Goal: Task Accomplishment & Management: Complete application form

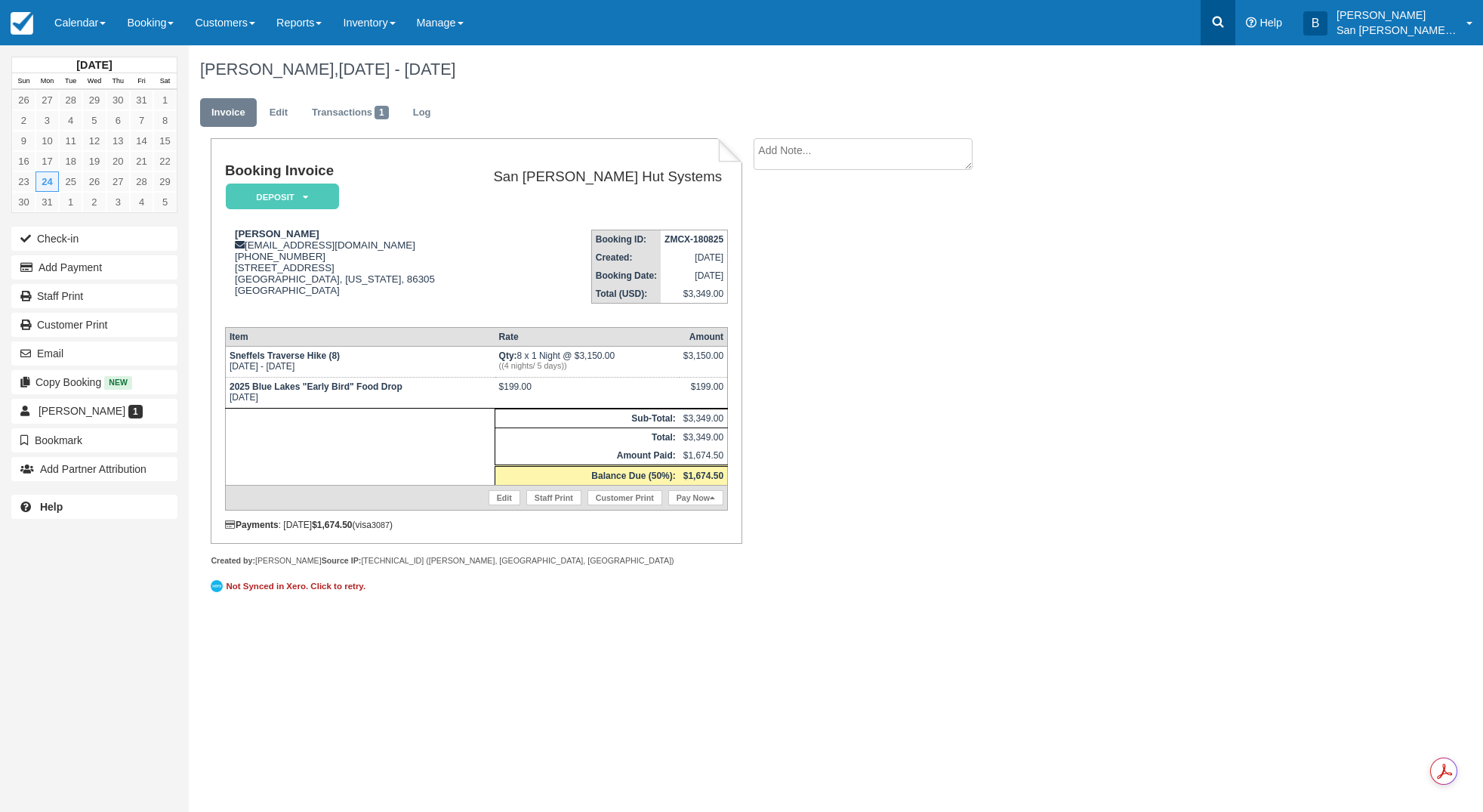
click at [1224, 17] on icon at bounding box center [1218, 21] width 11 height 11
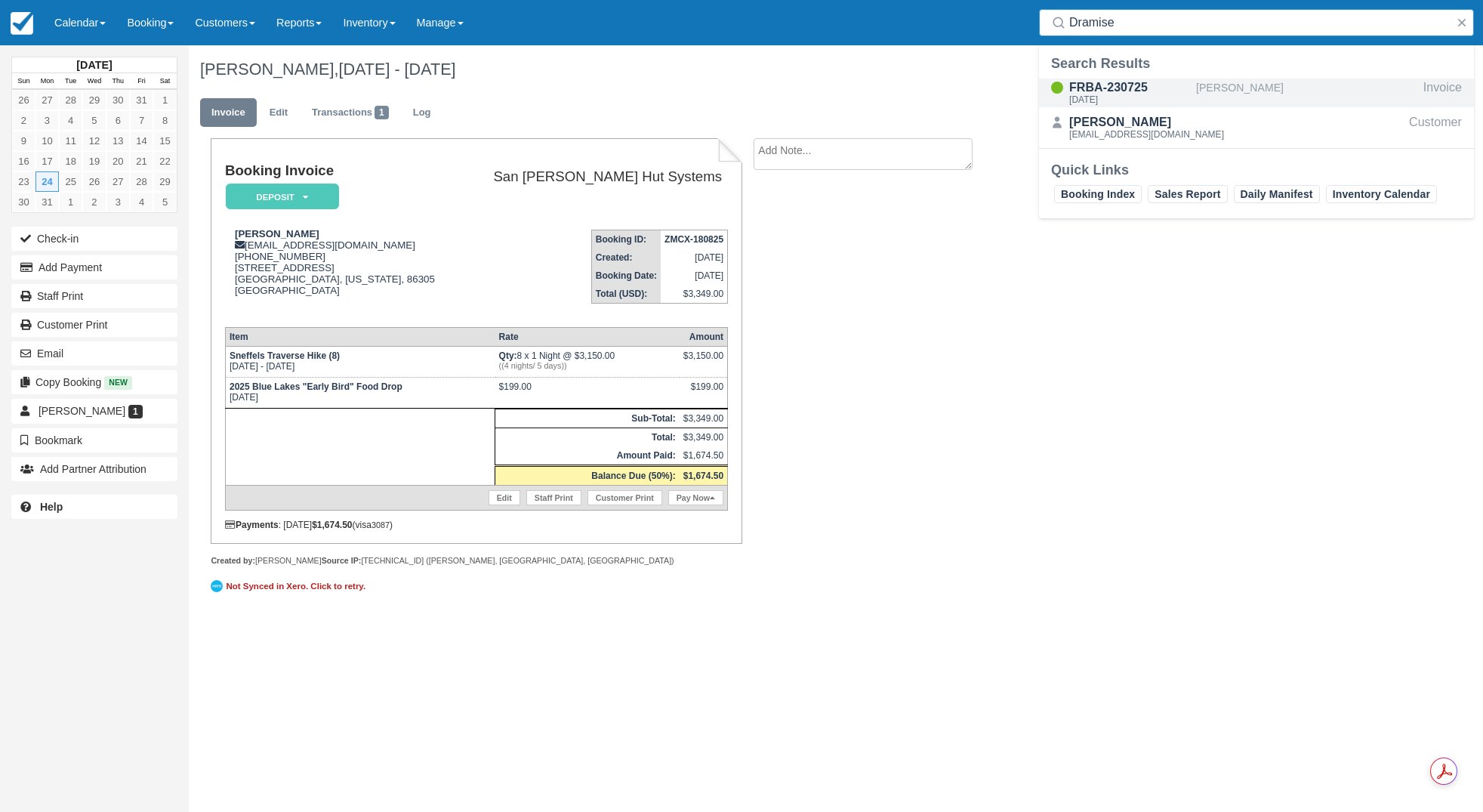
type input "Dramise"
drag, startPoint x: 1118, startPoint y: 98, endPoint x: 1083, endPoint y: 111, distance: 37.3
click at [1118, 98] on div "Fri Aug 22 2025" at bounding box center [1130, 99] width 121 height 9
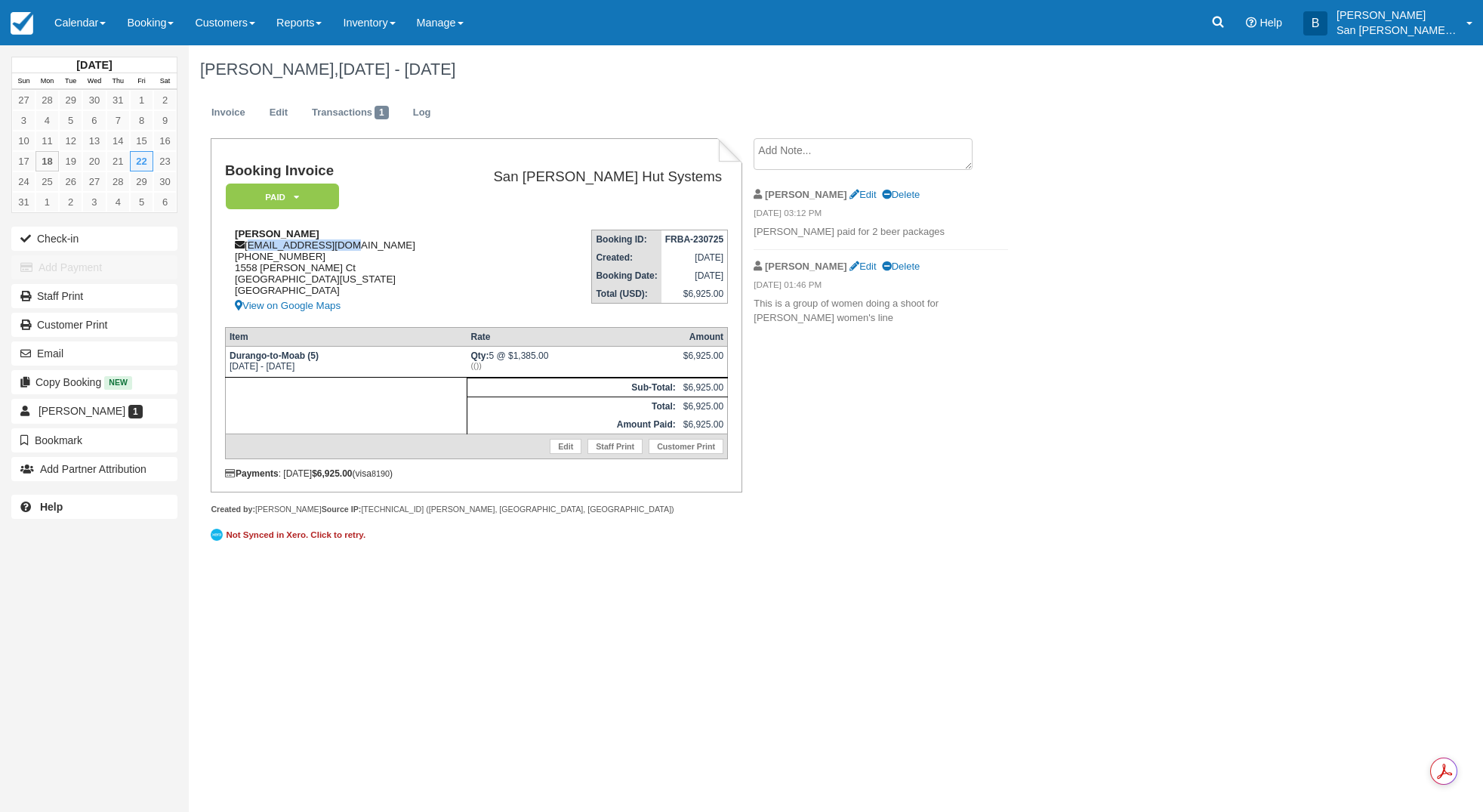
drag, startPoint x: 247, startPoint y: 243, endPoint x: 349, endPoint y: 247, distance: 102.1
click at [373, 240] on div "Jenna Dramise dramisej@yahoo.com 1 (702) 290-7486 1558 Sikes Ct South Lake Taho…" at bounding box center [335, 270] width 222 height 86
copy div "dramisej@yahoo.com"
click at [1224, 22] on icon at bounding box center [1218, 21] width 11 height 11
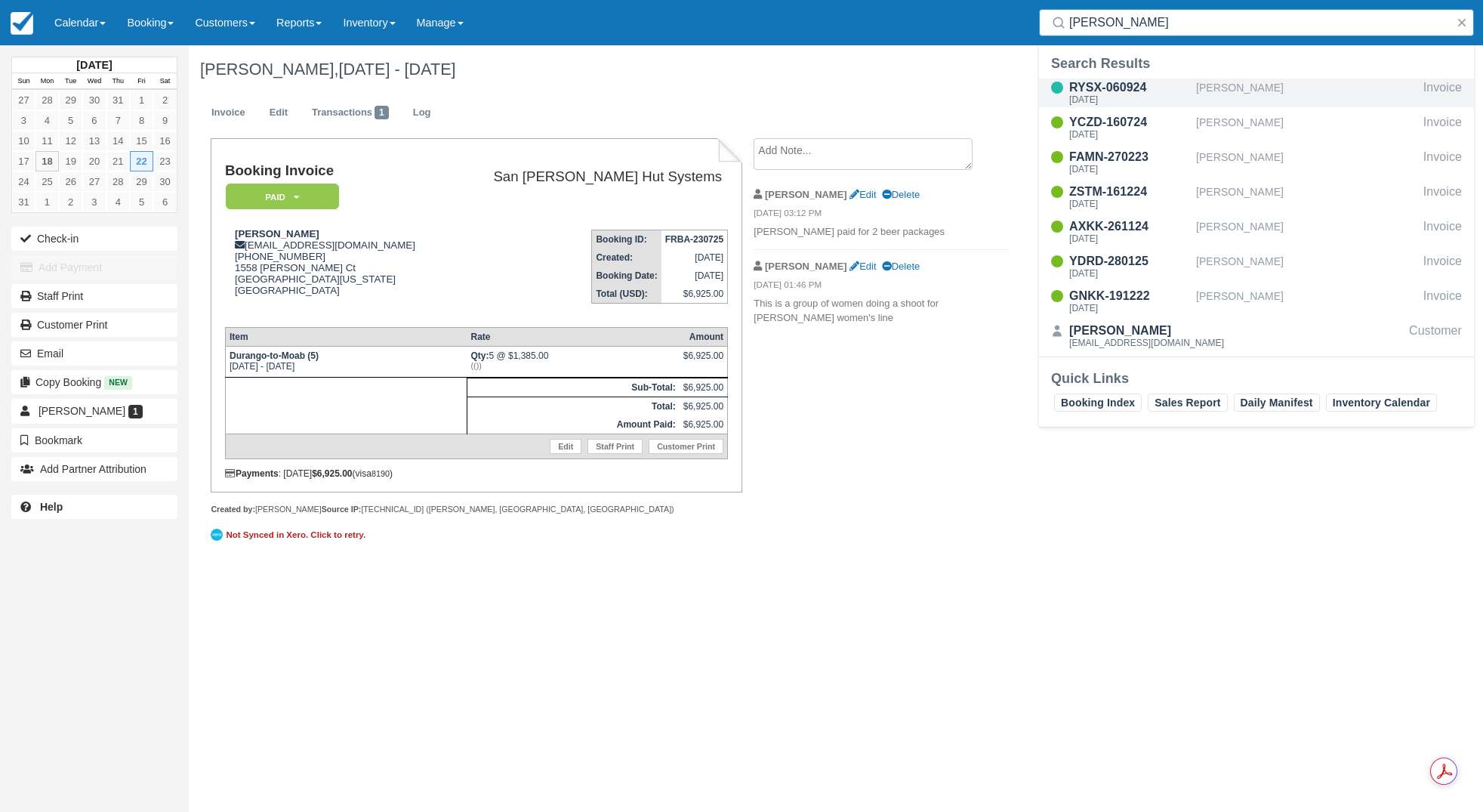
type input "roundy"
click at [1125, 95] on div "Tue Sep 16 2025" at bounding box center [1130, 99] width 121 height 9
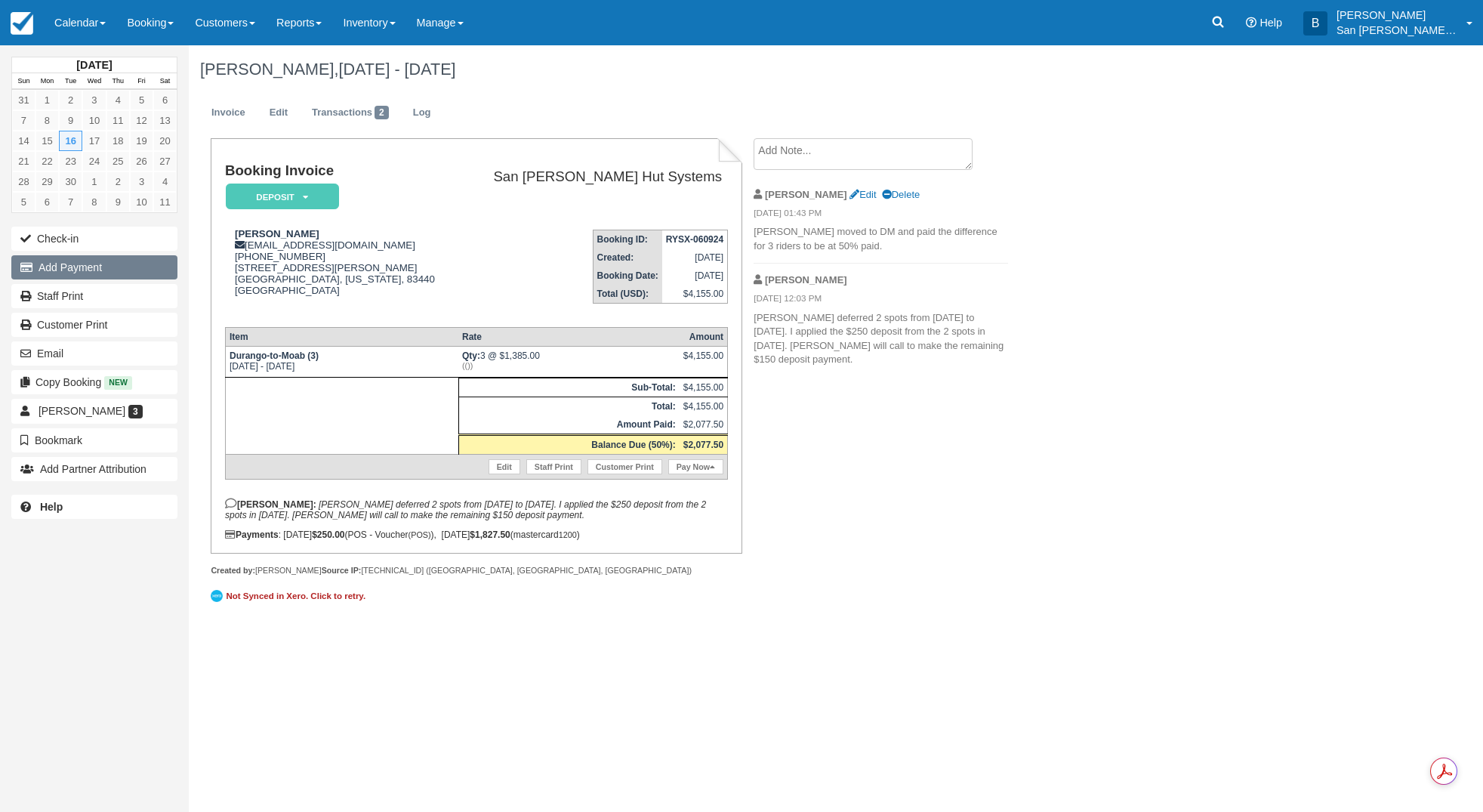
click at [99, 269] on button "Add Payment" at bounding box center [94, 267] width 166 height 24
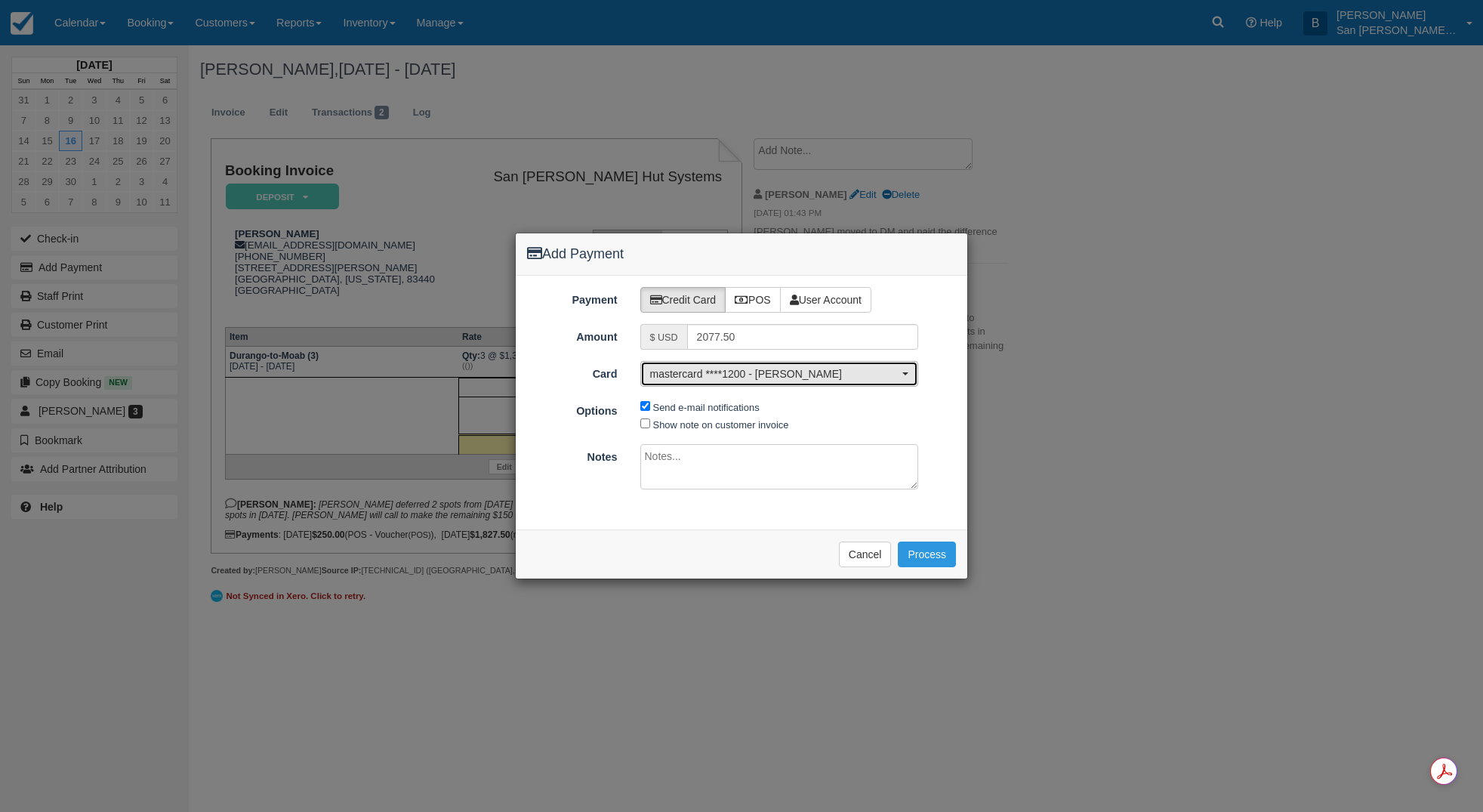
click at [751, 380] on span "mastercard ****1200 - Sam Roundy" at bounding box center [774, 374] width 249 height 15
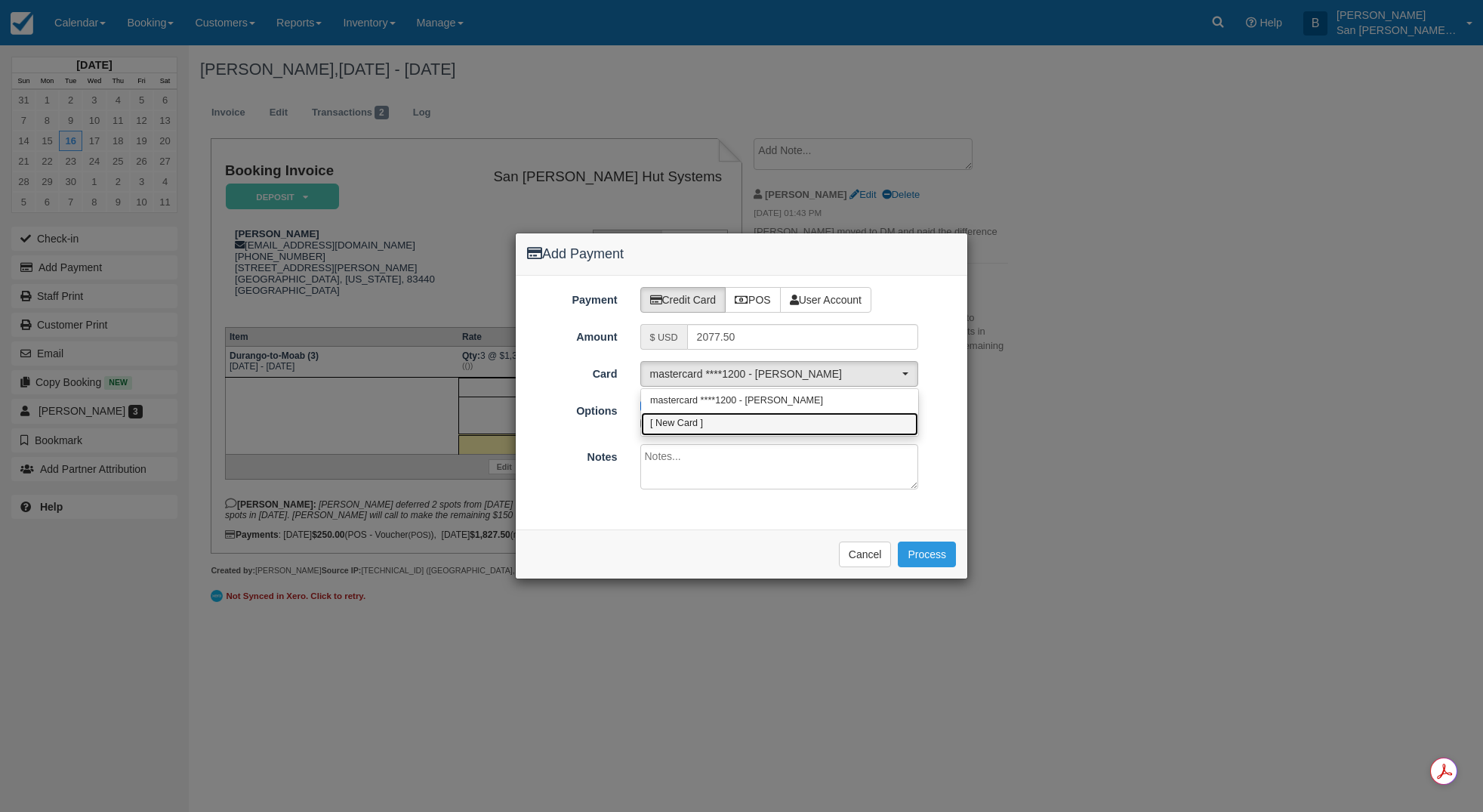
click at [711, 420] on link "[ New Card ]" at bounding box center [780, 424] width 277 height 23
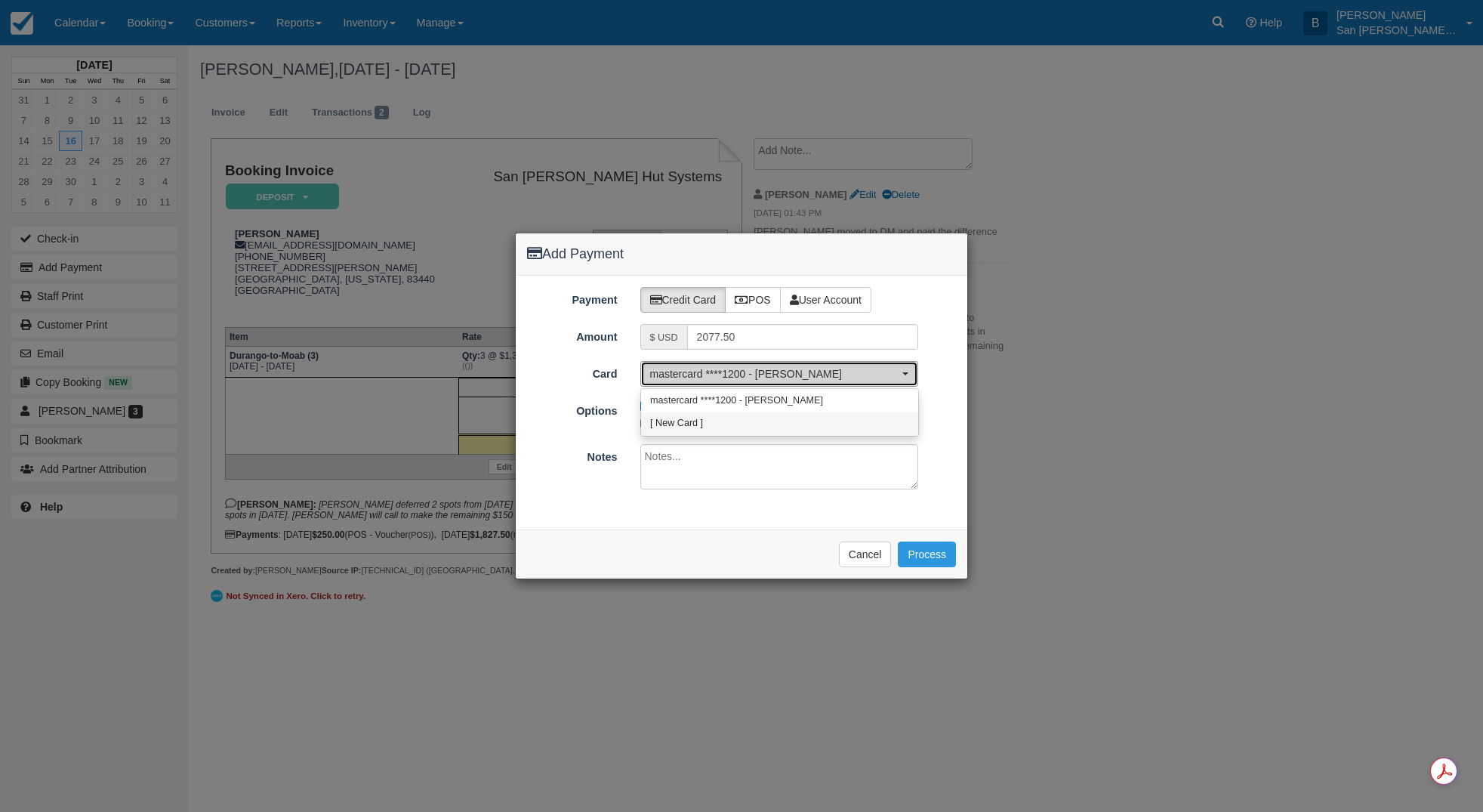
select select "0"
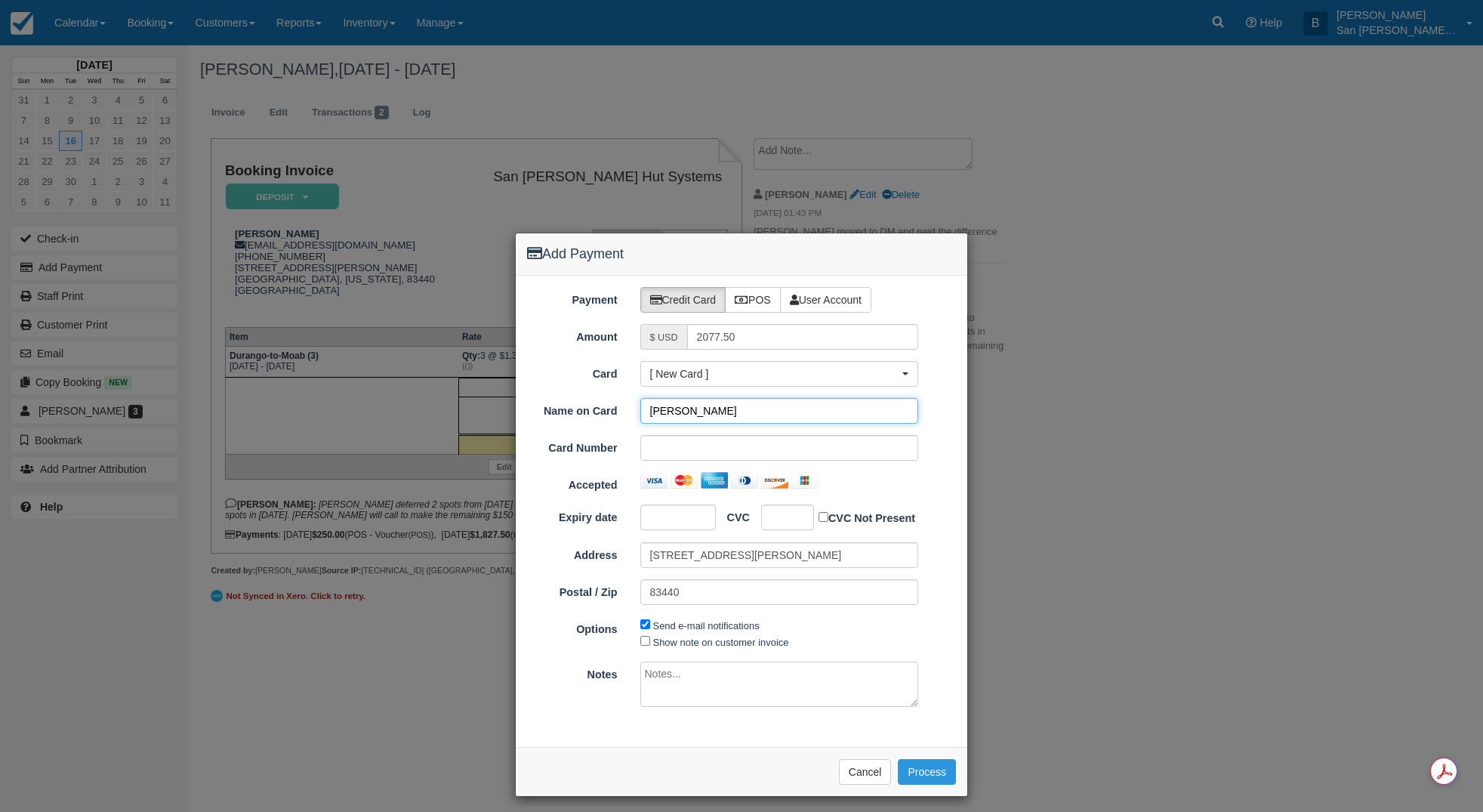
click at [762, 411] on input "Sam Roundy" at bounding box center [780, 411] width 279 height 26
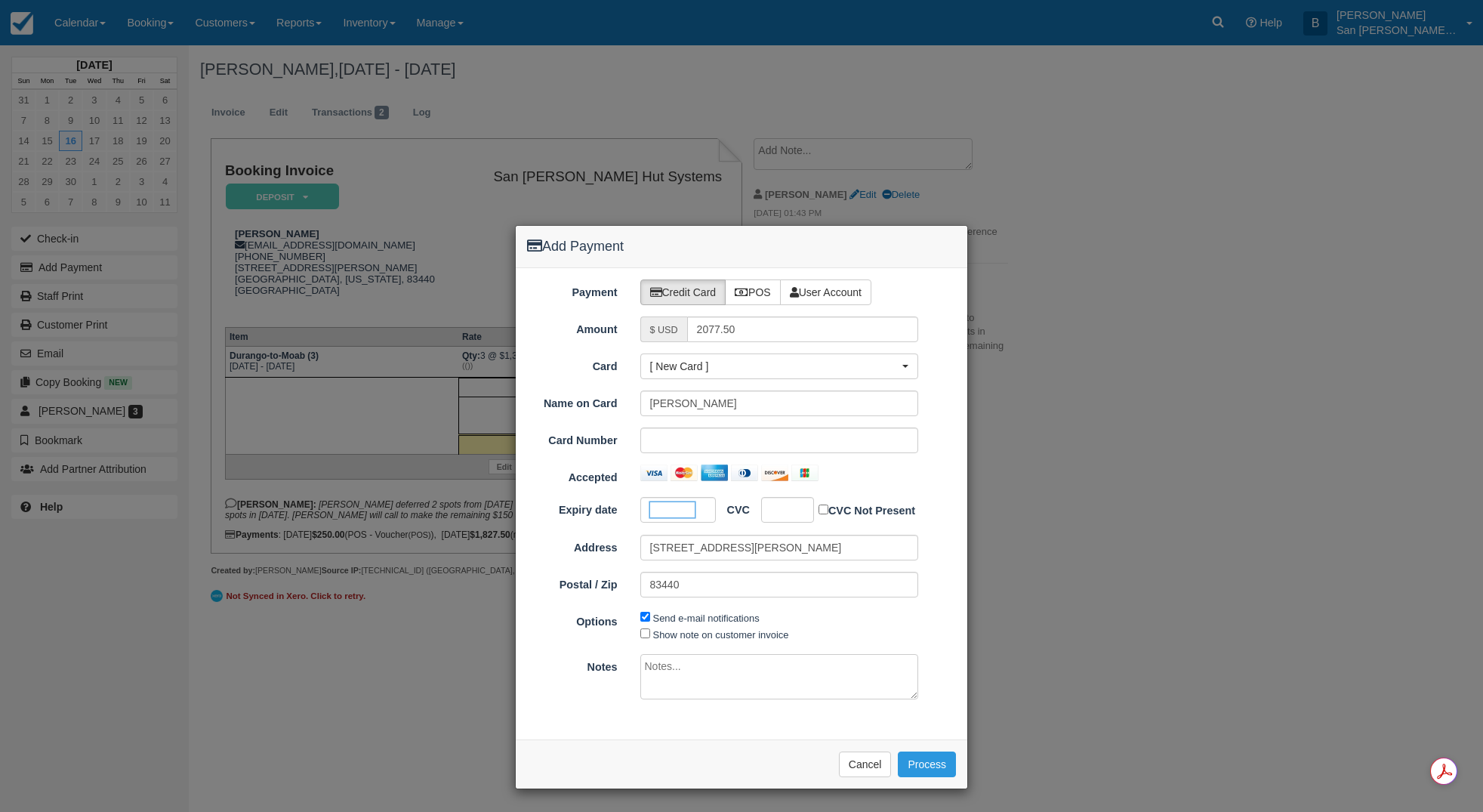
click at [790, 506] on div at bounding box center [787, 510] width 53 height 26
click at [929, 766] on button "Process" at bounding box center [927, 764] width 58 height 26
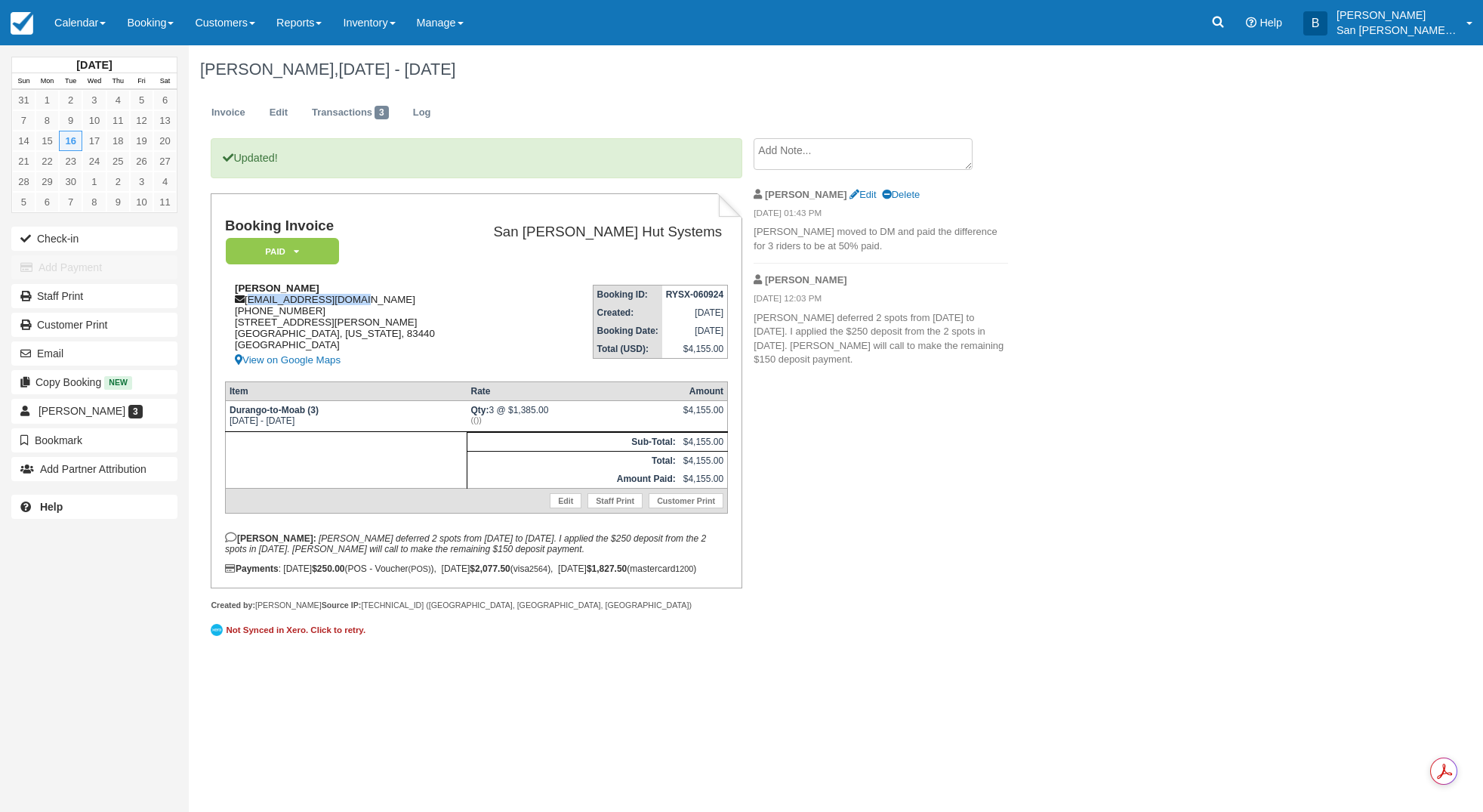
drag, startPoint x: 247, startPoint y: 300, endPoint x: 378, endPoint y: 305, distance: 131.1
click at [379, 305] on div "Sam Roundy samschwinn@gmail.com 1 (208) 312-1630 546 Edith Circle Rexburg, Idah…" at bounding box center [342, 325] width 234 height 86
click at [425, 298] on div "Sam Roundy samschwinn@gmail.com 1 (208) 312-1630 546 Edith Circle Rexburg, Idah…" at bounding box center [342, 325] width 234 height 86
click at [320, 307] on div "Sam Roundy samschwinn@gmail.com 1 (208) 312-1630 546 Edith Circle Rexburg, Idah…" at bounding box center [342, 325] width 234 height 86
drag, startPoint x: 240, startPoint y: 301, endPoint x: 211, endPoint y: 305, distance: 29.3
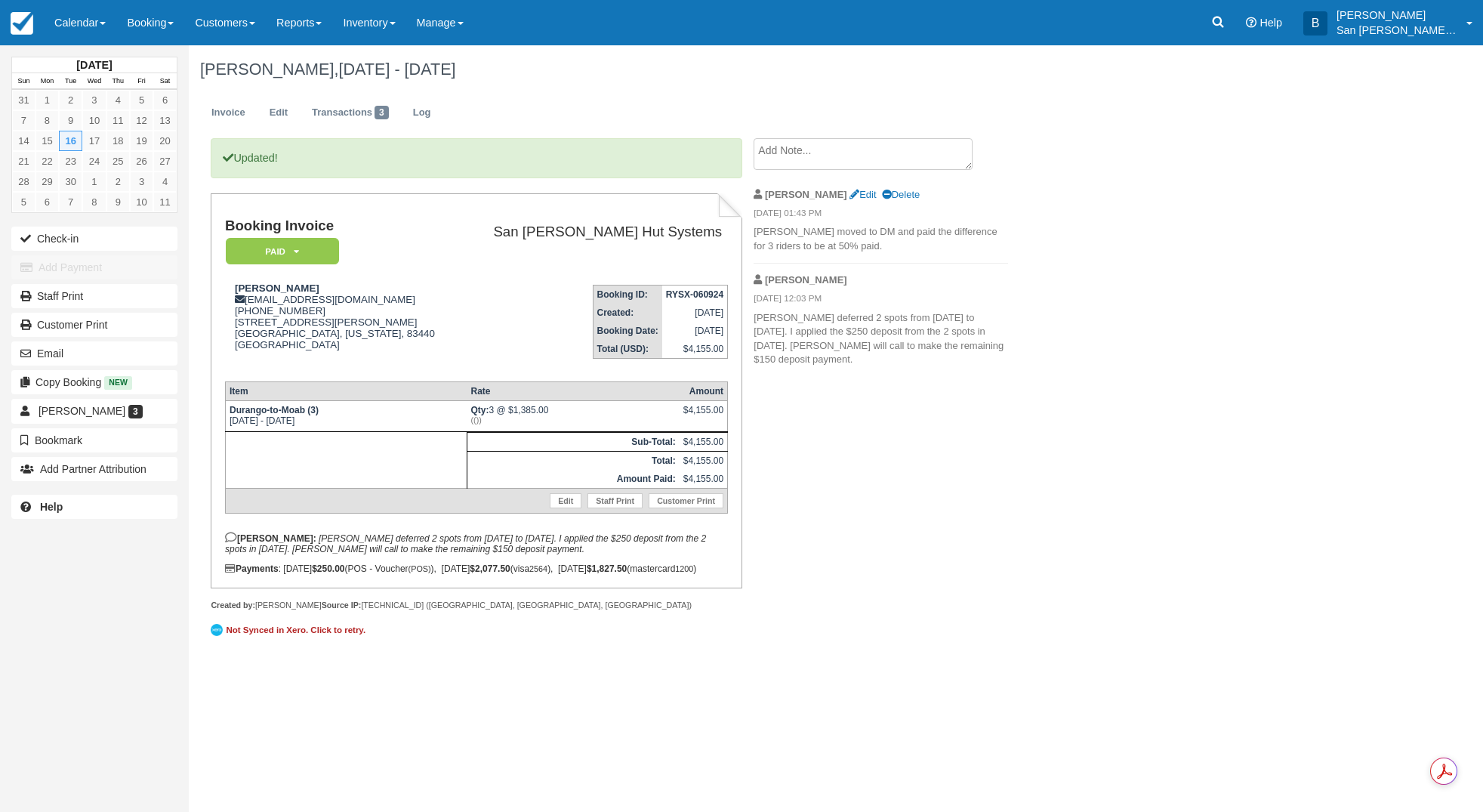
click at [234, 302] on icon at bounding box center [239, 299] width 9 height 9
drag, startPoint x: 246, startPoint y: 299, endPoint x: 289, endPoint y: 303, distance: 43.2
click at [289, 303] on div "Sam Roundy samschwinn@gmail.com 1 (208) 312-1630 546 Edith Circle Rexburg, Idah…" at bounding box center [342, 325] width 234 height 86
click at [313, 294] on div "Sam Roundy samschwinn@gmail.com 1 (208) 312-1630 546 Edith Circle Rexburg, Idah…" at bounding box center [342, 325] width 234 height 86
drag, startPoint x: 248, startPoint y: 300, endPoint x: 339, endPoint y: 299, distance: 91.0
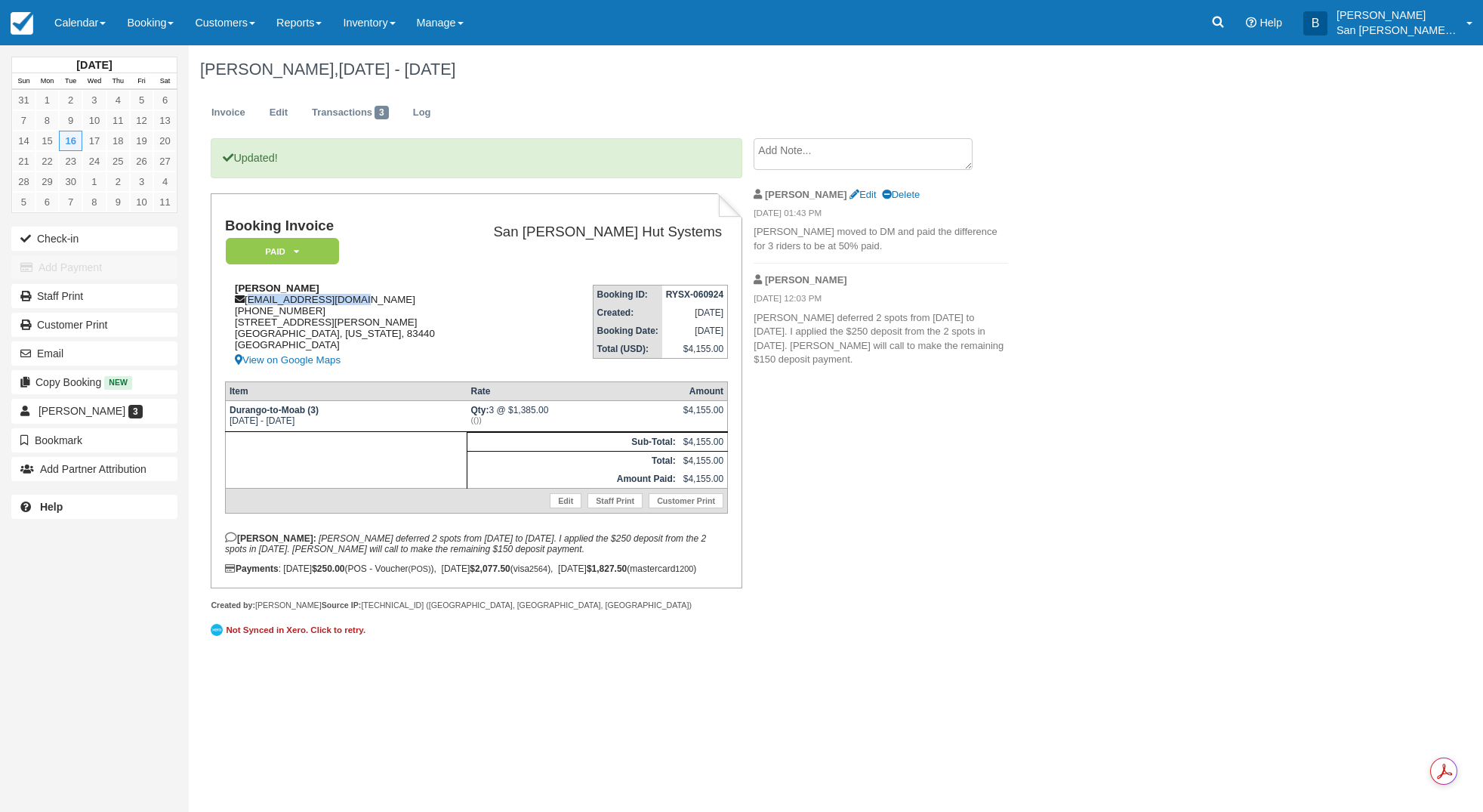
click at [367, 303] on div "Sam Roundy samschwinn@gmail.com 1 (208) 312-1630 546 Edith Circle Rexburg, Idah…" at bounding box center [342, 325] width 234 height 86
copy div "samschwinn@gmail.com"
click at [1011, 593] on div "Updated! Booking Invoice Paid   Pending Reserved Deposit Waiting Cancelled Shut…" at bounding box center [604, 398] width 831 height 520
click at [1223, 15] on icon at bounding box center [1219, 22] width 15 height 15
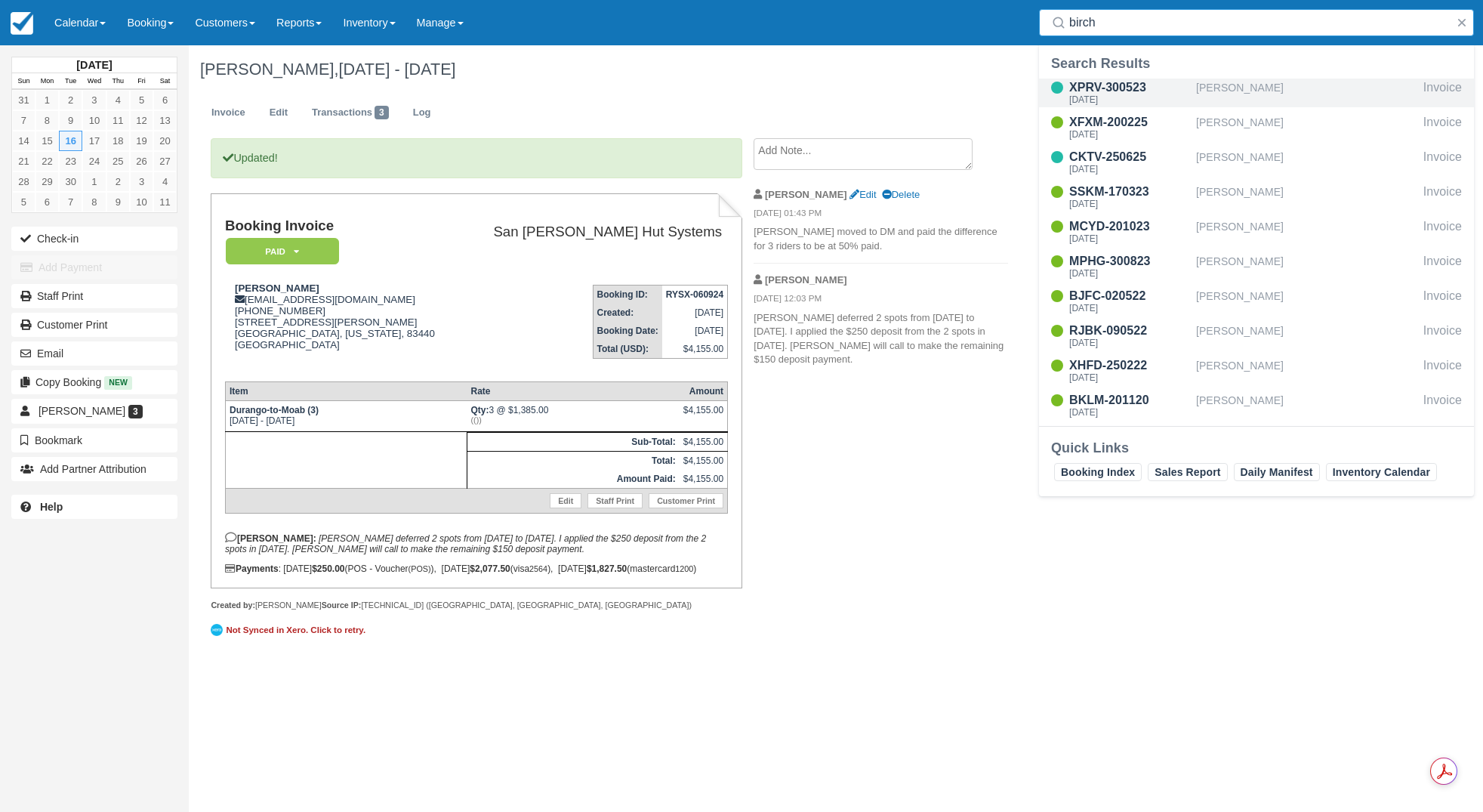
type input "birch"
click at [1109, 88] on div "XPRV-300523" at bounding box center [1130, 87] width 121 height 18
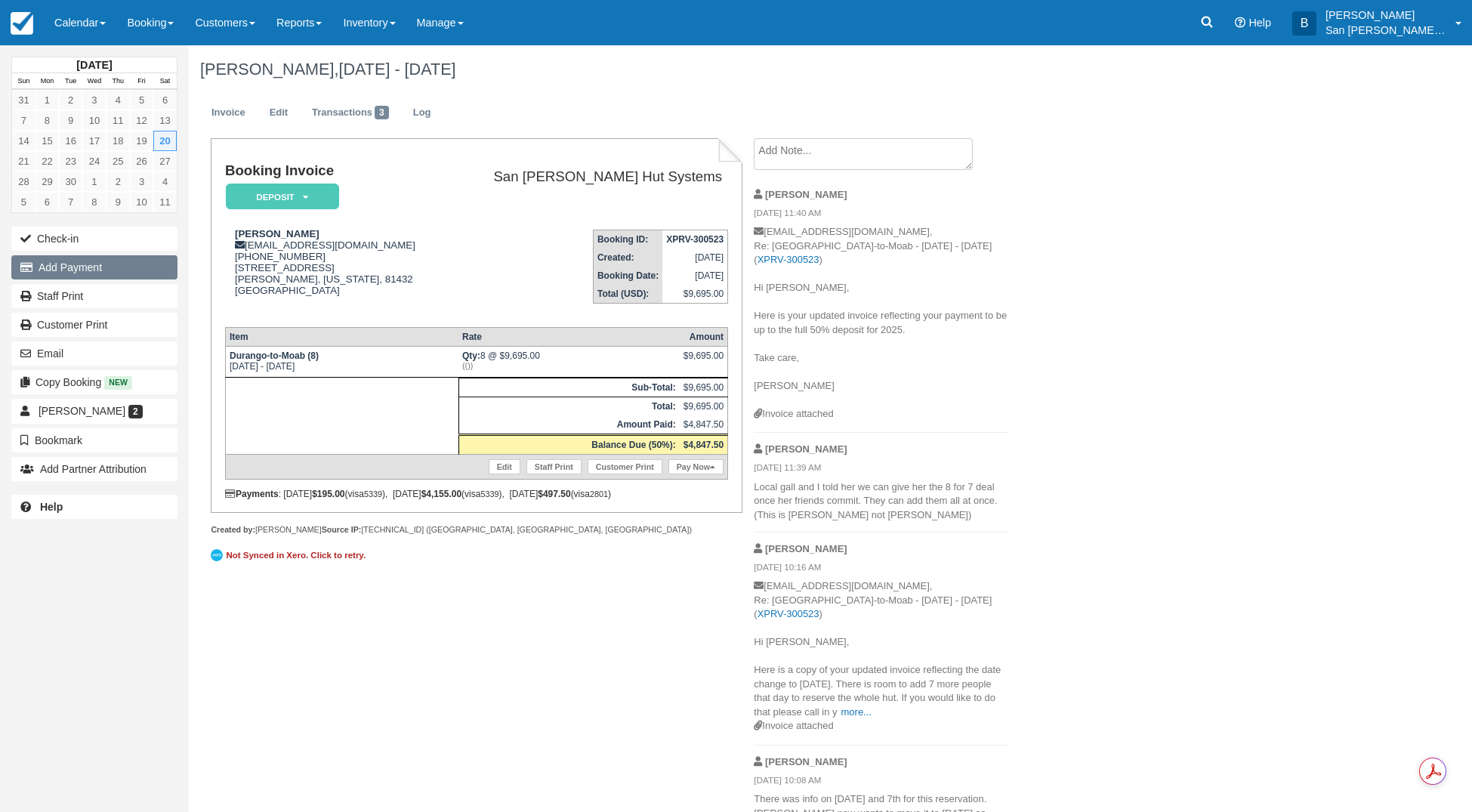
click at [57, 265] on button "Add Payment" at bounding box center [94, 267] width 166 height 24
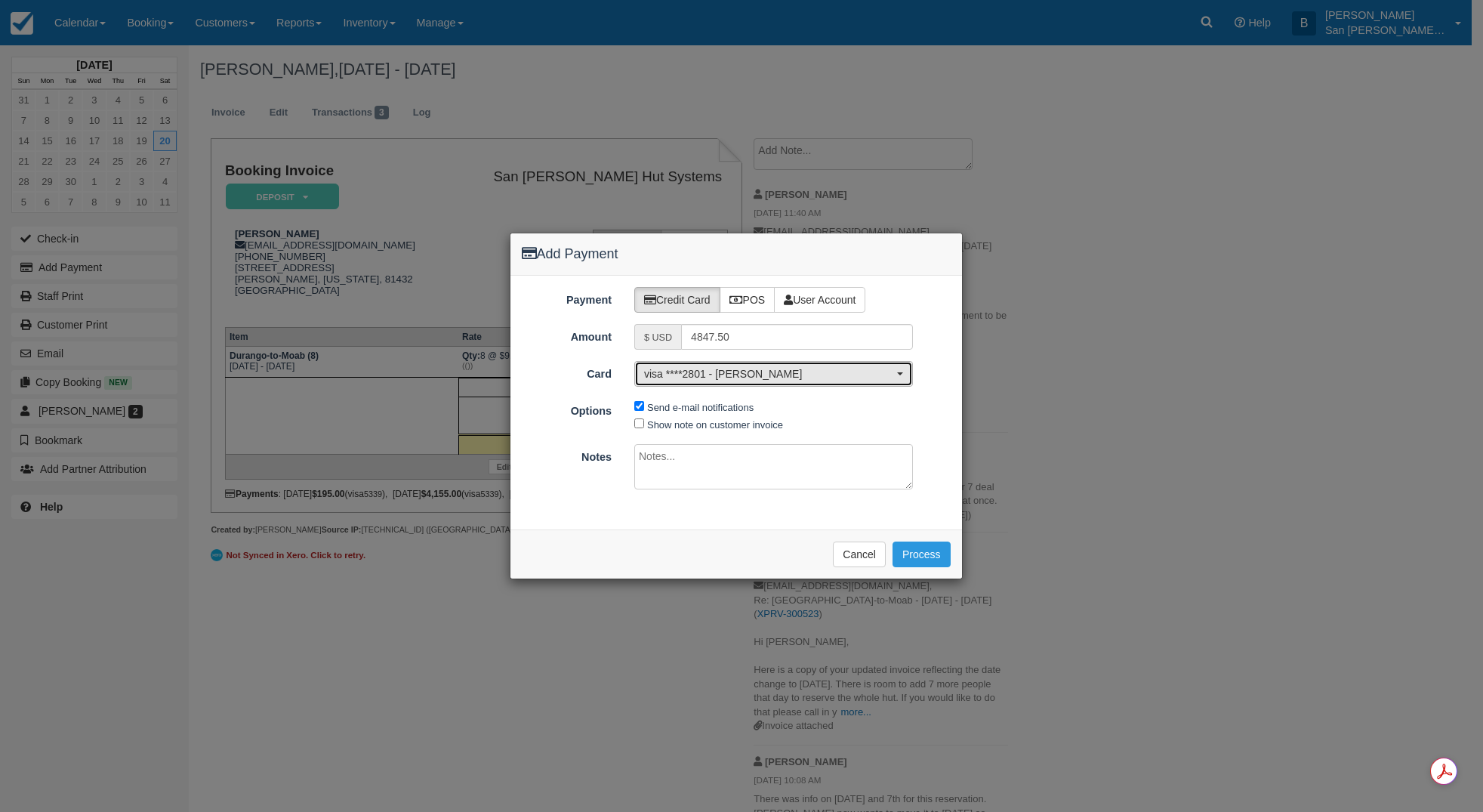
click at [710, 375] on span "visa ****2801 - Natalie Clark" at bounding box center [768, 374] width 249 height 15
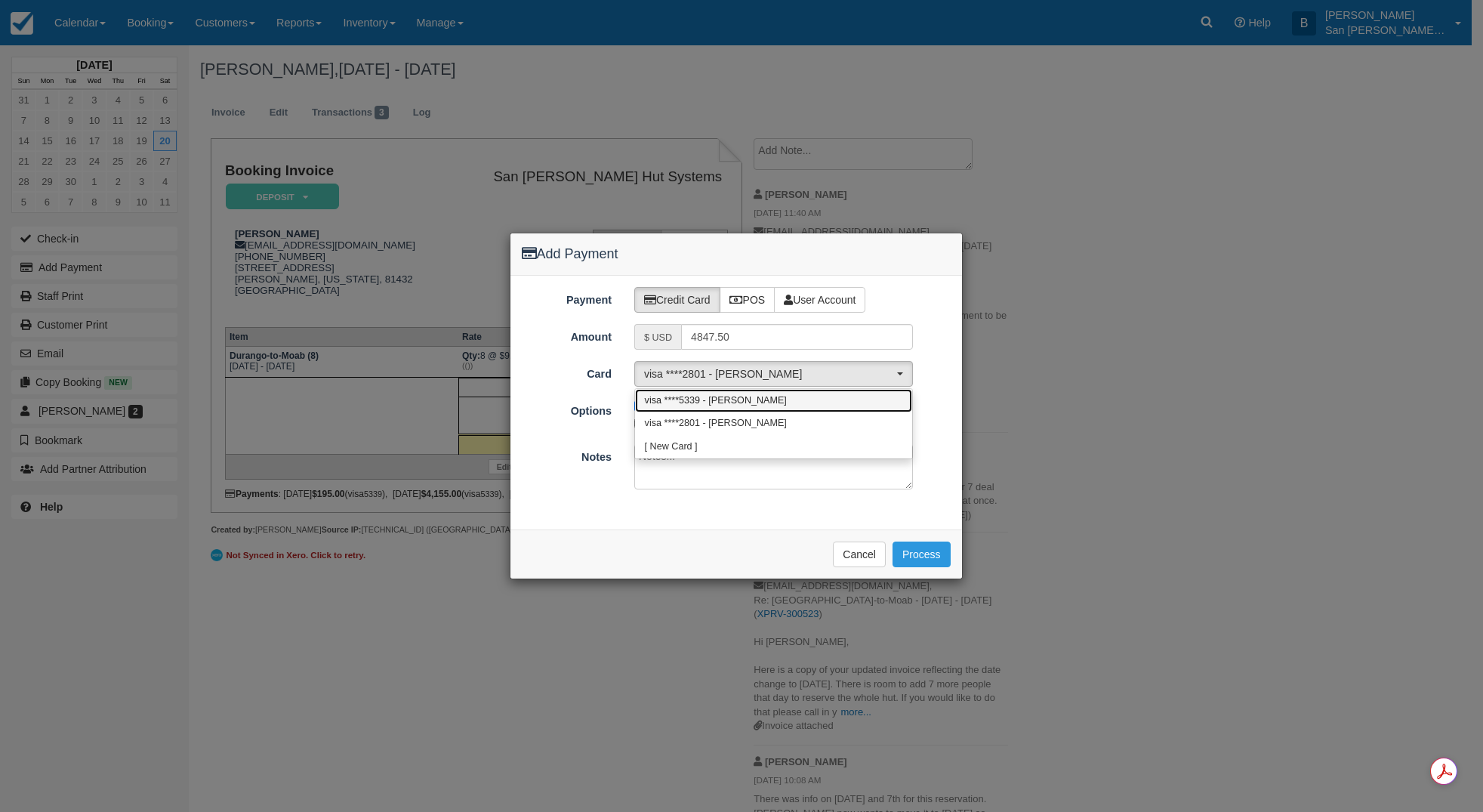
click at [692, 396] on span "visa ****5339 - Katie Birch" at bounding box center [716, 401] width 142 height 14
select select "pm_0Q4nWErv92ImQMeNKn4BfCFb"
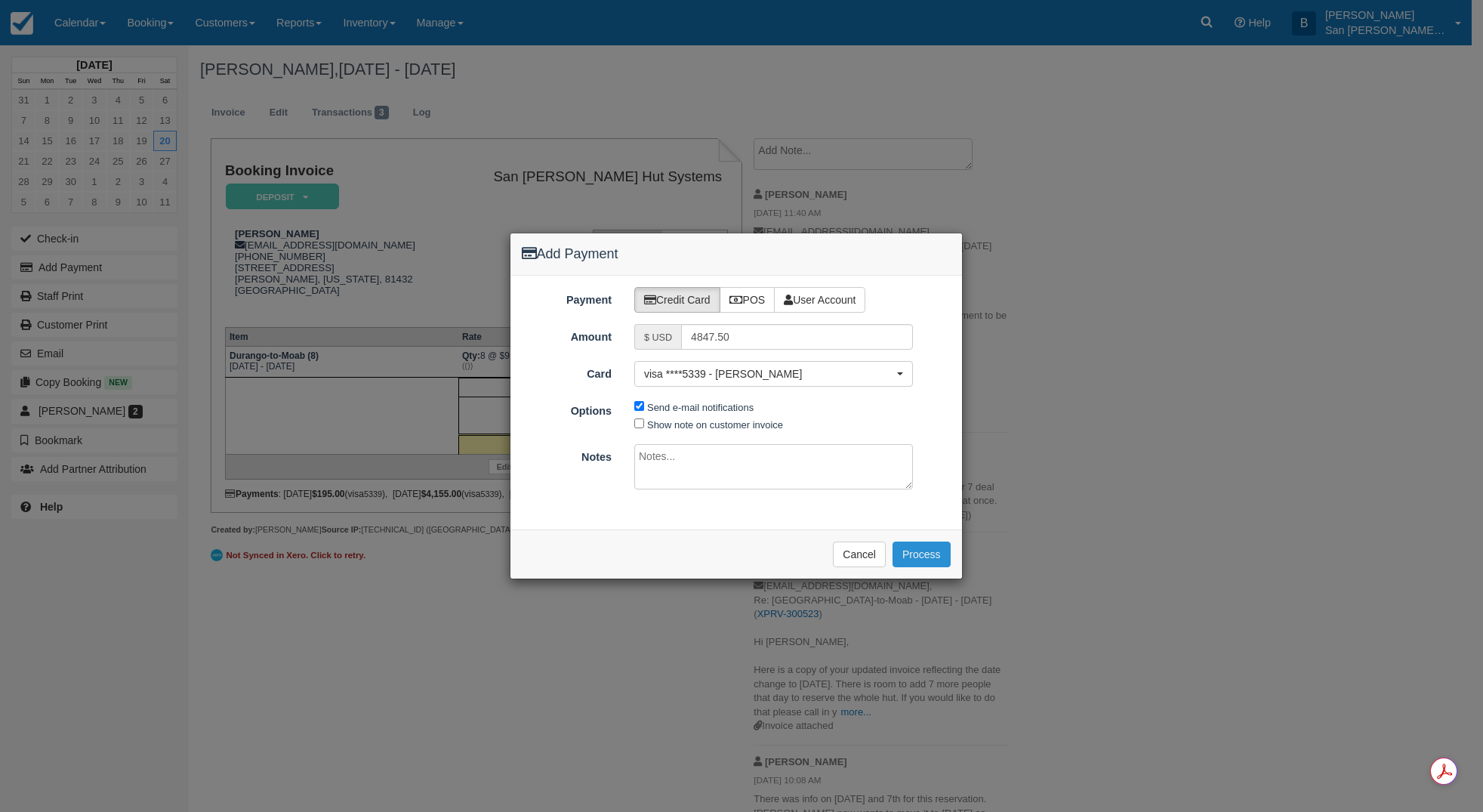
click at [922, 548] on button "Process" at bounding box center [922, 554] width 58 height 26
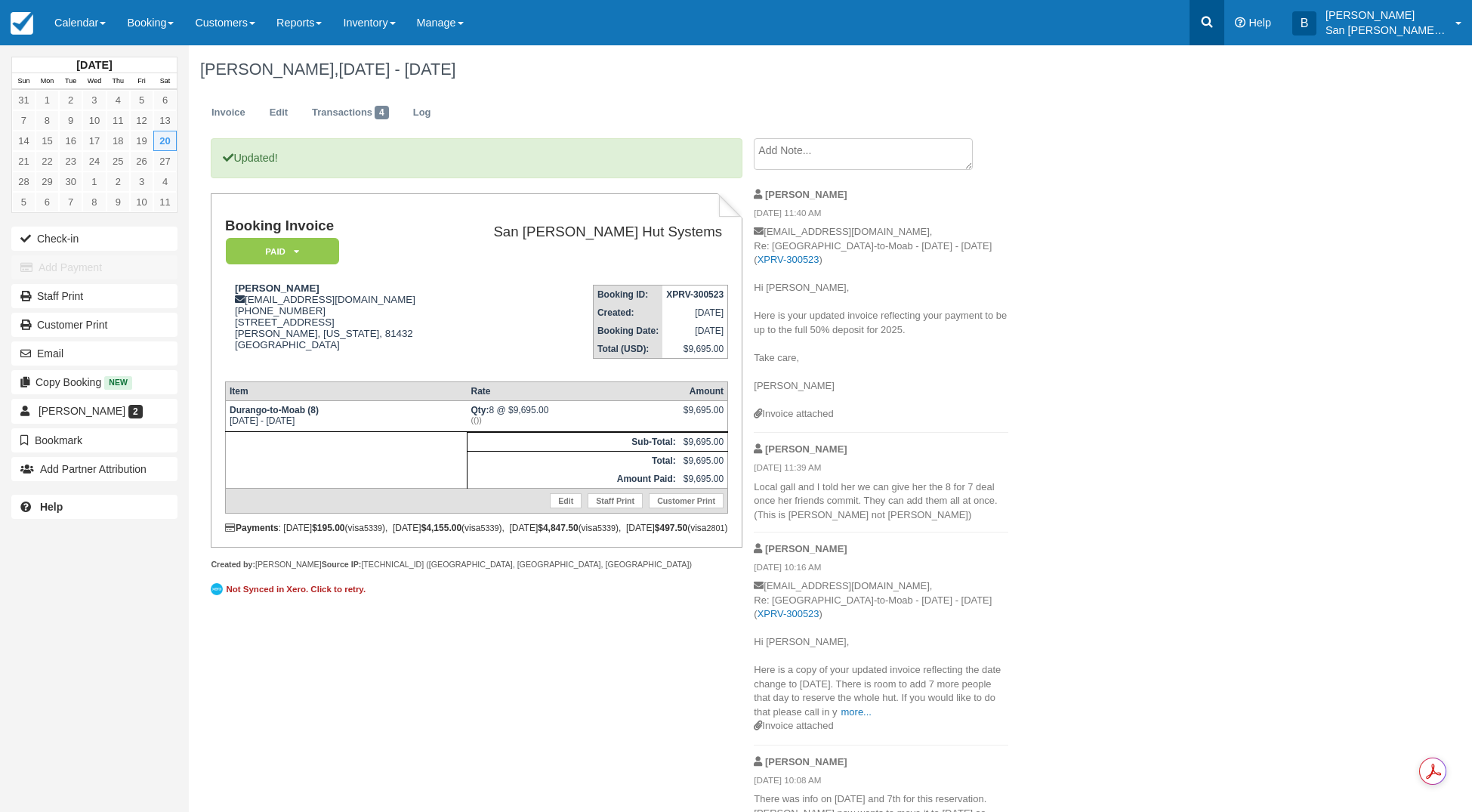
click at [1214, 28] on icon at bounding box center [1207, 22] width 15 height 15
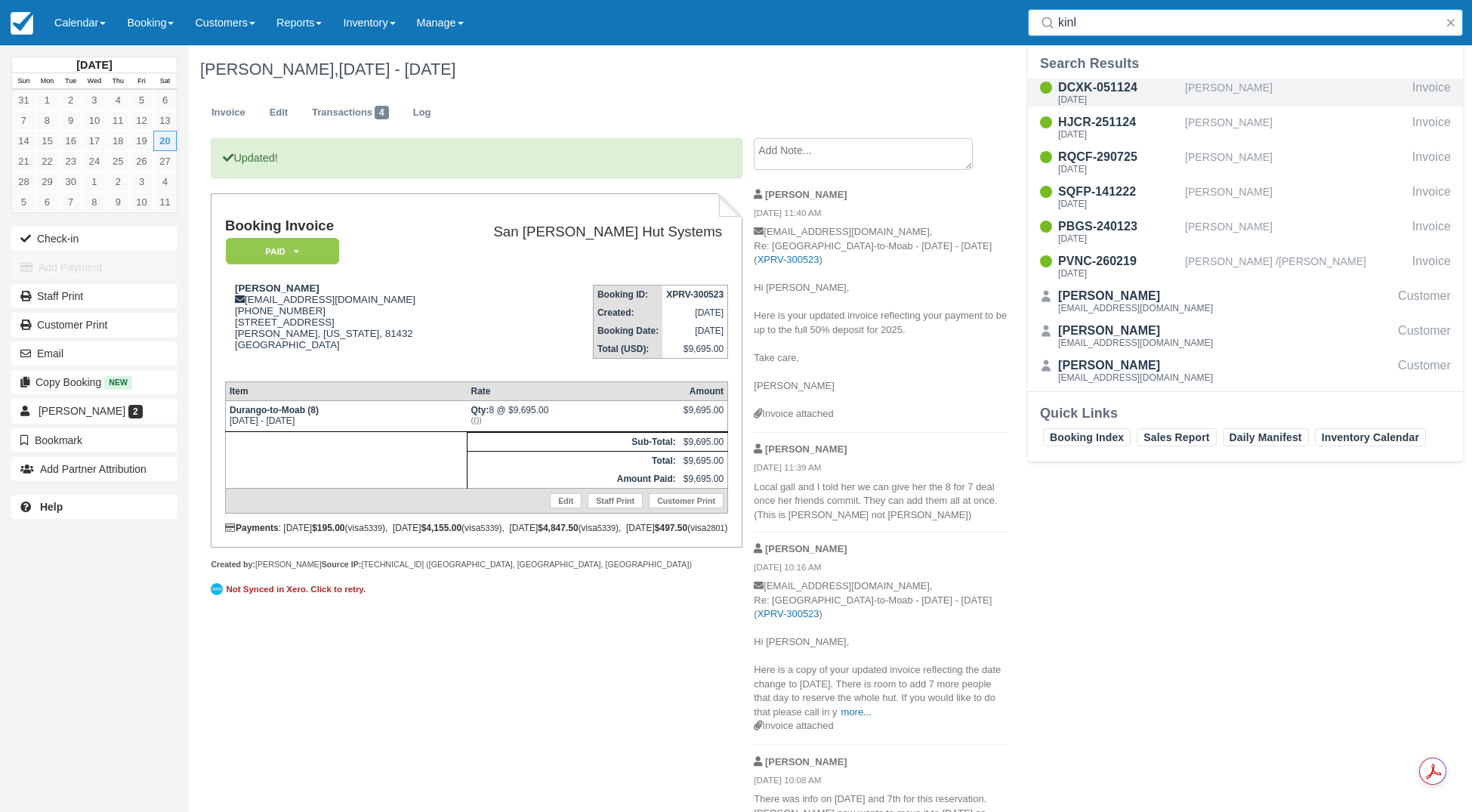
type input "kinl"
click at [1100, 101] on div "[DATE]" at bounding box center [1118, 99] width 121 height 9
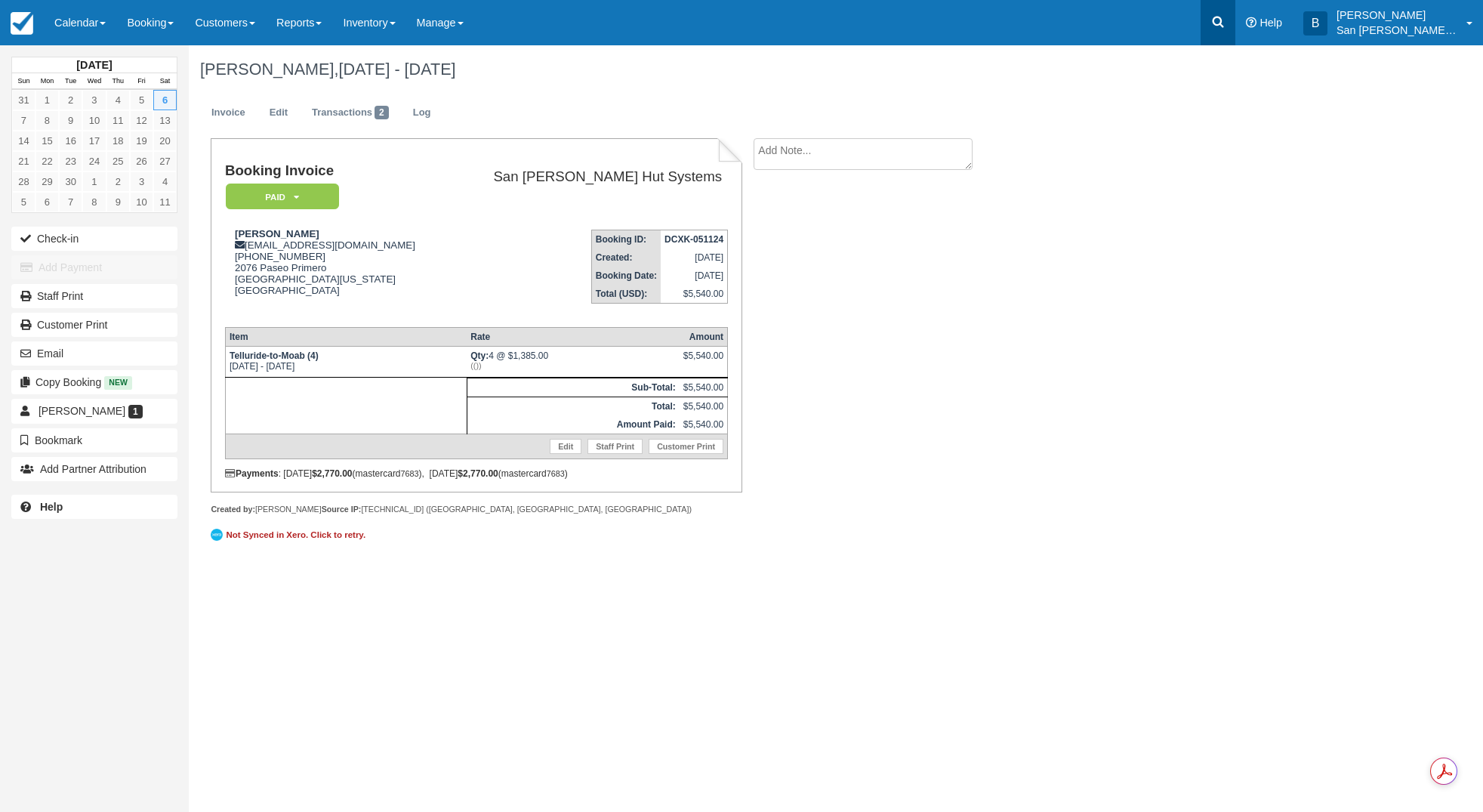
click at [1233, 13] on link at bounding box center [1218, 22] width 35 height 45
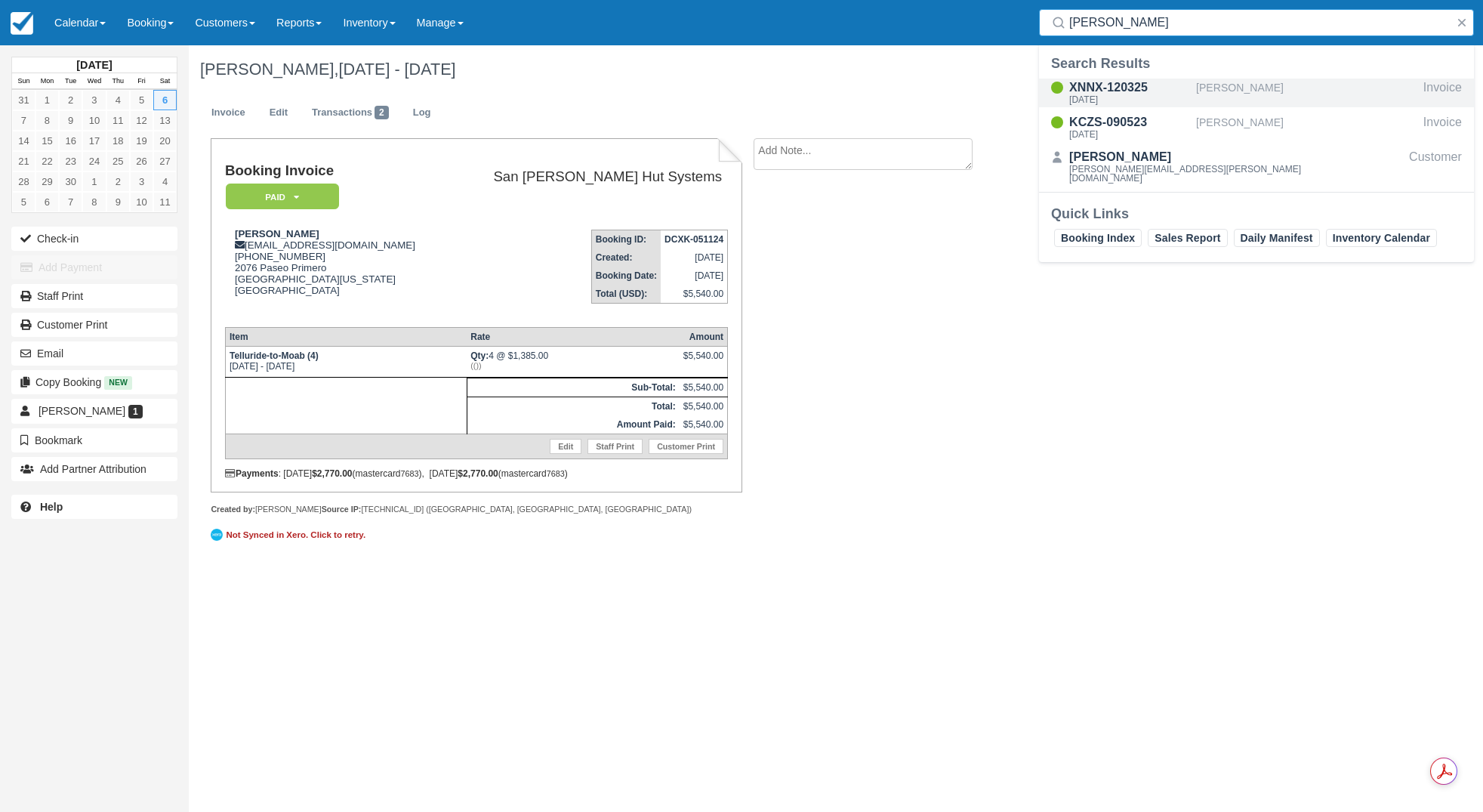
type input "kearse"
click at [1109, 95] on div "Sat Sep 13 2025" at bounding box center [1130, 99] width 121 height 9
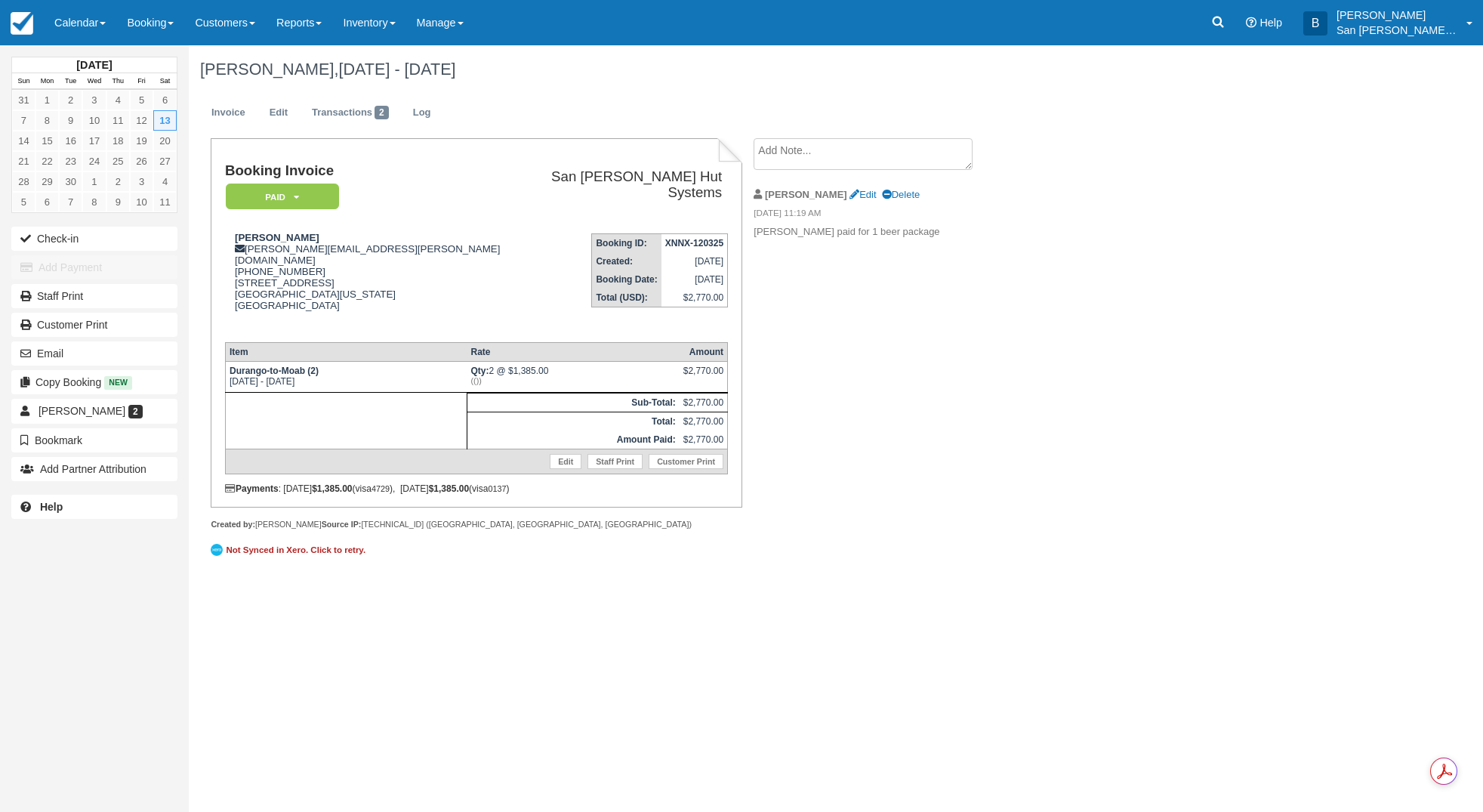
click at [785, 145] on textarea at bounding box center [863, 153] width 219 height 32
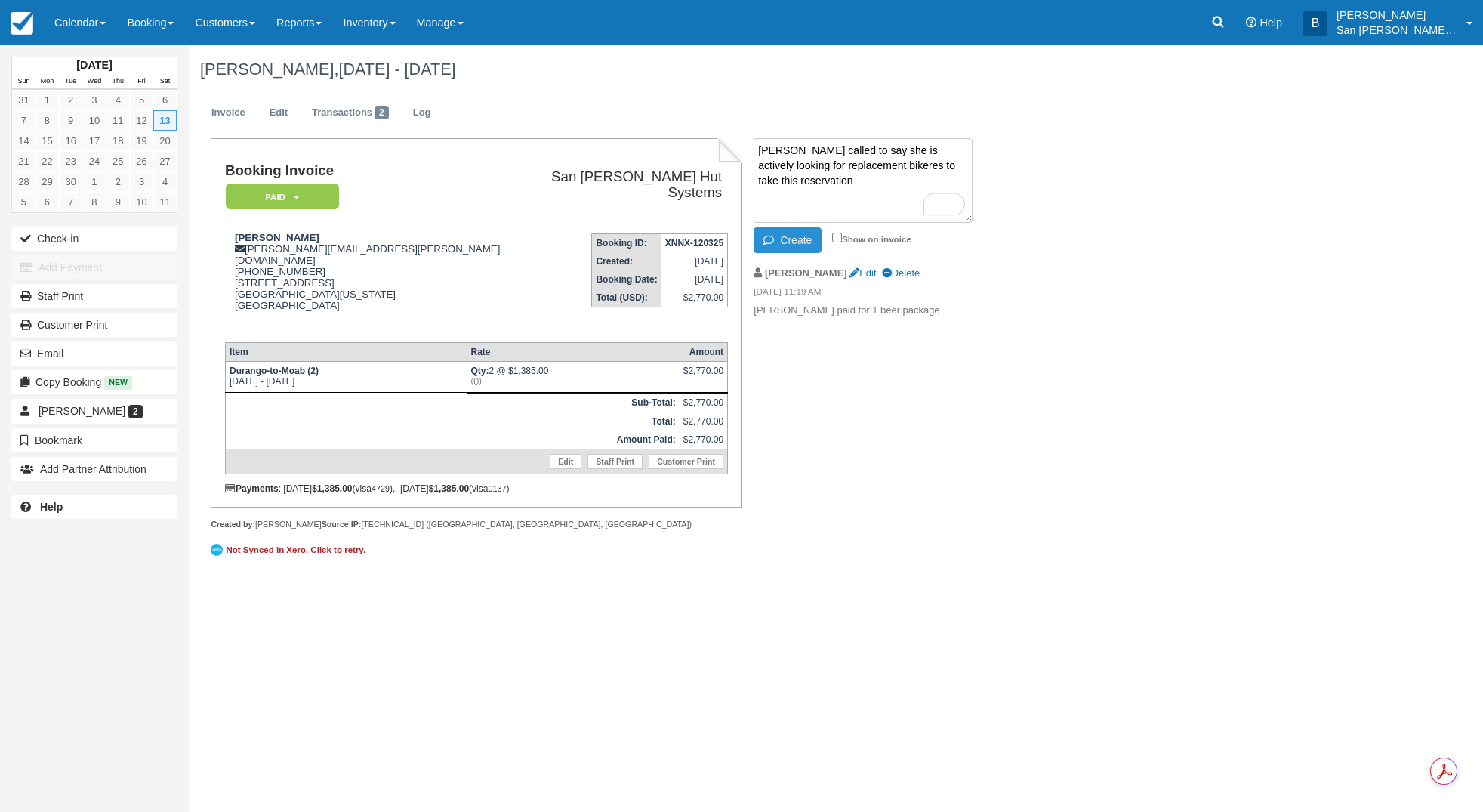
type textarea "[PERSON_NAME] called to say she is actively looking for replacement bikeres to …"
click at [781, 240] on button "Create" at bounding box center [787, 240] width 68 height 26
click at [1225, 28] on icon at bounding box center [1219, 22] width 15 height 15
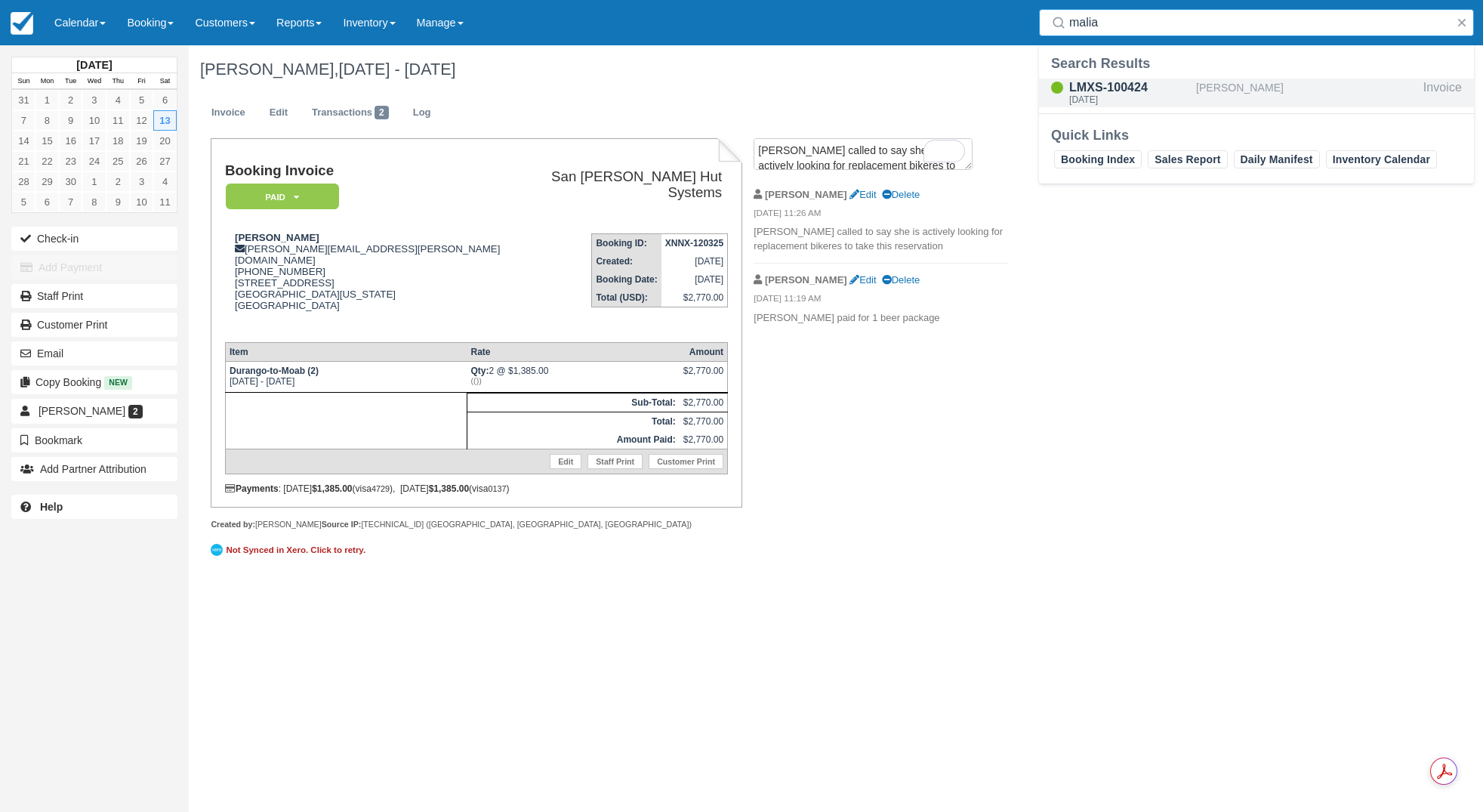
type input "malia"
click at [1127, 84] on div "LMXS-100424" at bounding box center [1130, 87] width 121 height 18
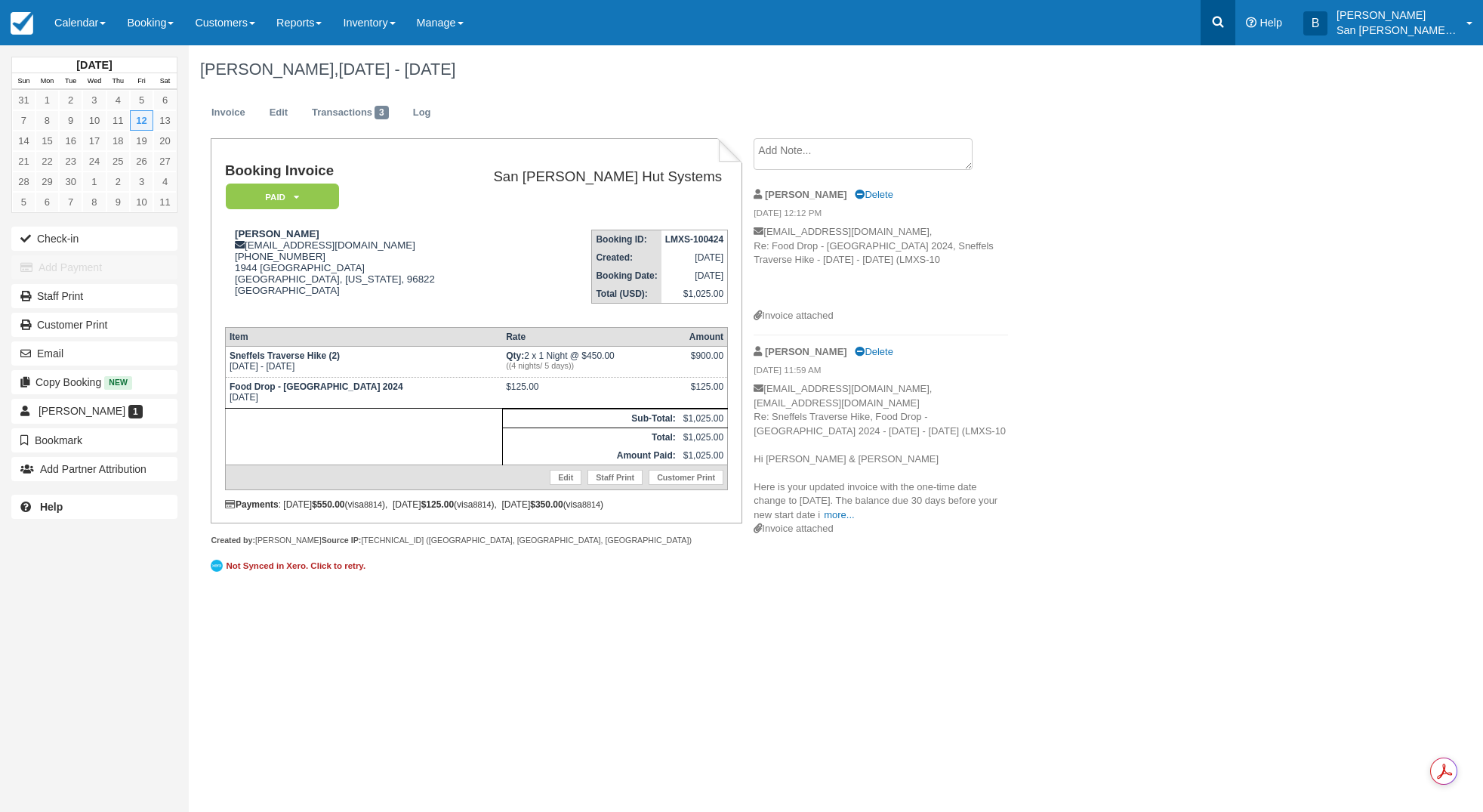
click at [1224, 22] on icon at bounding box center [1218, 21] width 11 height 11
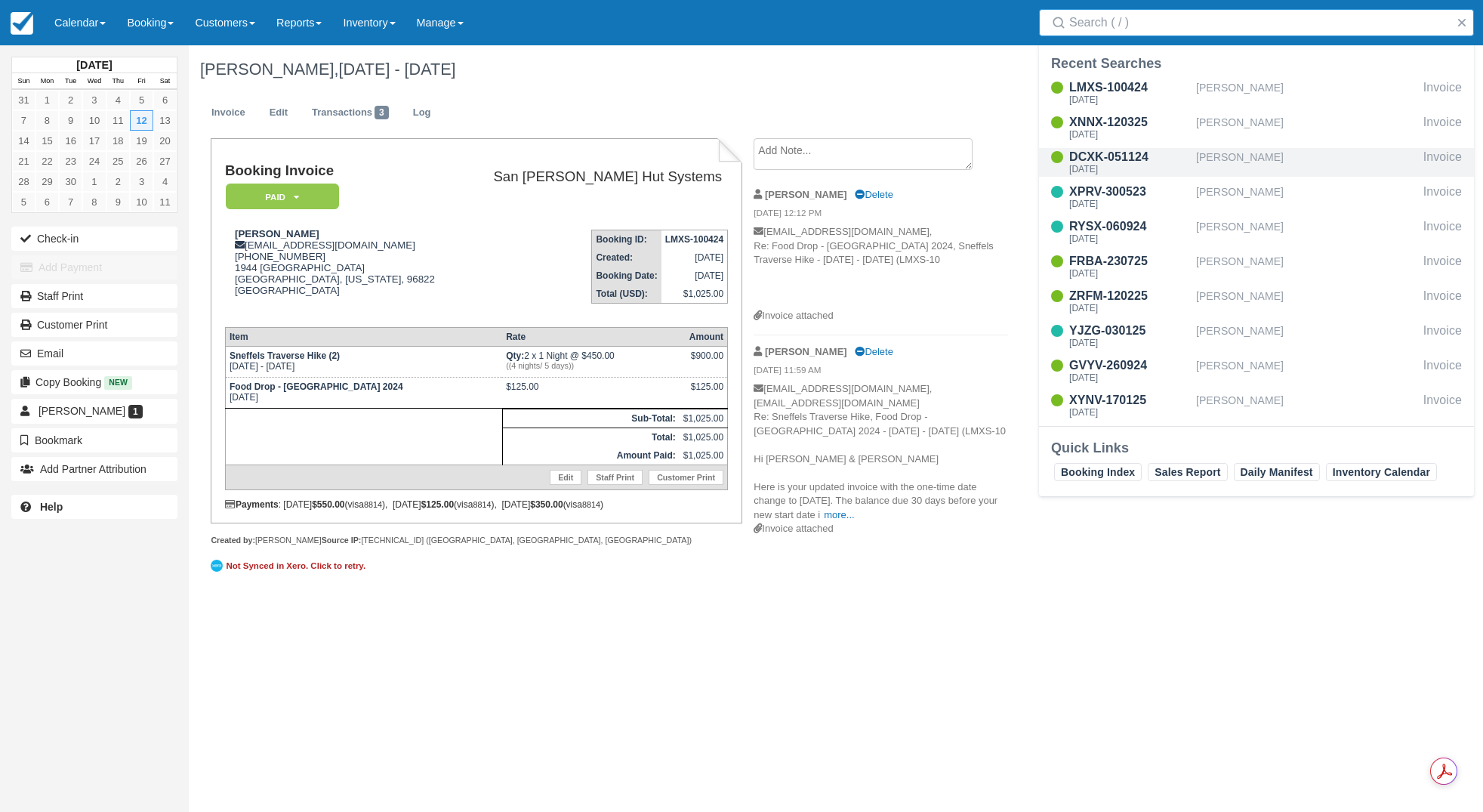
click at [1248, 167] on div "[PERSON_NAME]" at bounding box center [1307, 163] width 222 height 29
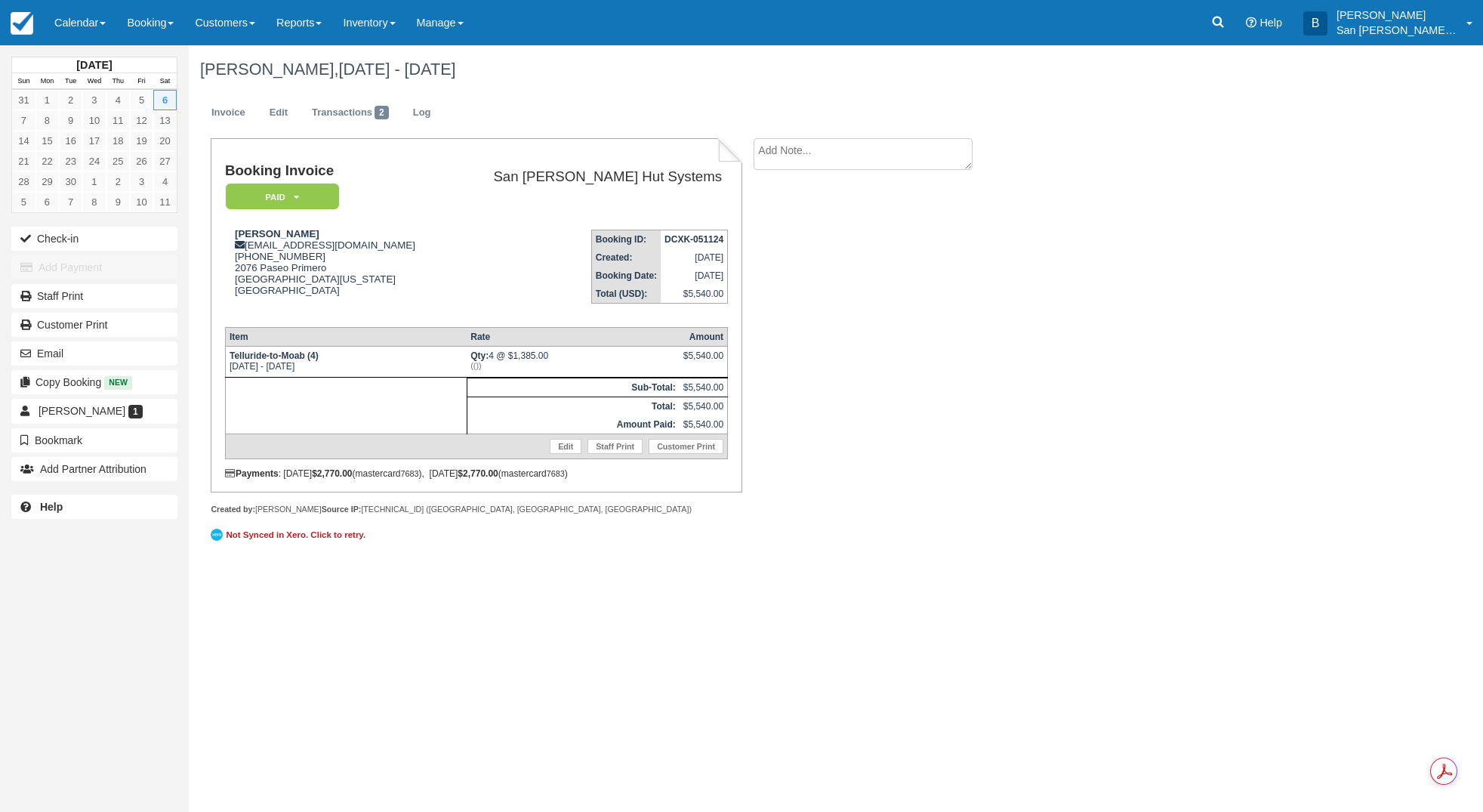
click at [810, 147] on textarea at bounding box center [863, 153] width 219 height 32
type textarea "k"
type textarea "Knox Kinlaw paid for 6 beer packages"
click at [791, 241] on button "Create" at bounding box center [787, 240] width 68 height 26
click at [156, 28] on link "Booking" at bounding box center [150, 22] width 68 height 45
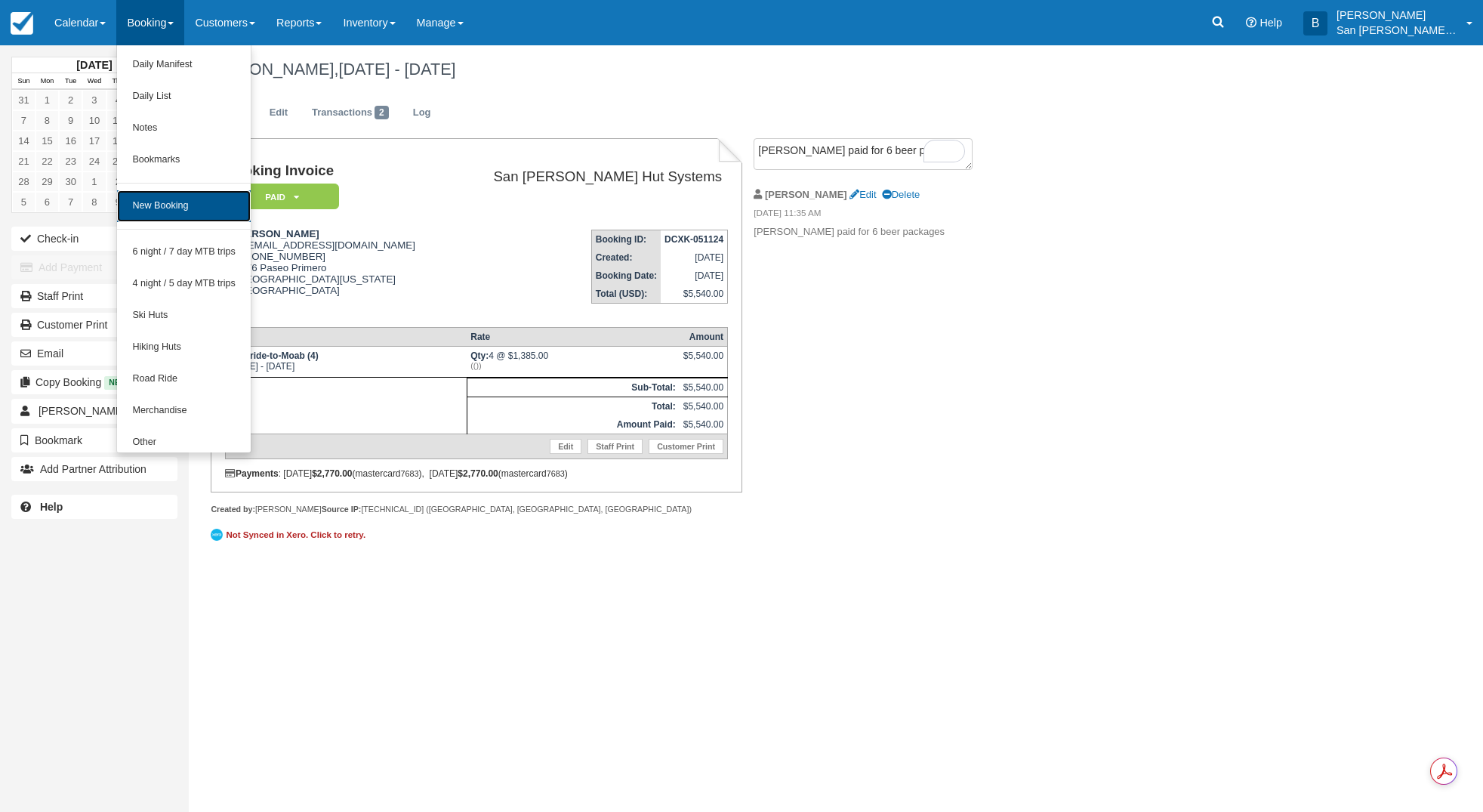
click at [188, 206] on link "New Booking" at bounding box center [184, 205] width 133 height 32
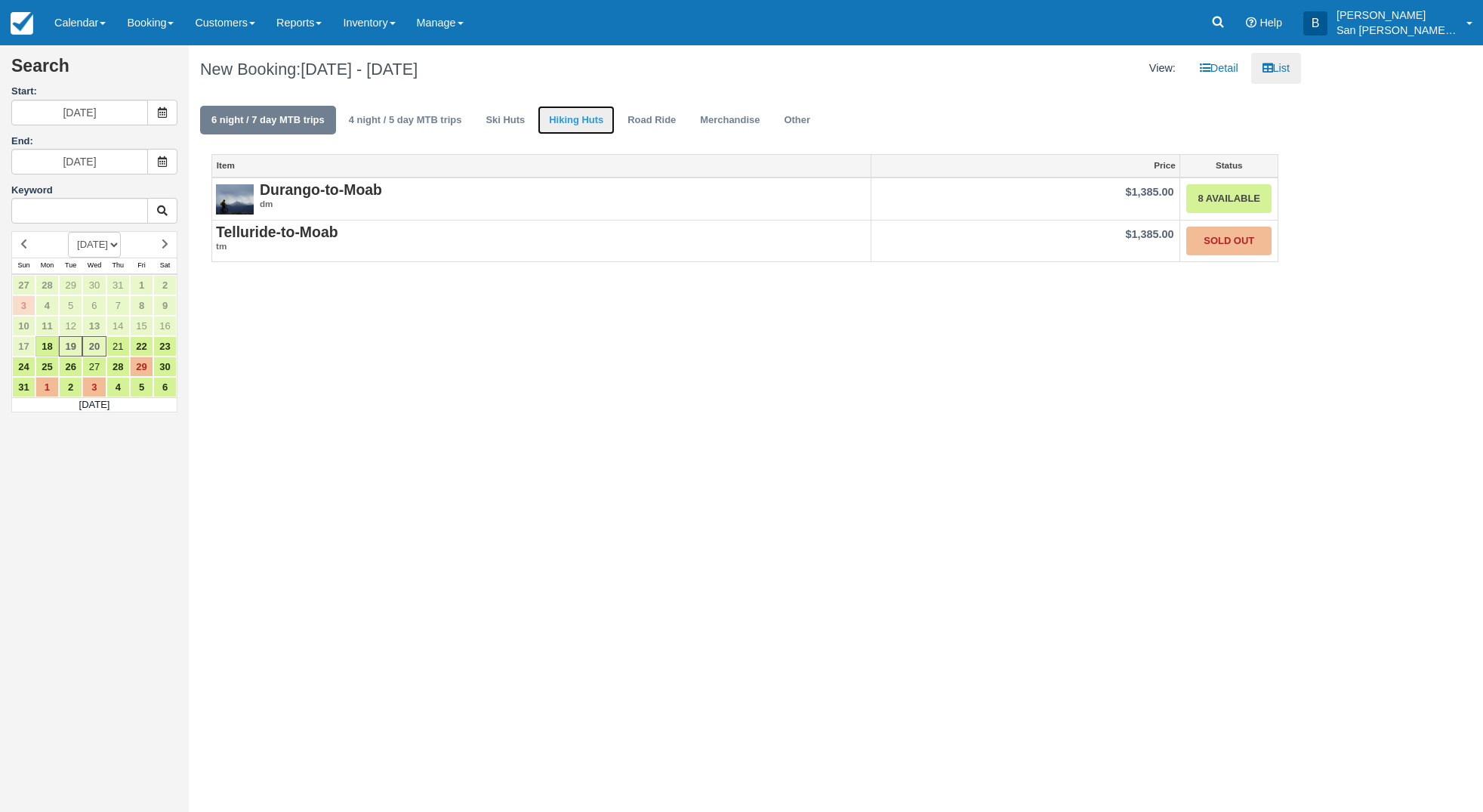
click at [582, 120] on link "Hiking Huts" at bounding box center [576, 121] width 77 height 29
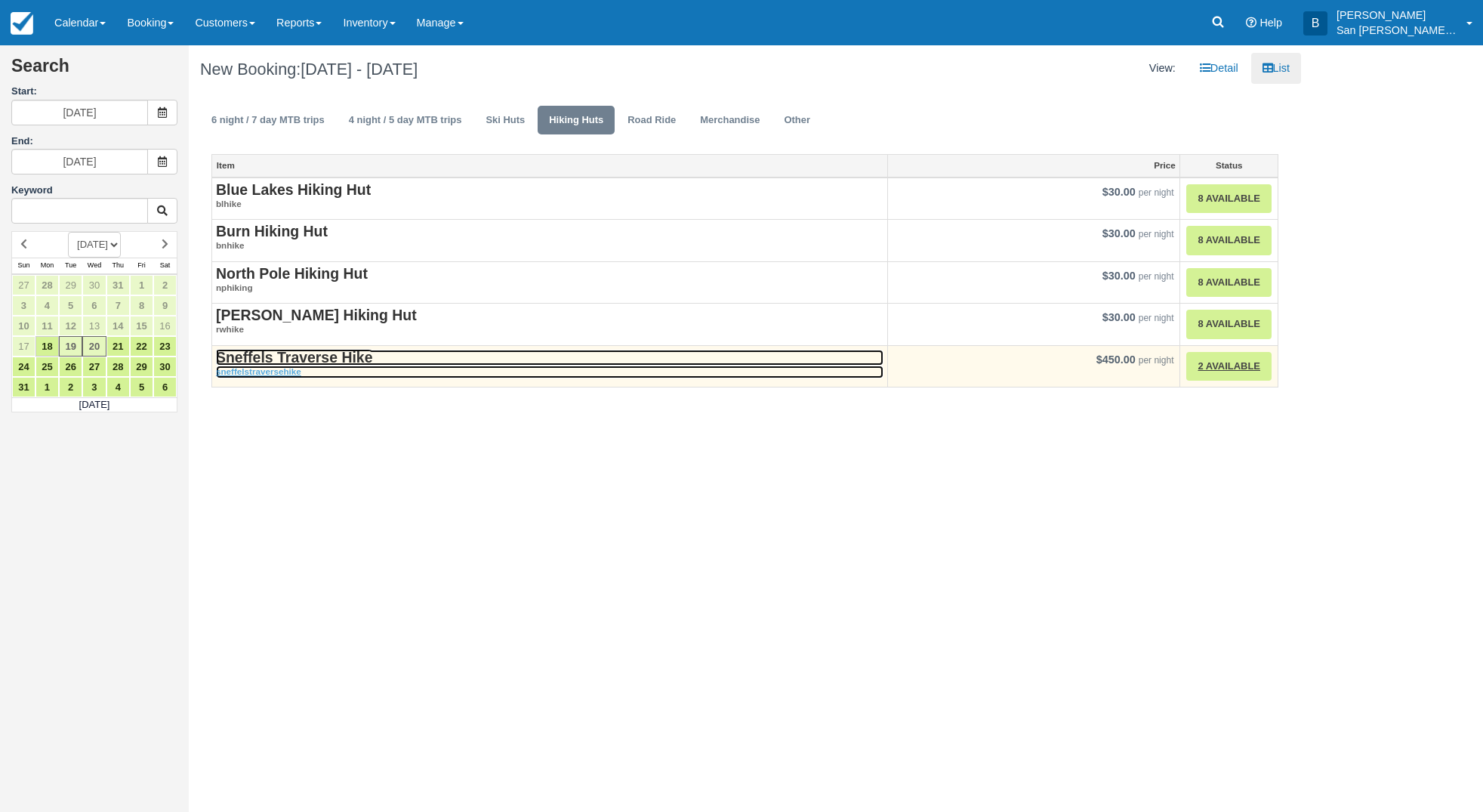
click at [316, 354] on strong "Sneffels Traverse Hike" at bounding box center [294, 357] width 157 height 16
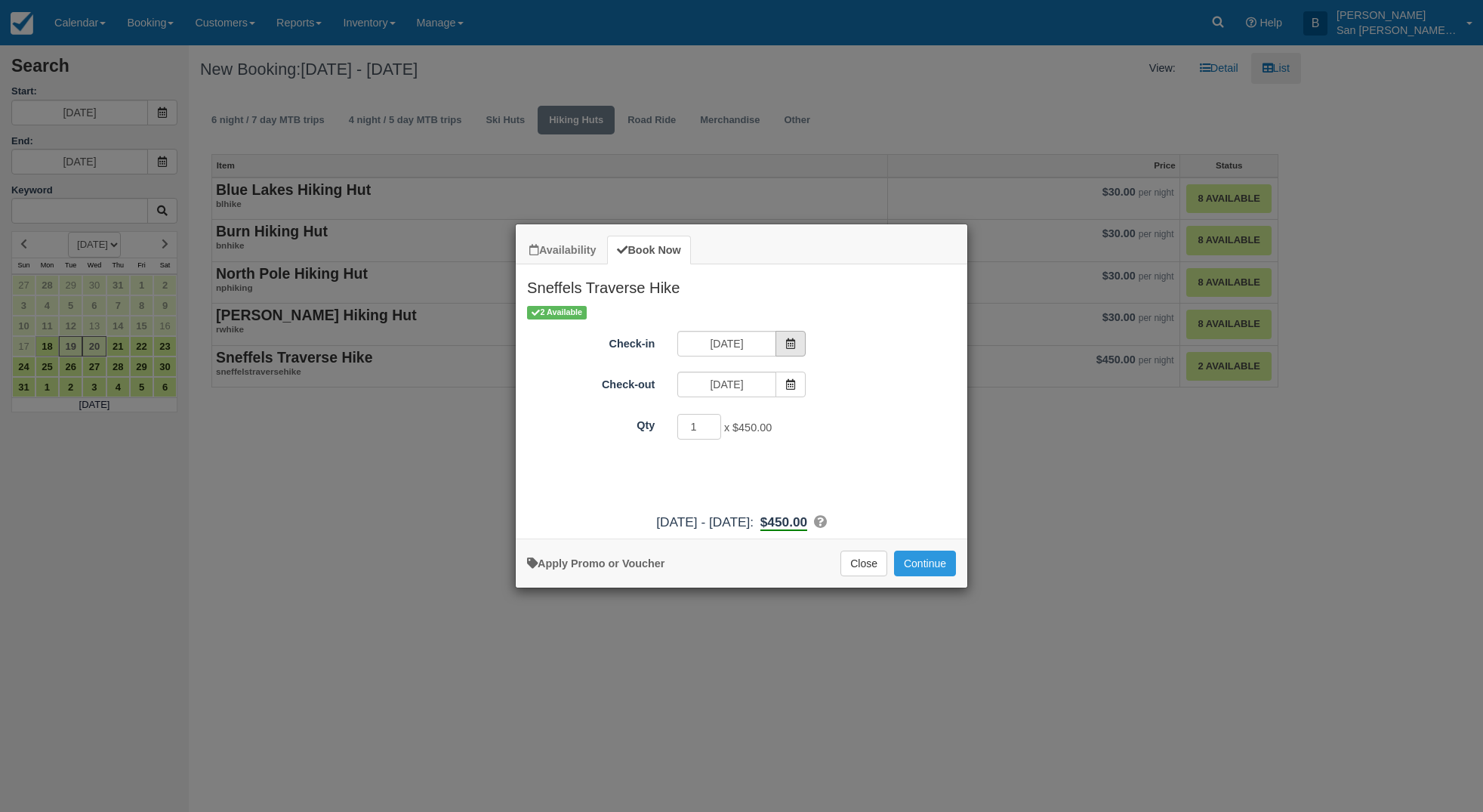
click at [788, 342] on icon "Item Modal" at bounding box center [791, 343] width 10 height 10
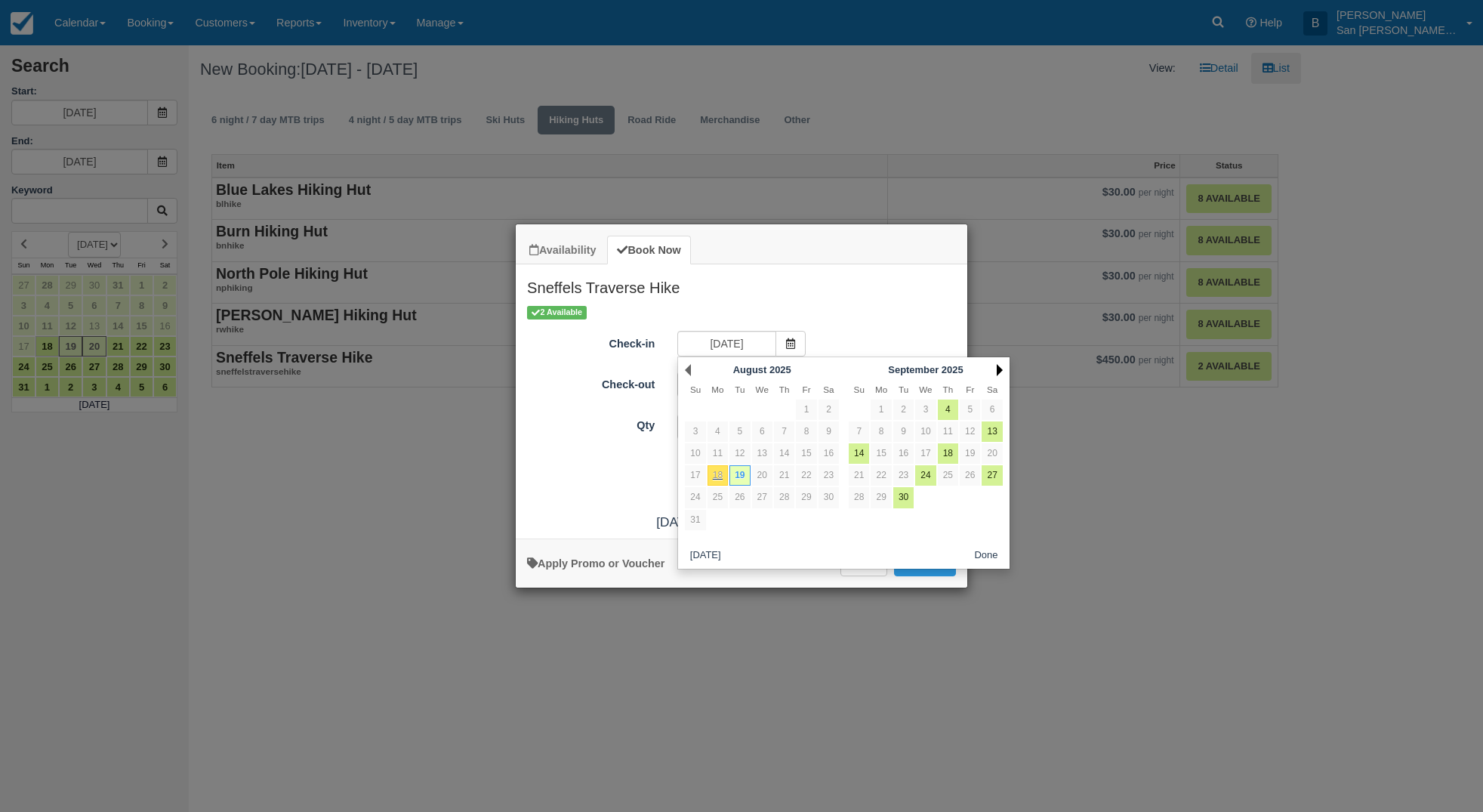
click at [999, 370] on link "Next" at bounding box center [1000, 370] width 6 height 12
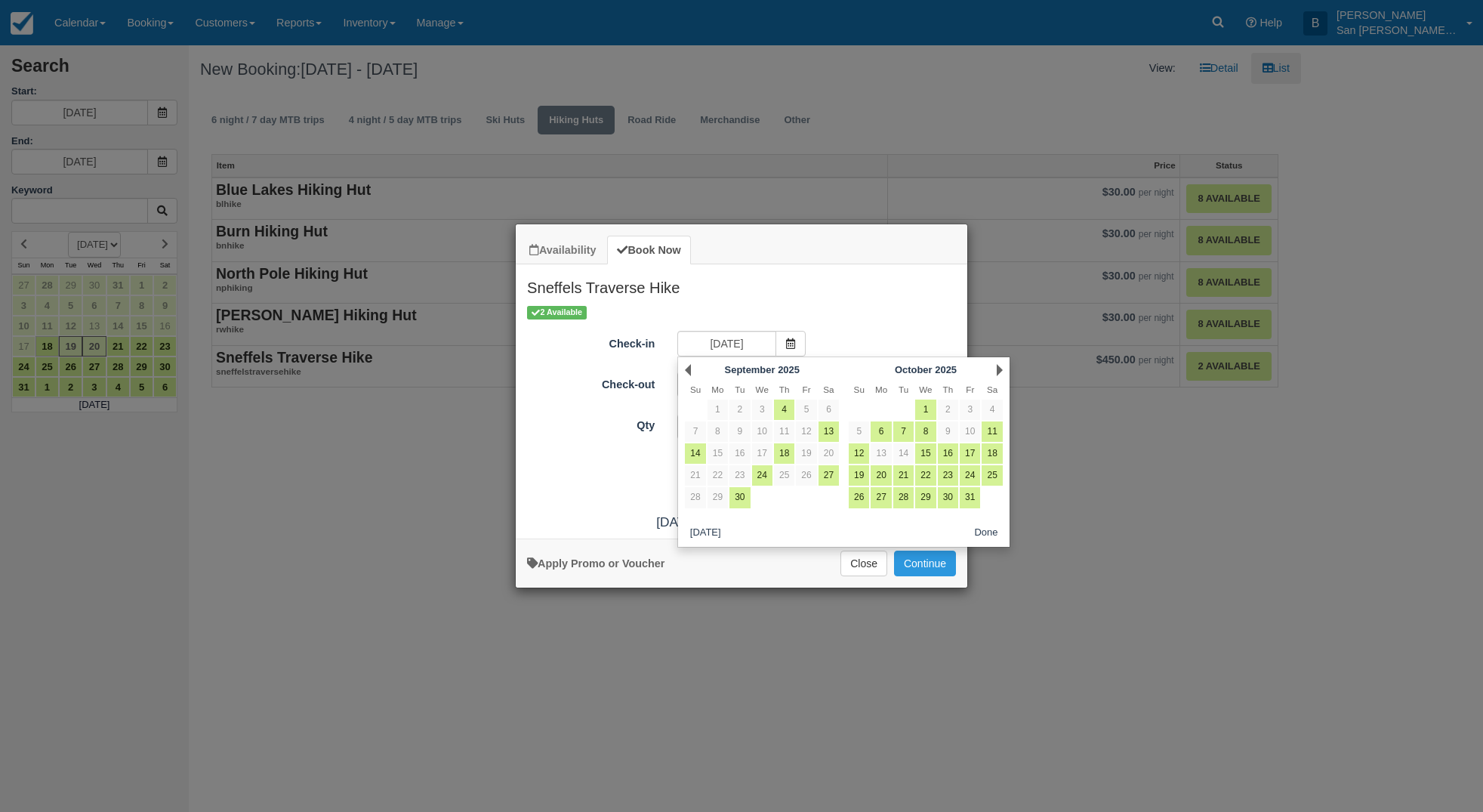
click at [999, 370] on link "Next" at bounding box center [1000, 370] width 6 height 12
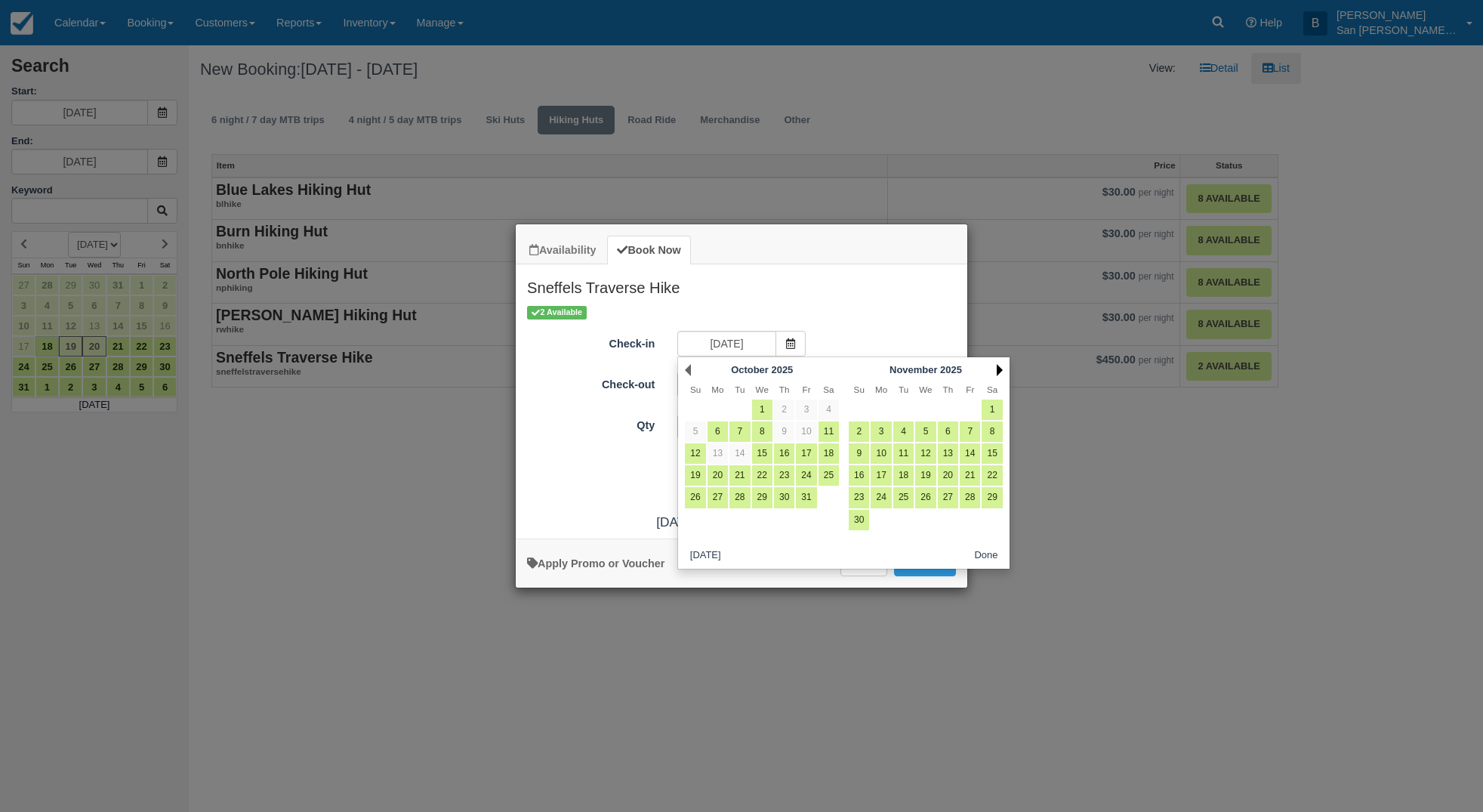
click at [999, 370] on link "Next" at bounding box center [1000, 370] width 6 height 12
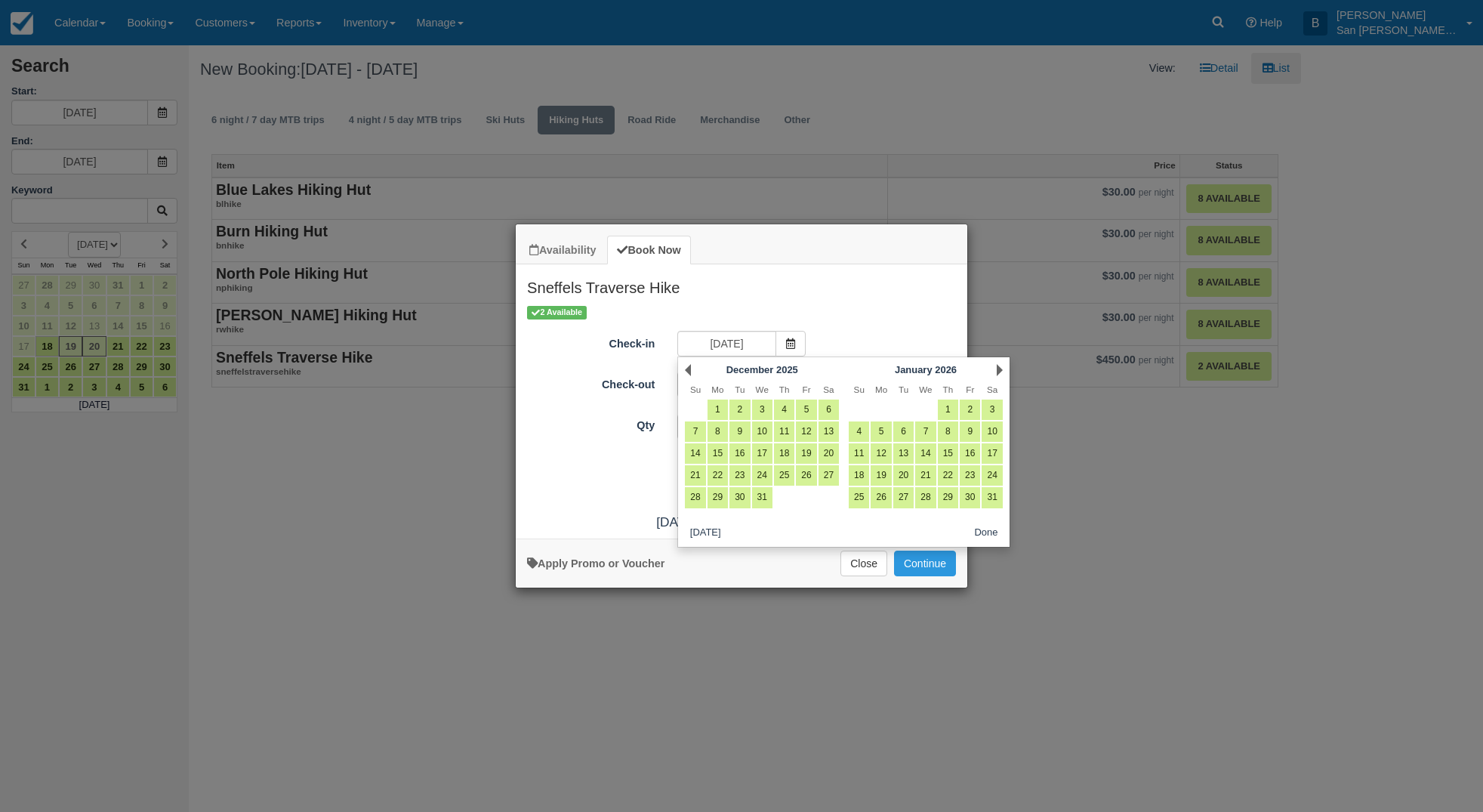
click at [999, 369] on link "Next" at bounding box center [1000, 370] width 6 height 12
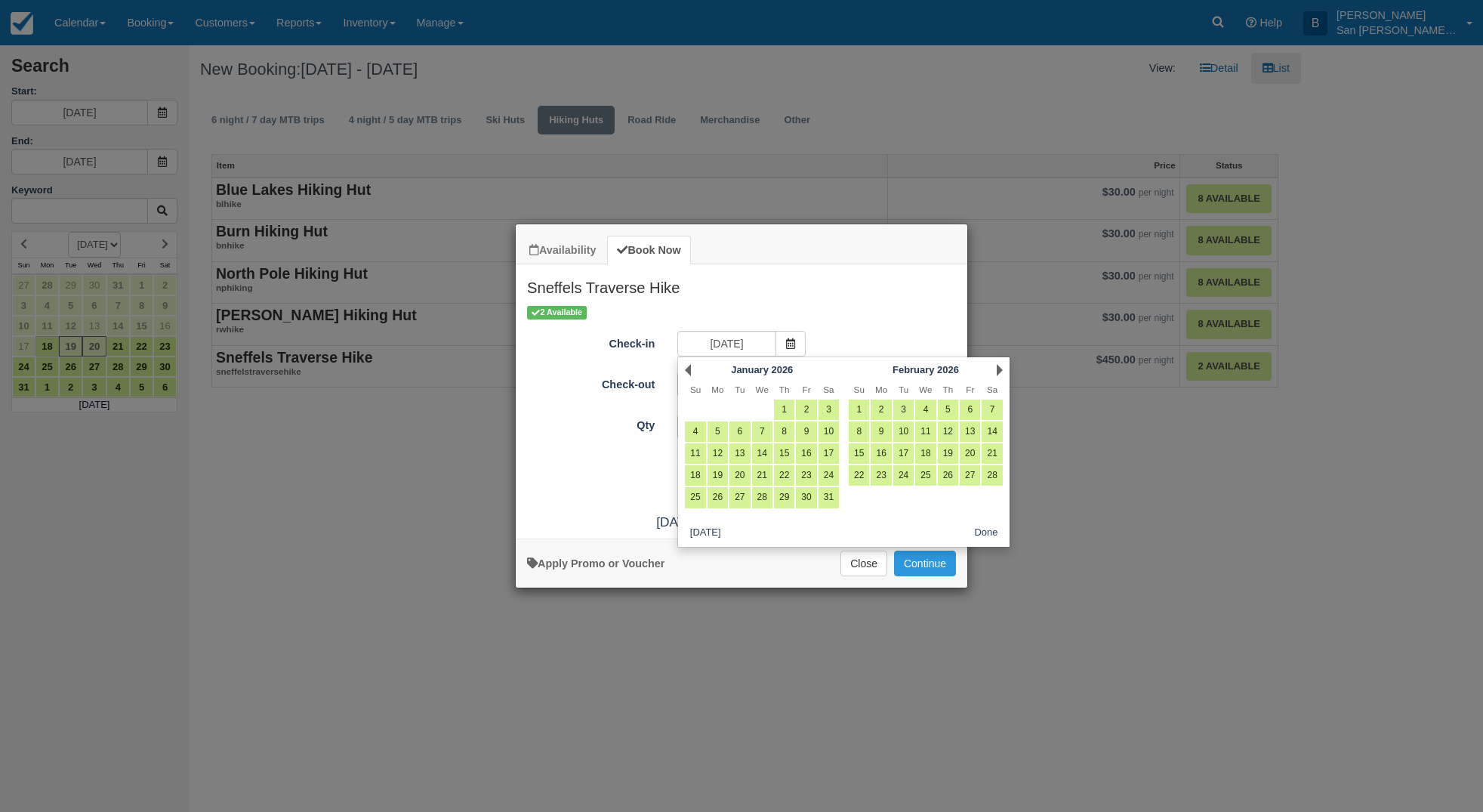
click at [999, 369] on link "Next" at bounding box center [1000, 370] width 6 height 12
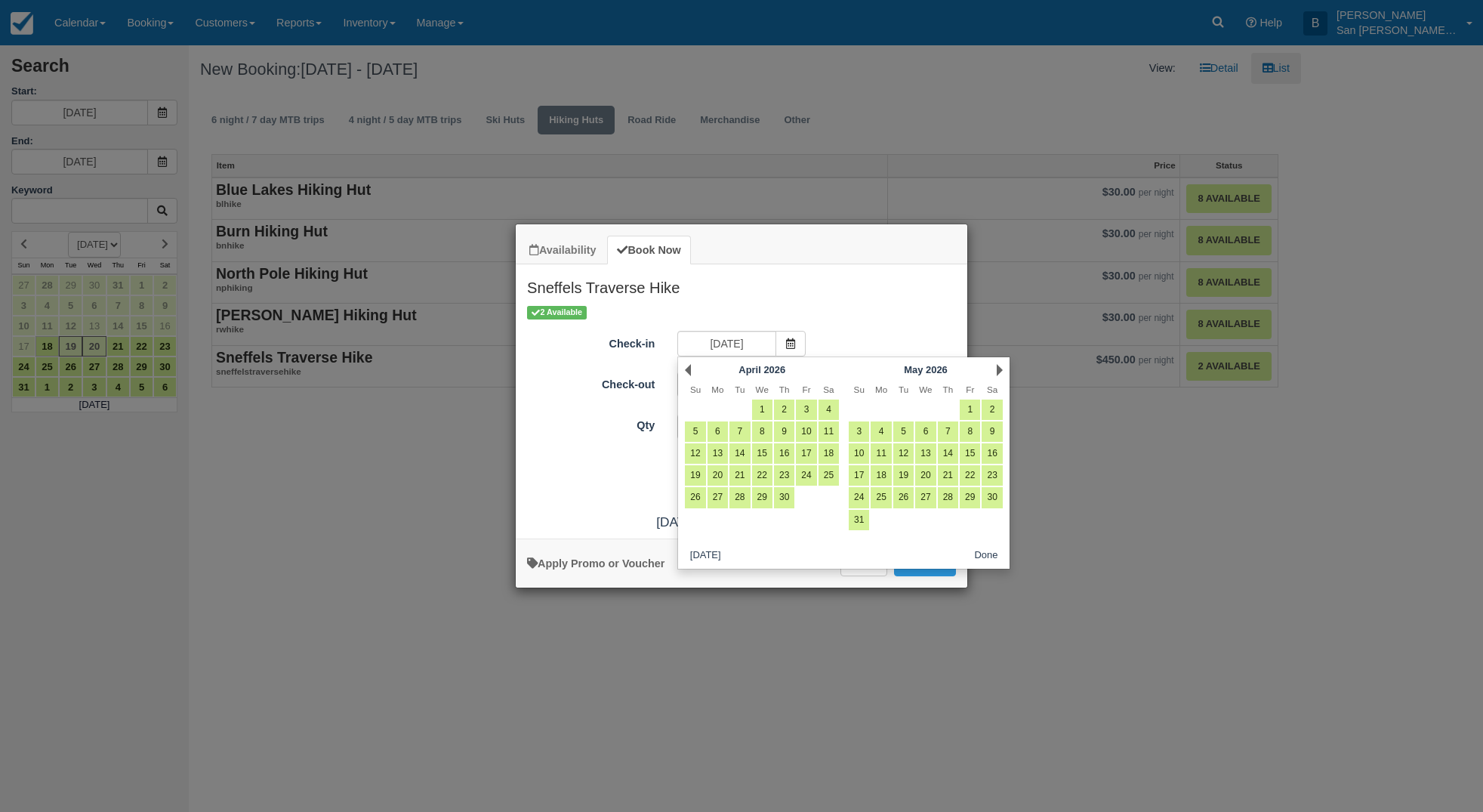
click at [999, 369] on link "Next" at bounding box center [1000, 370] width 6 height 12
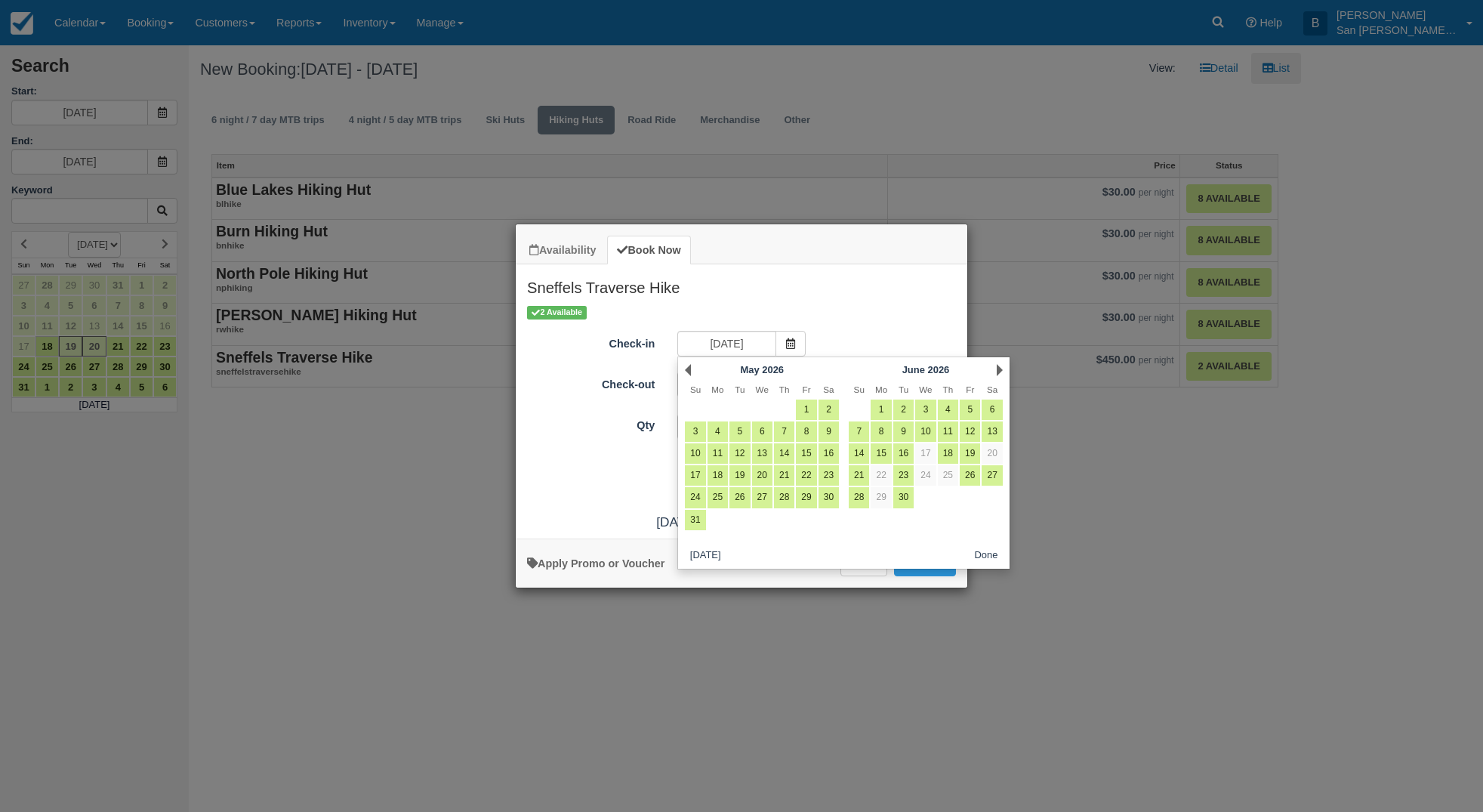
click at [999, 369] on link "Next" at bounding box center [1000, 370] width 6 height 12
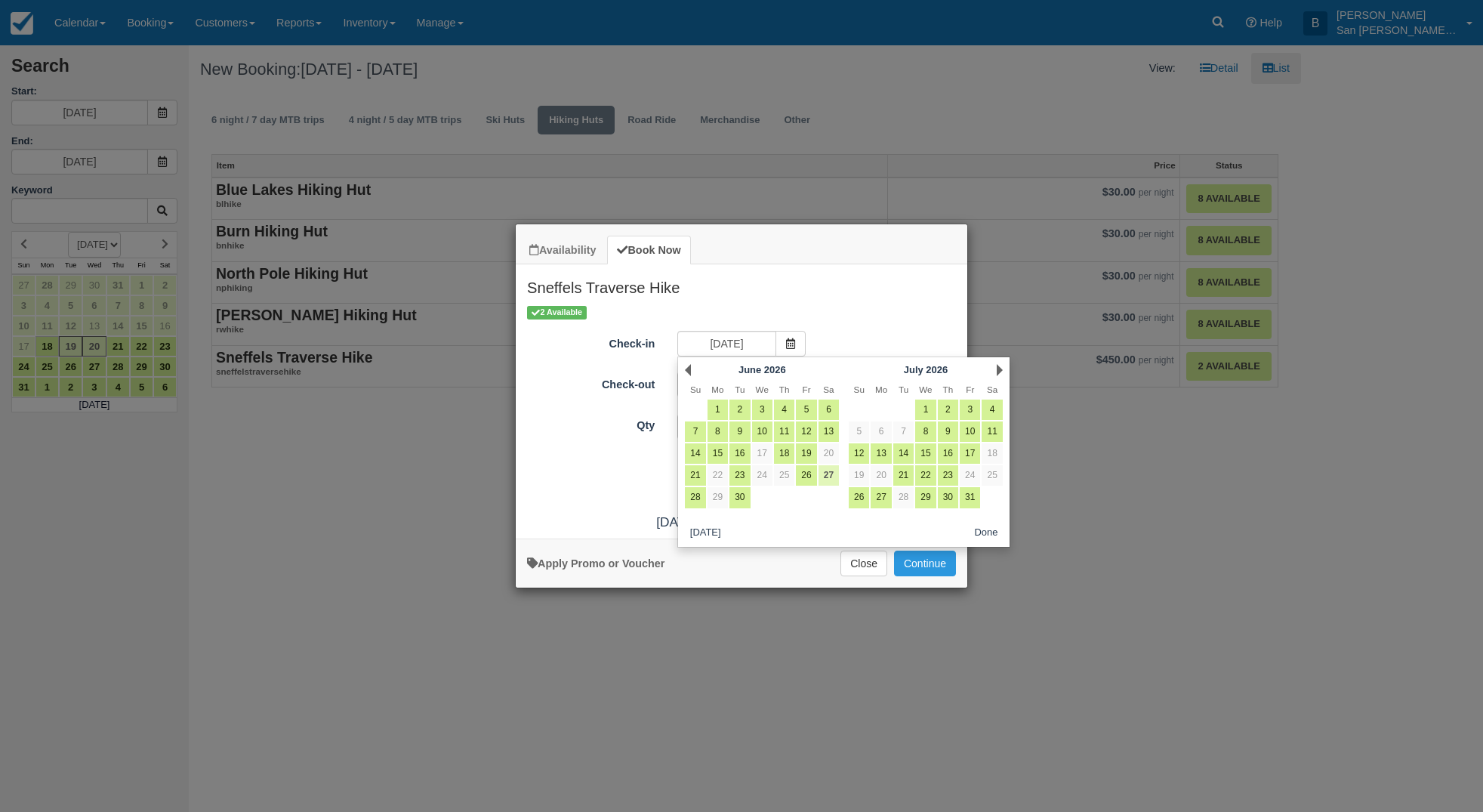
click at [837, 474] on link "27" at bounding box center [829, 476] width 21 height 21
type input "06/27/26"
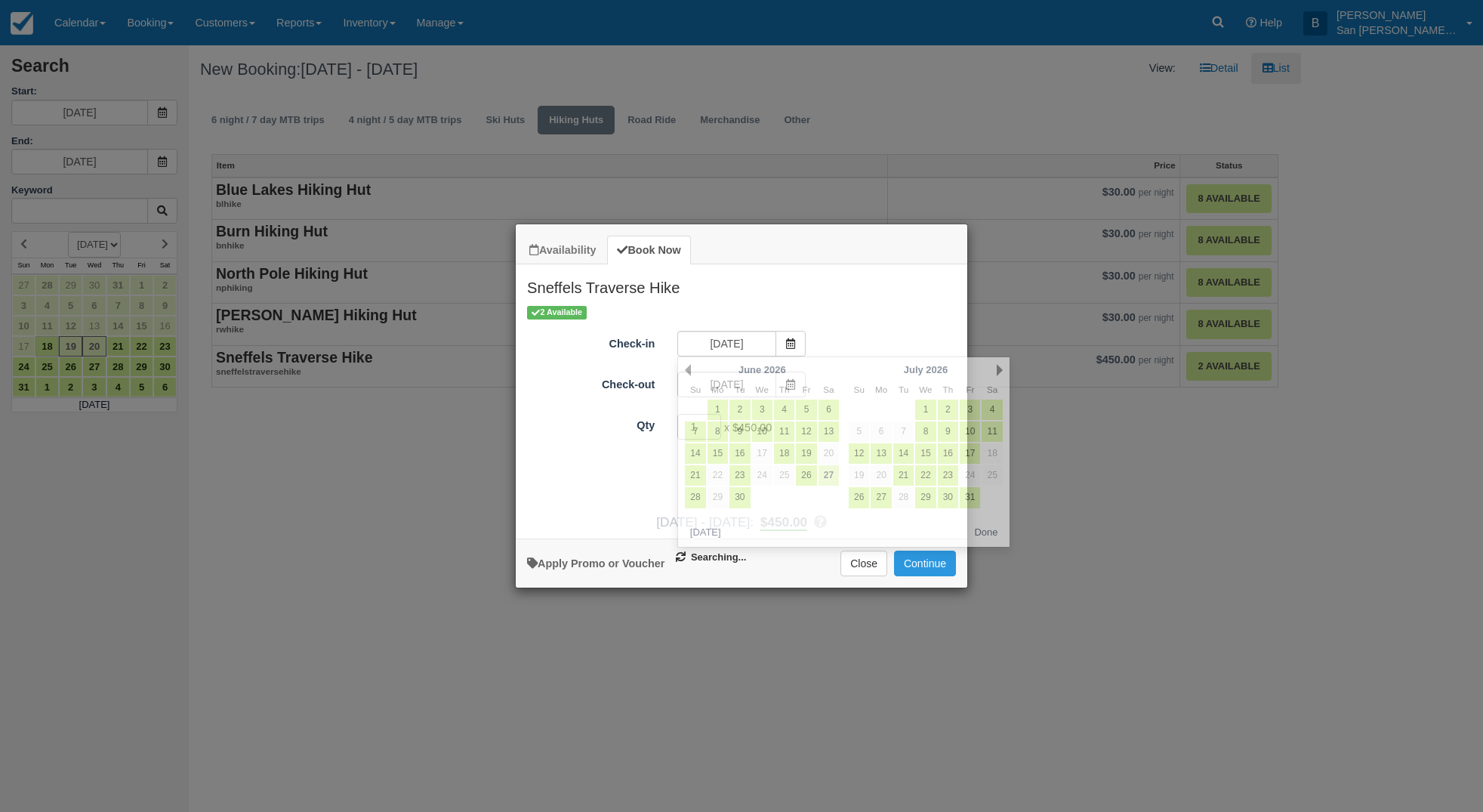
type input "06/28/26"
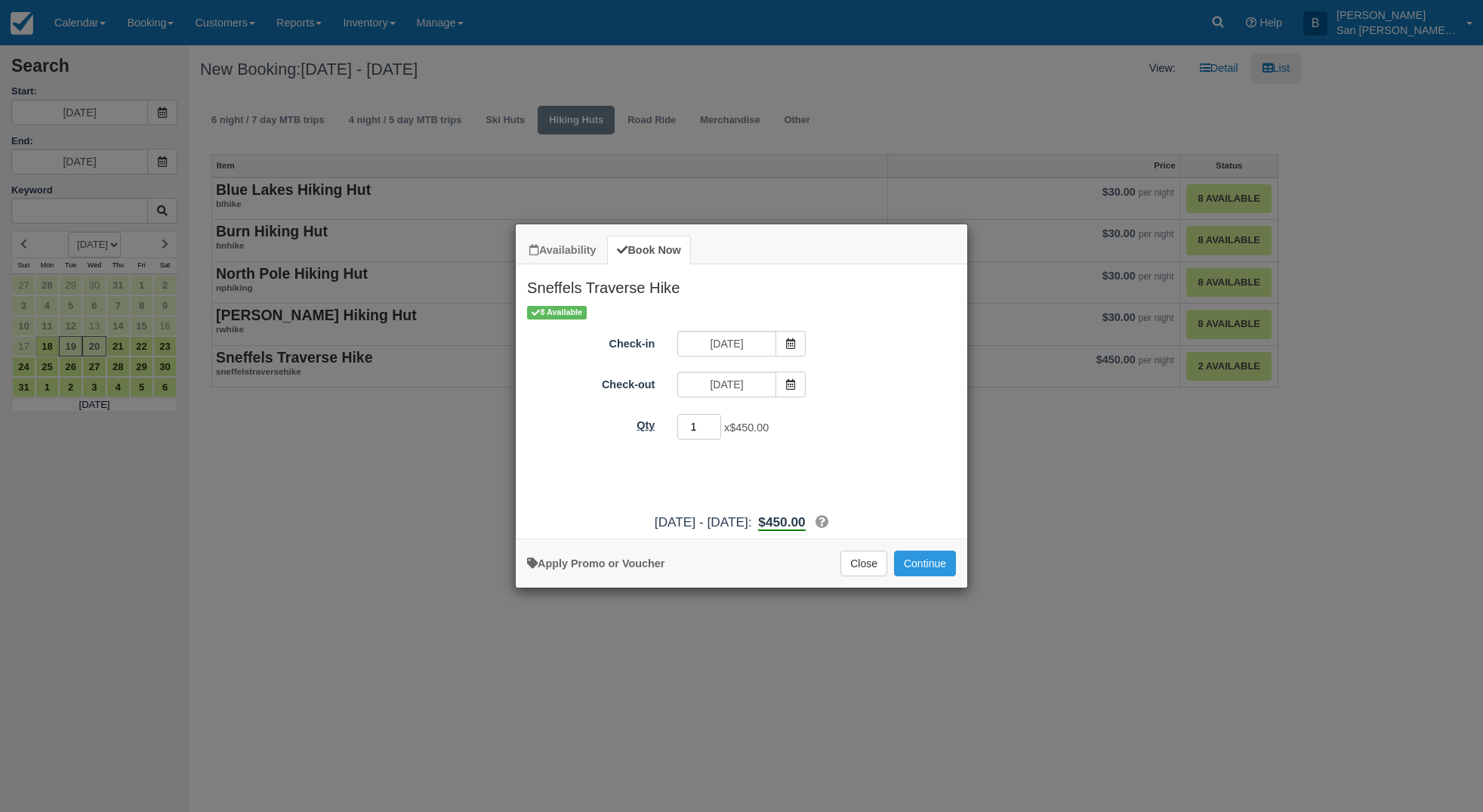
drag, startPoint x: 703, startPoint y: 424, endPoint x: 628, endPoint y: 418, distance: 75.2
click at [628, 418] on div "Qty 1 x $450.00 Required." at bounding box center [742, 427] width 452 height 29
type input "8"
click at [927, 562] on button "Continue" at bounding box center [925, 563] width 62 height 26
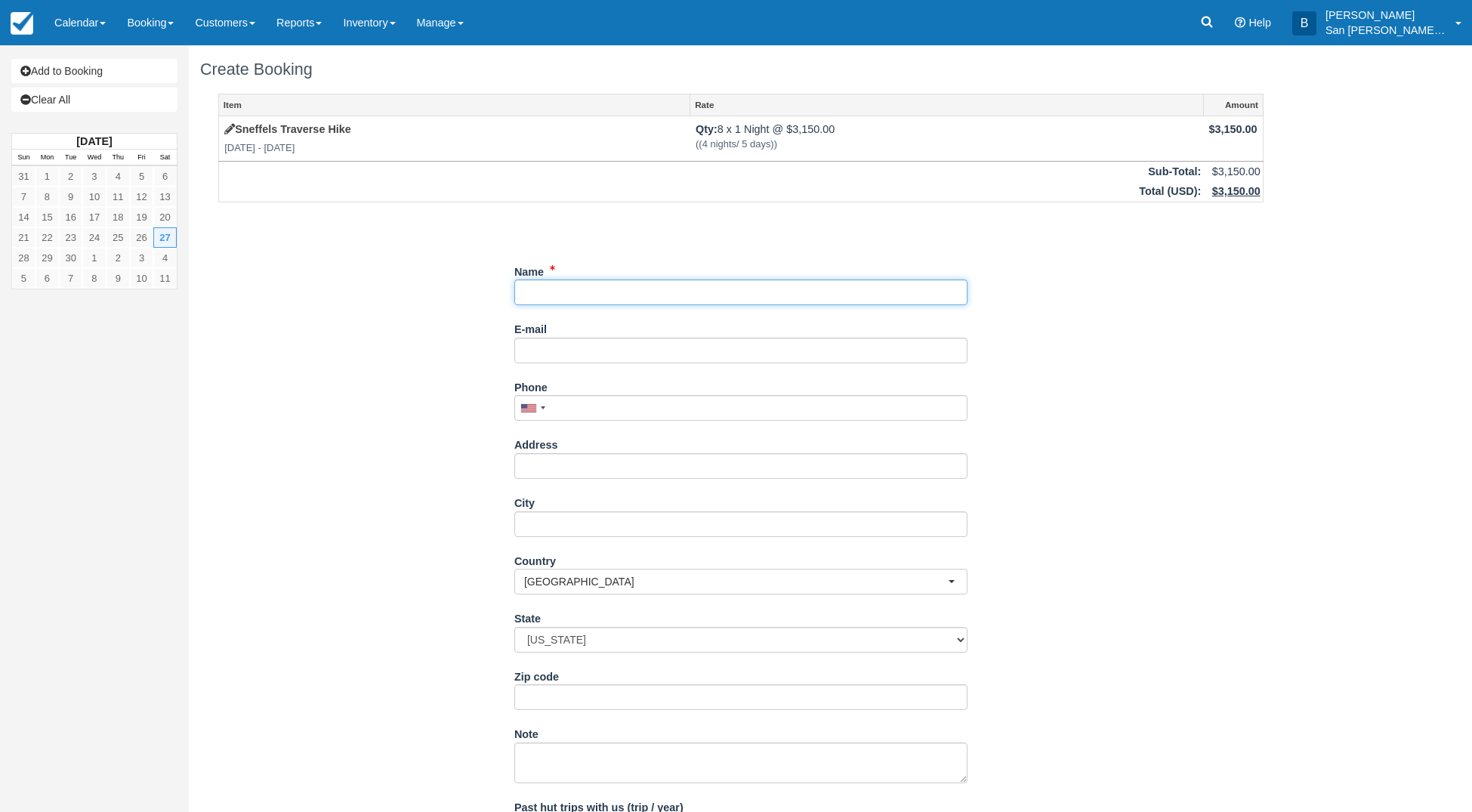
click at [558, 285] on input "Name" at bounding box center [740, 292] width 453 height 26
type input "[PERSON_NAME]"
type input "[EMAIL_ADDRESS][DOMAIN_NAME]"
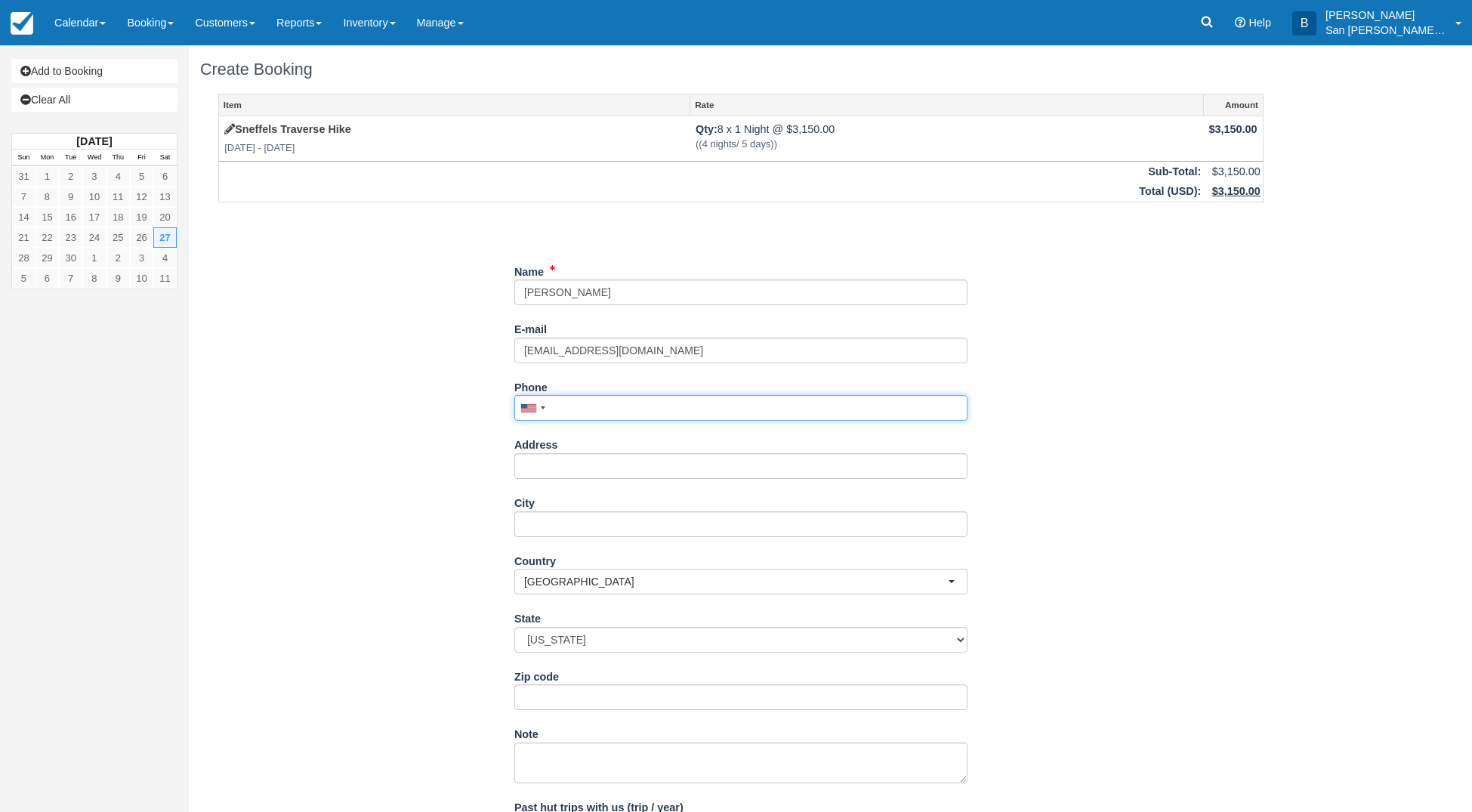
drag, startPoint x: 584, startPoint y: 406, endPoint x: 1067, endPoint y: 414, distance: 483.1
click at [586, 408] on input "Phone" at bounding box center [740, 408] width 453 height 26
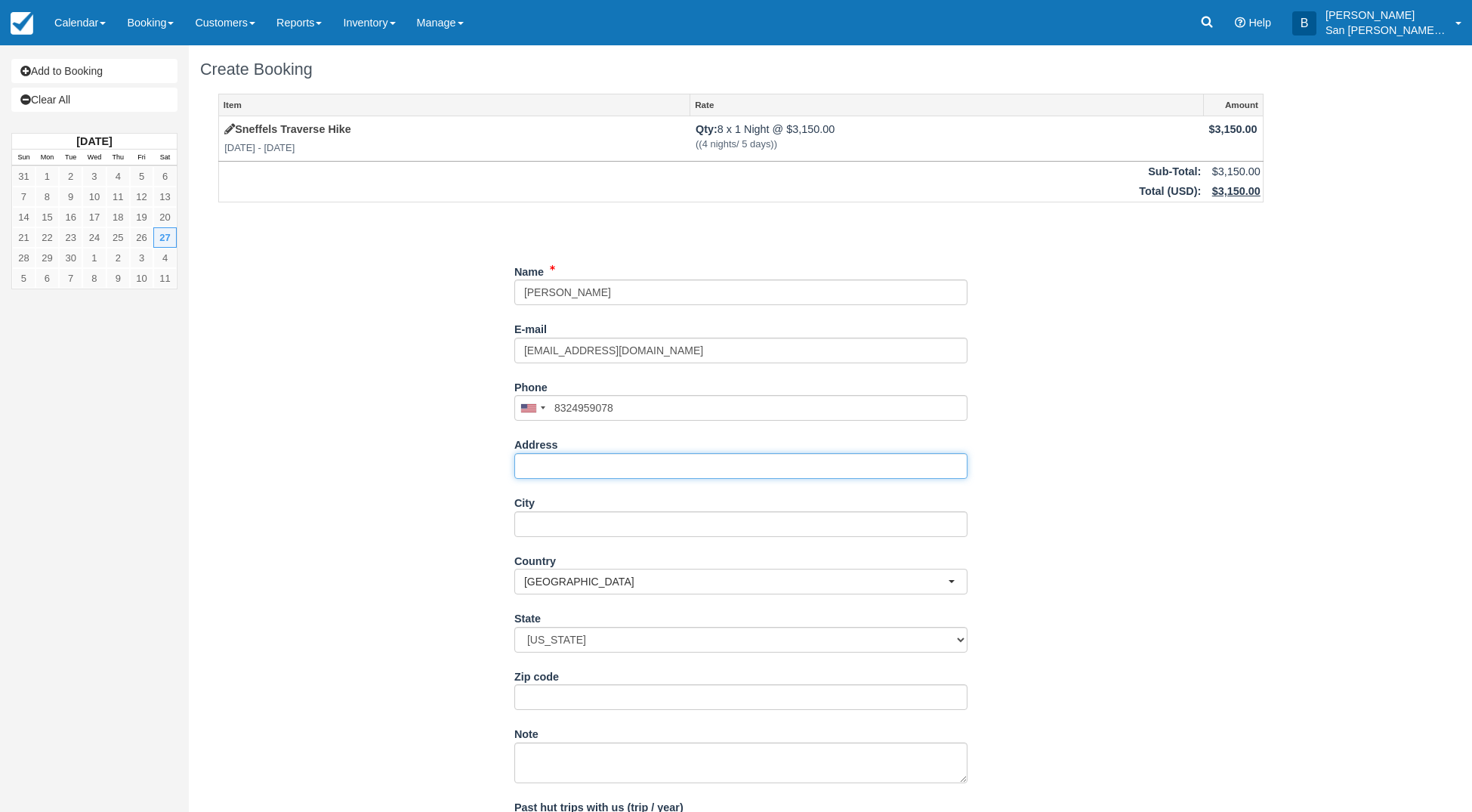
type input "[PHONE_NUMBER]"
click at [562, 454] on input "Address" at bounding box center [740, 465] width 453 height 26
type input "[STREET_ADDRESS]"
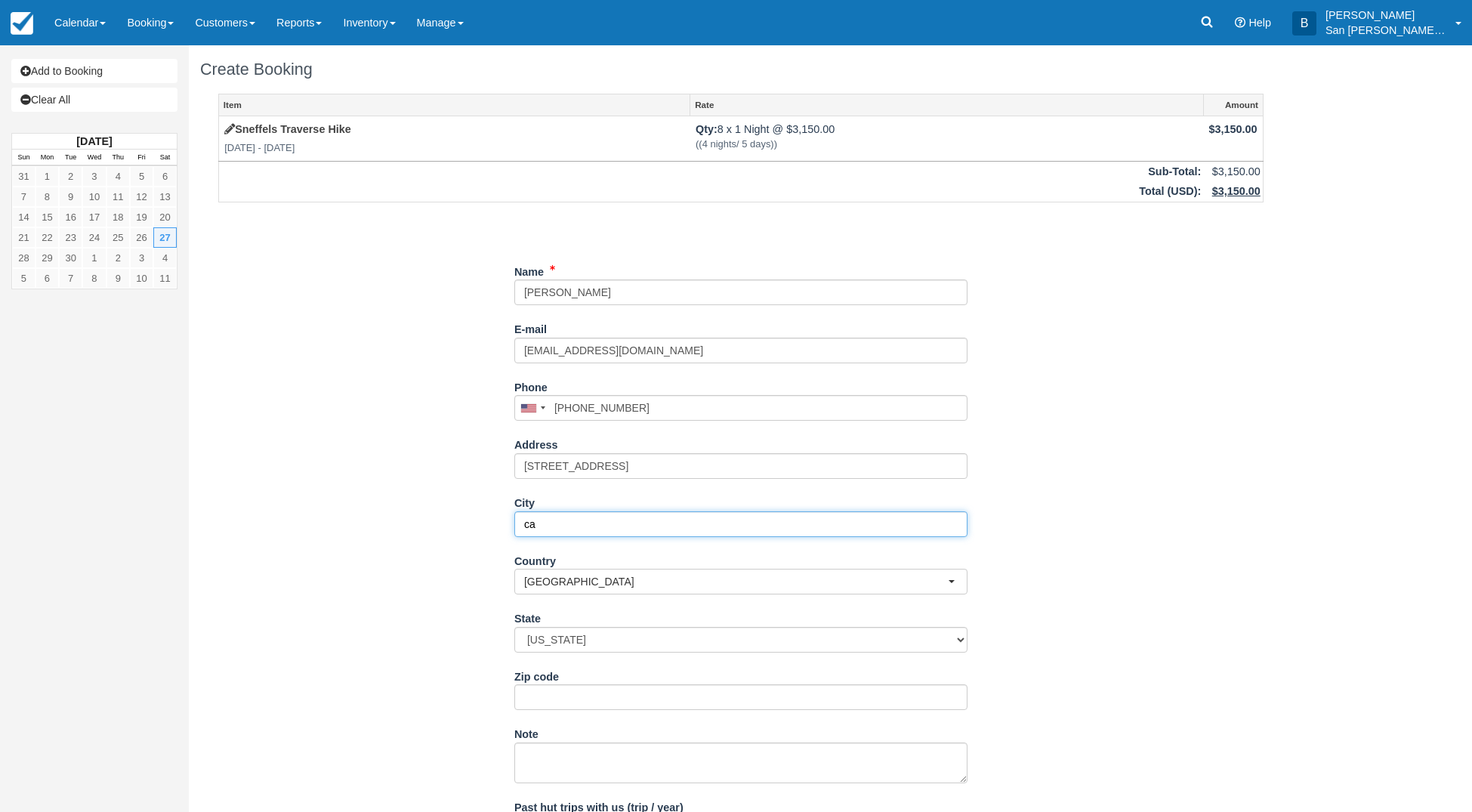
type input "c"
type input "[GEOGRAPHIC_DATA]"
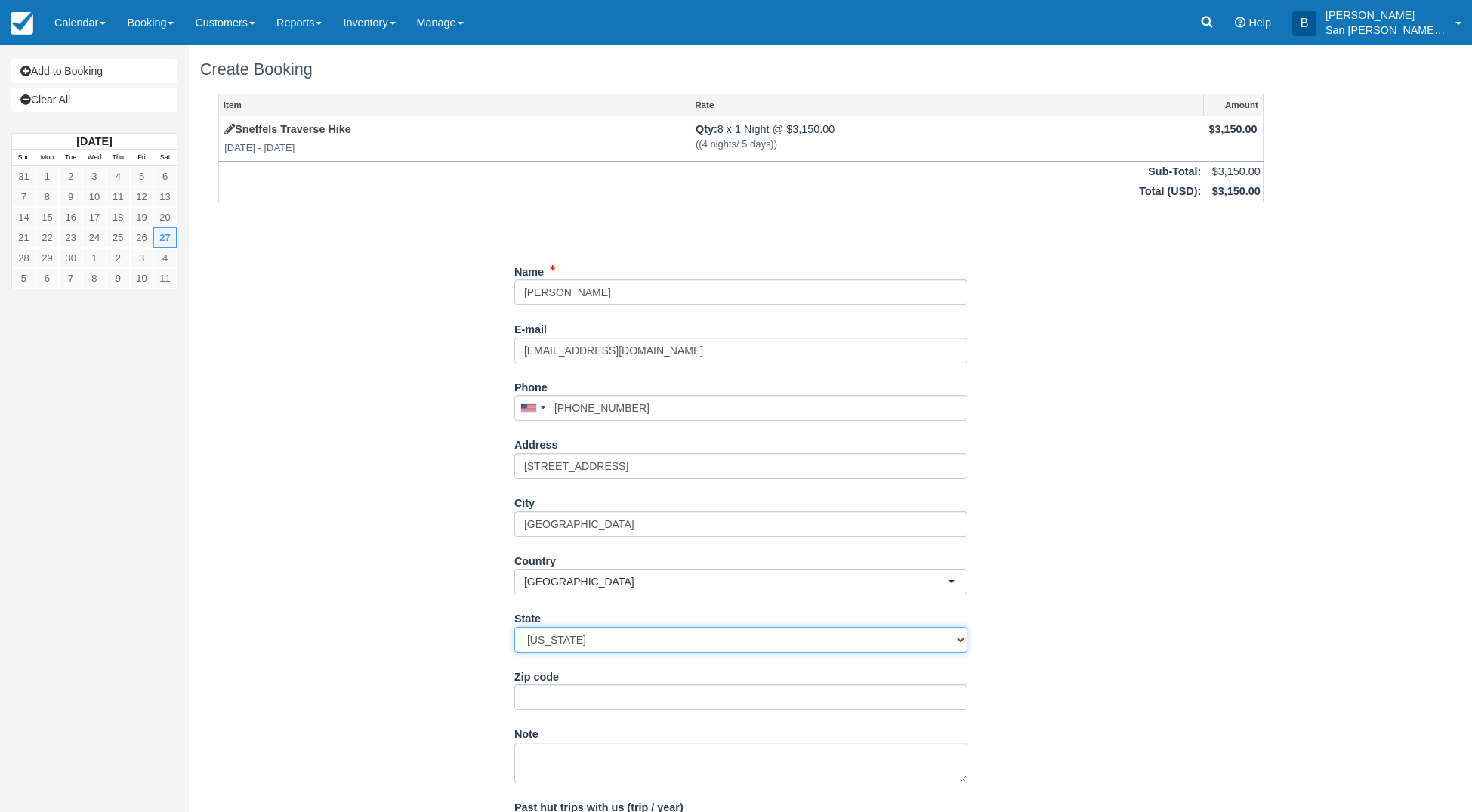
select select "TX"
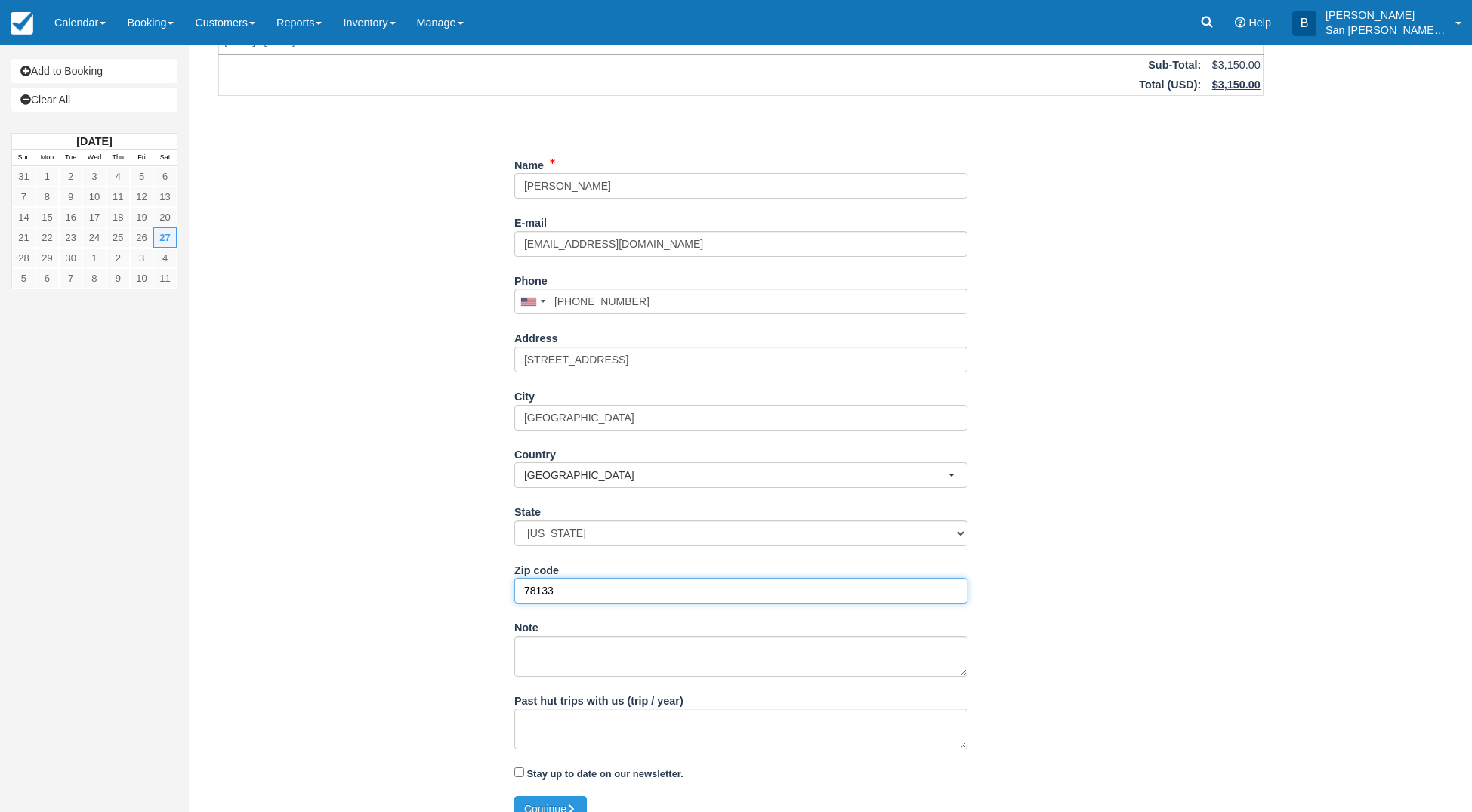
scroll to position [127, 0]
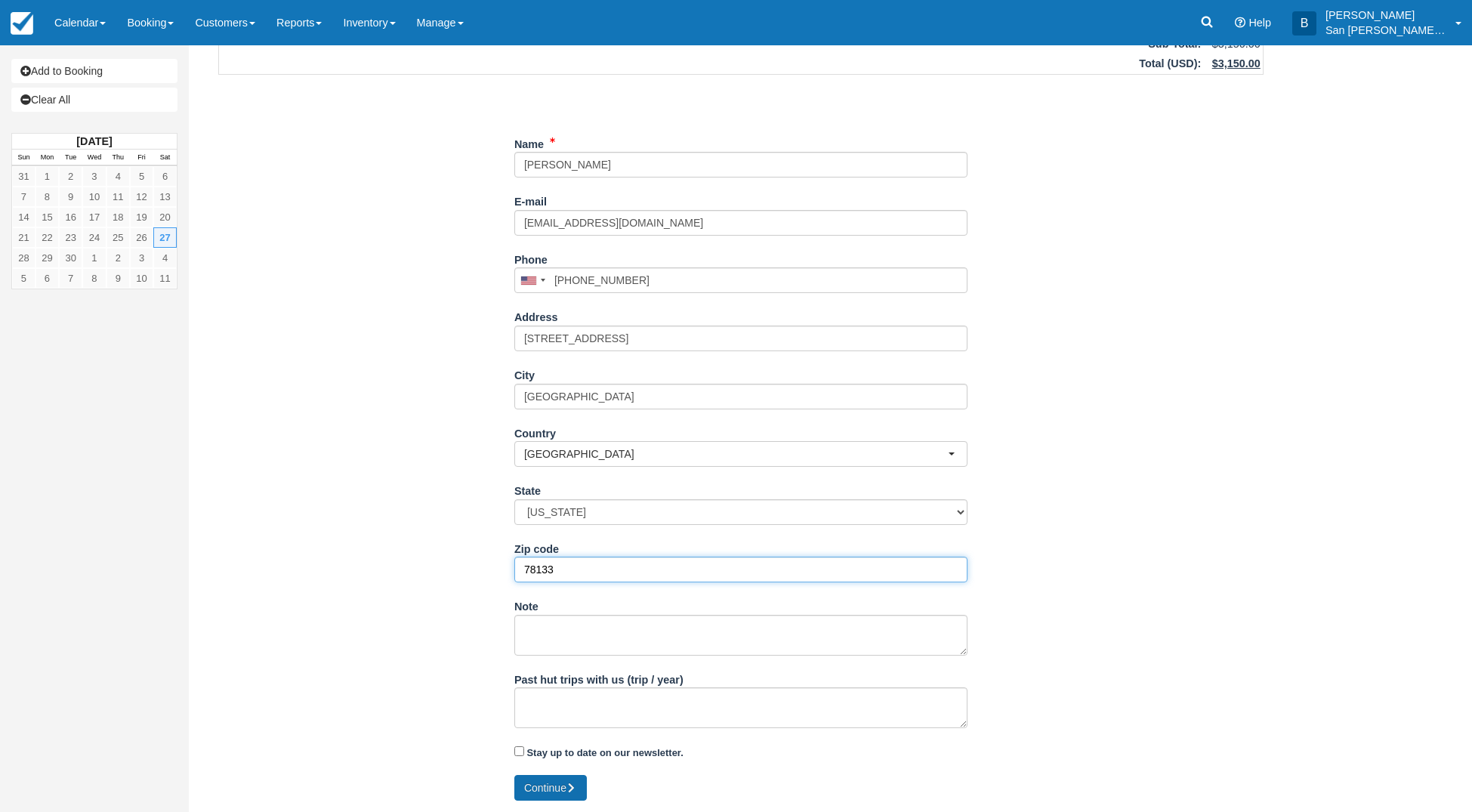
type input "78133"
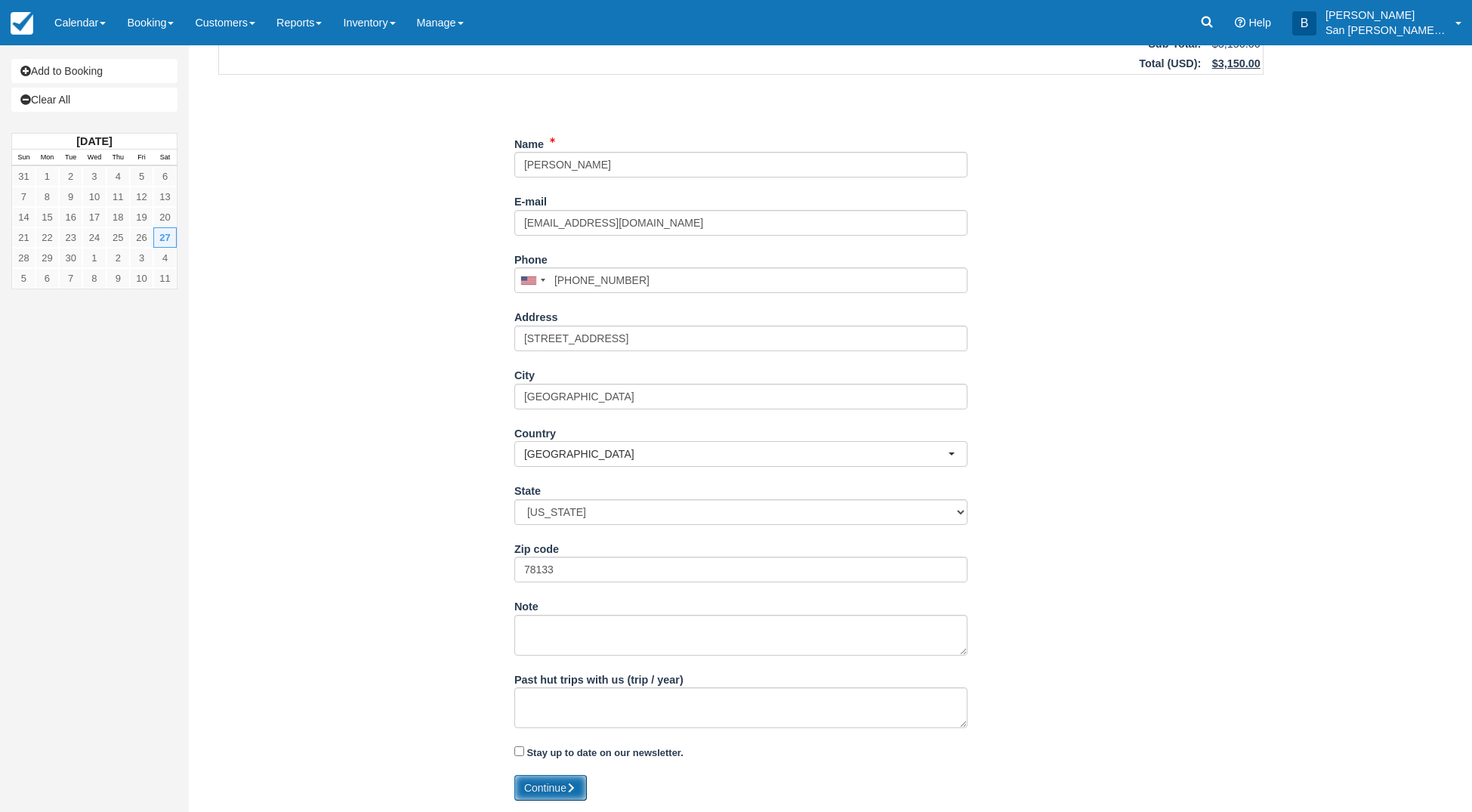
click at [577, 784] on icon "submit" at bounding box center [572, 787] width 10 height 10
type input "+18324959078"
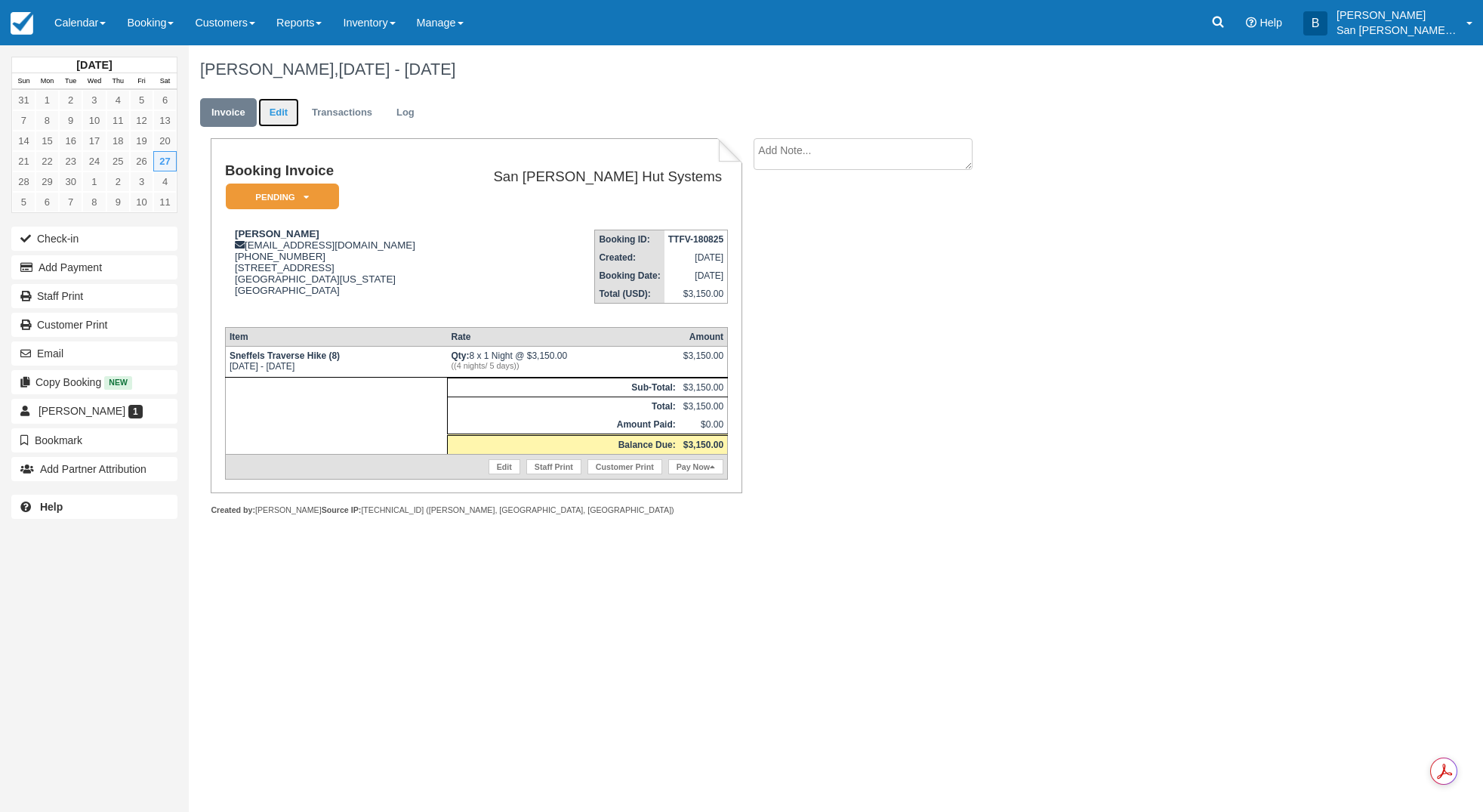
click at [279, 108] on link "Edit" at bounding box center [279, 113] width 41 height 29
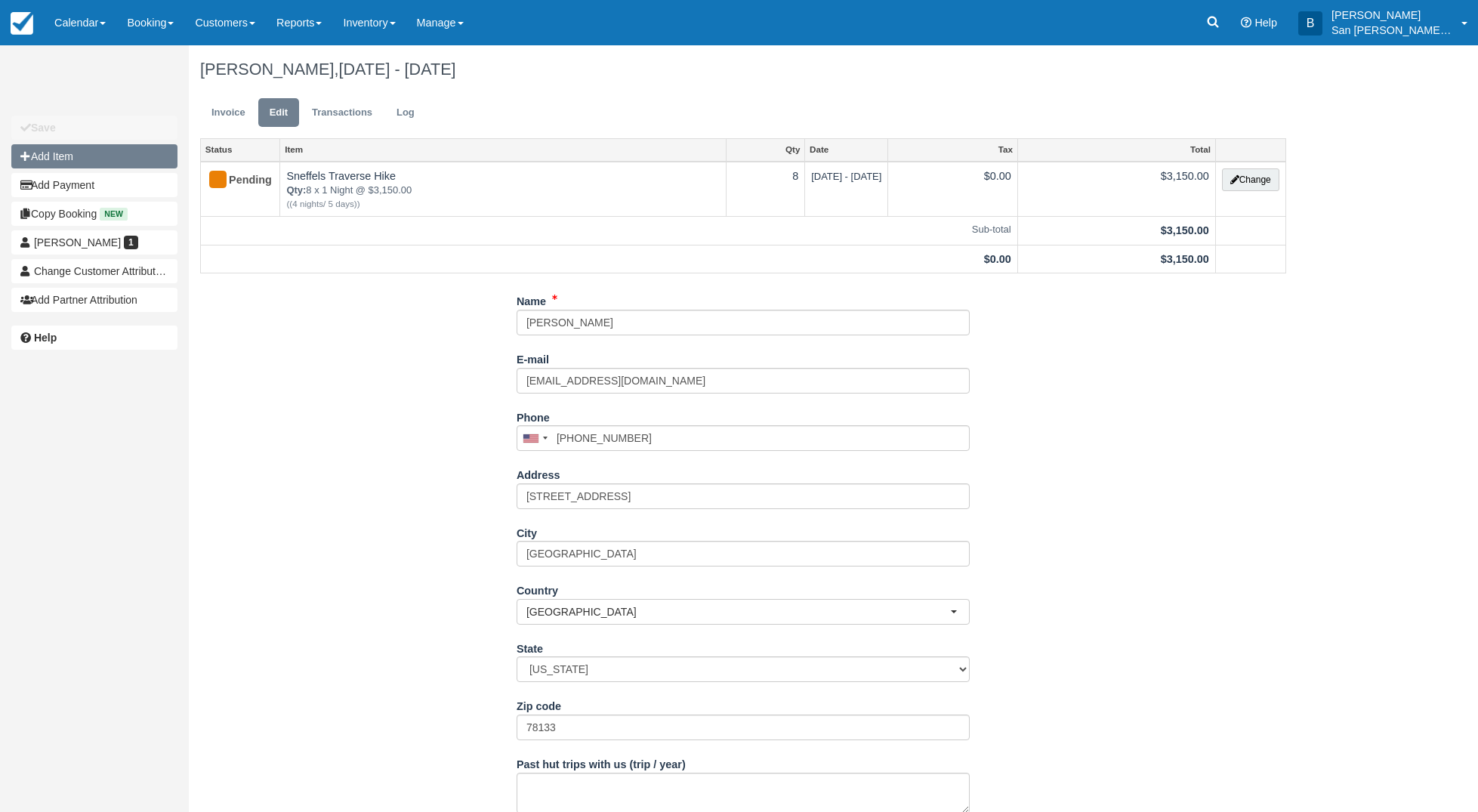
click at [73, 161] on button "Add Item" at bounding box center [94, 157] width 166 height 24
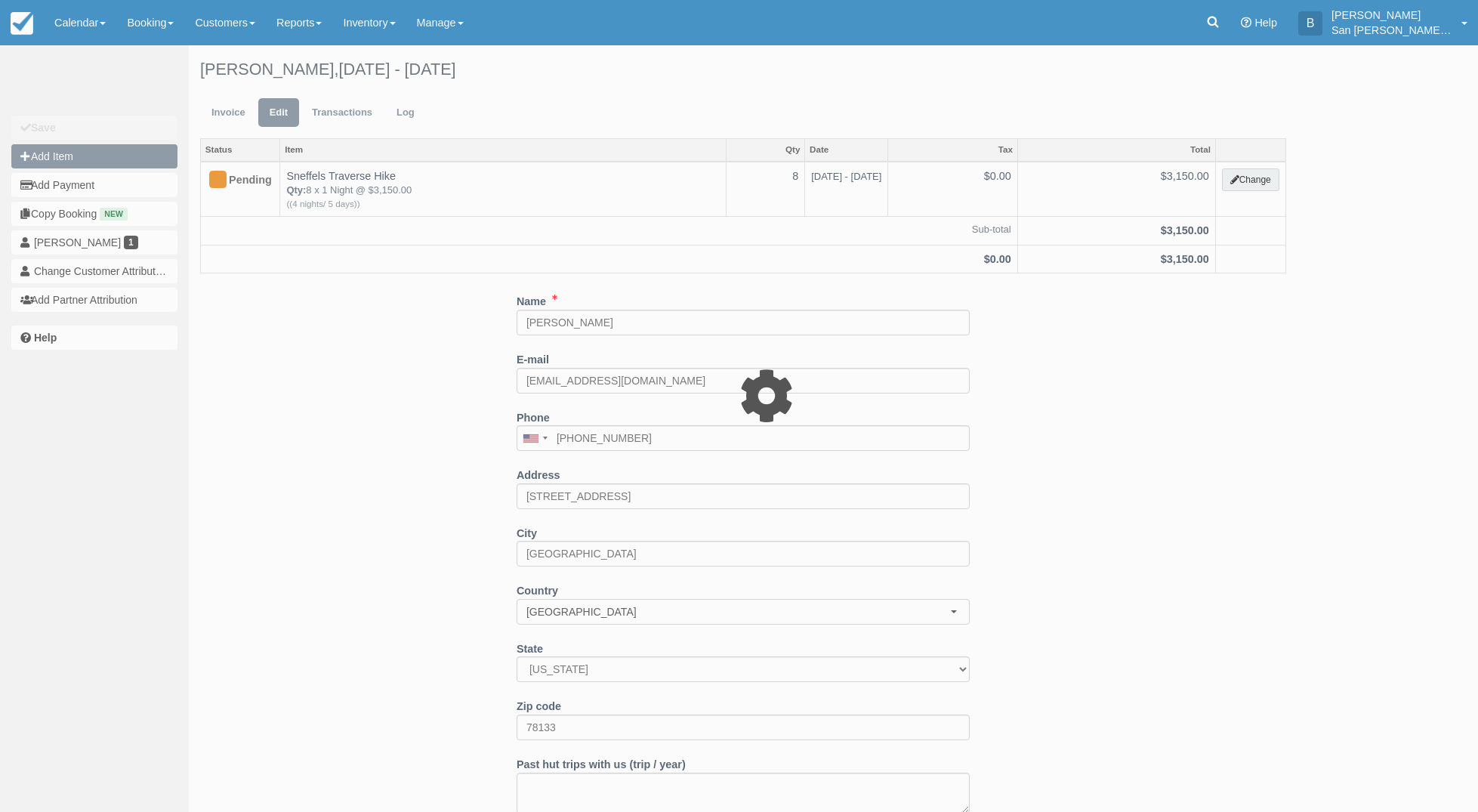
type input "0.00"
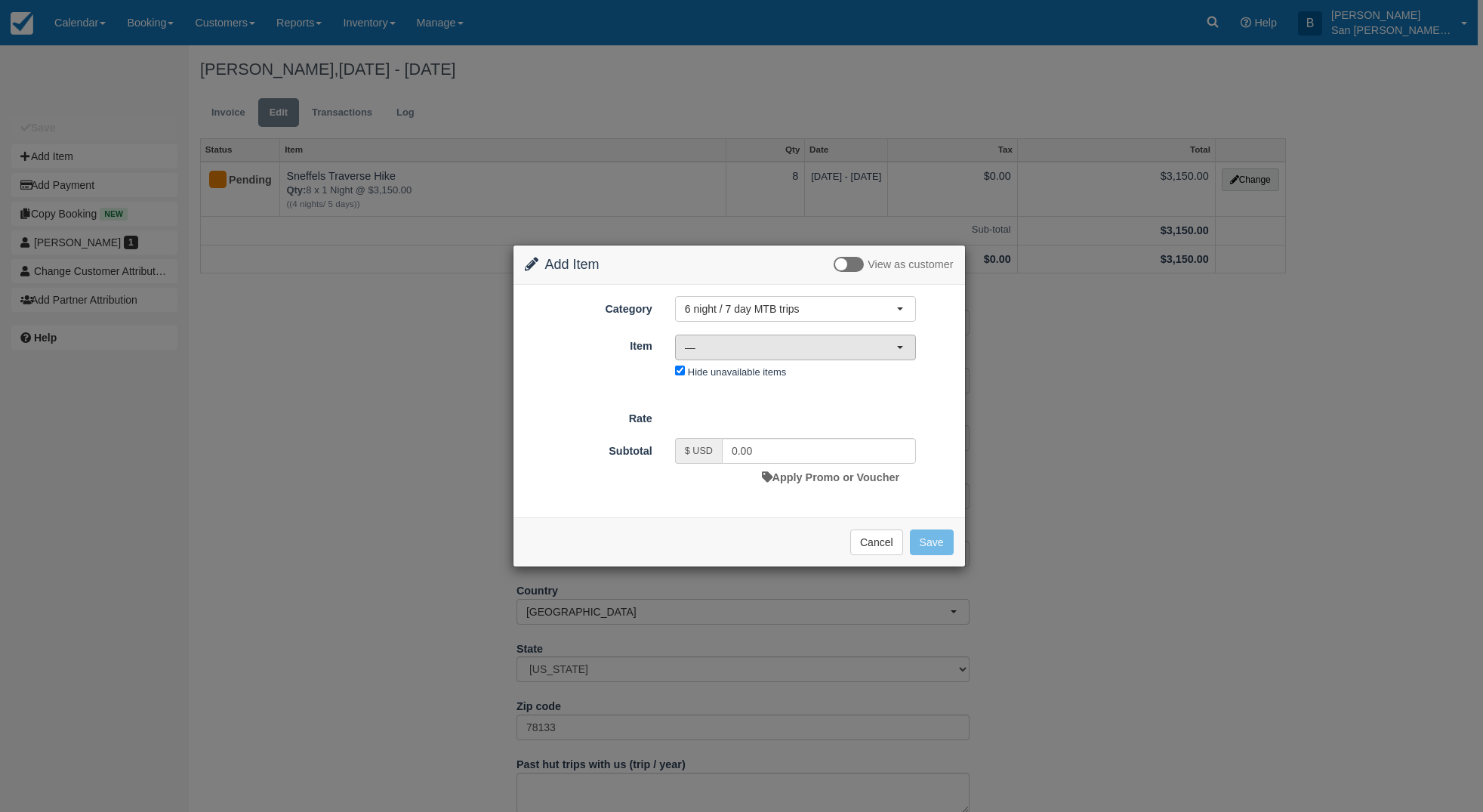
click at [718, 341] on span "—" at bounding box center [790, 347] width 211 height 15
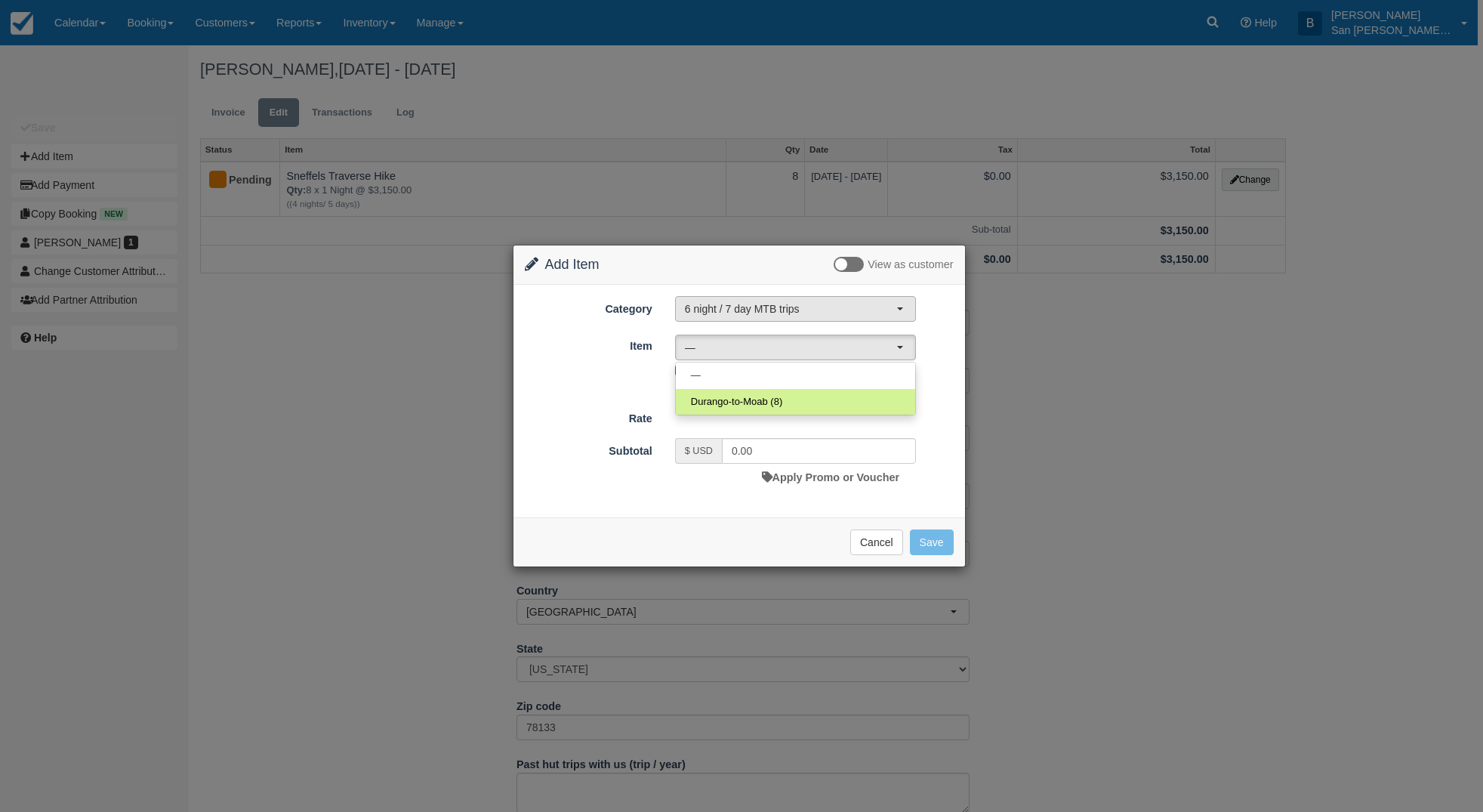
click at [738, 308] on span "6 night / 7 day MTB trips" at bounding box center [790, 309] width 211 height 15
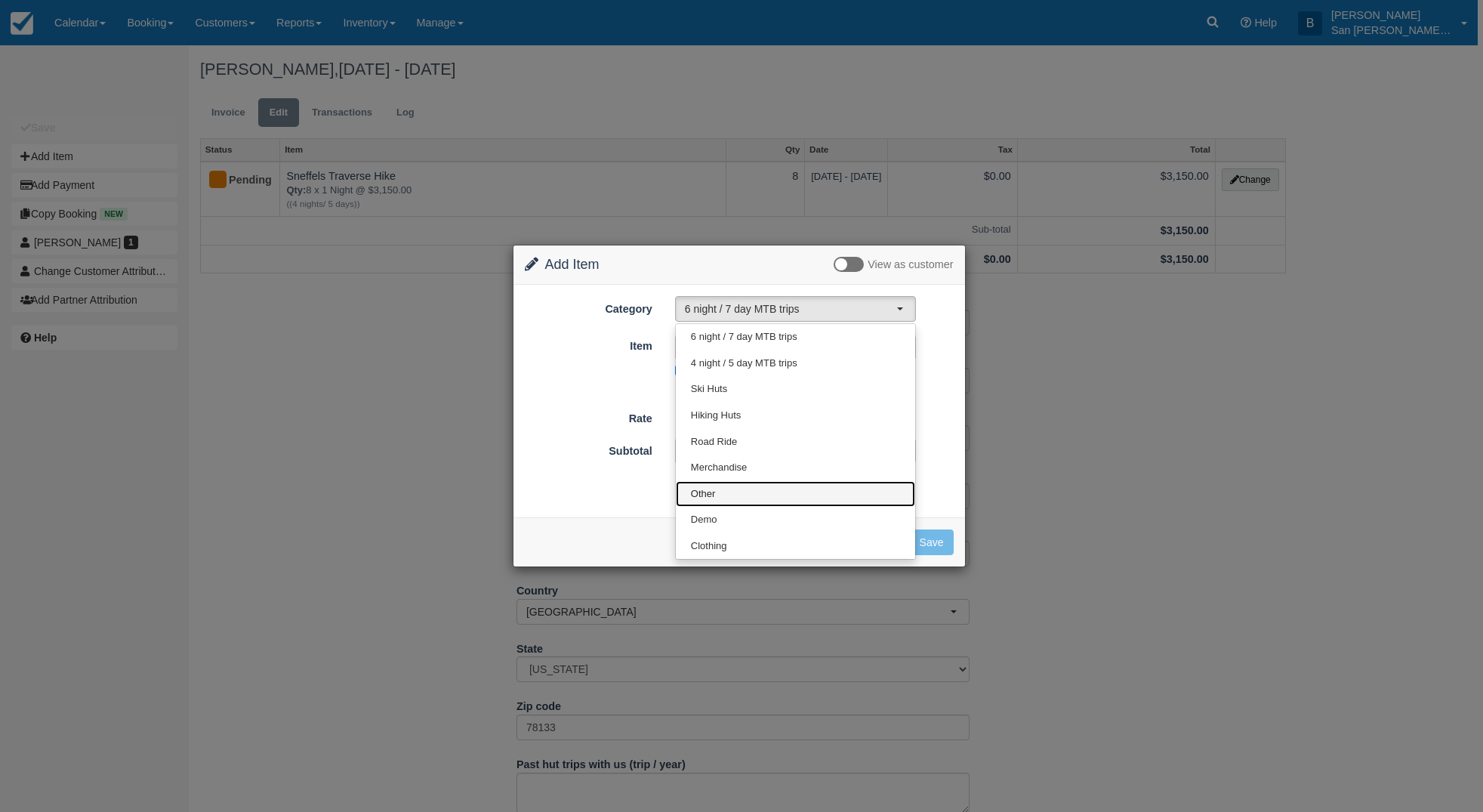
click at [728, 488] on link "Other" at bounding box center [796, 494] width 240 height 27
select select "15"
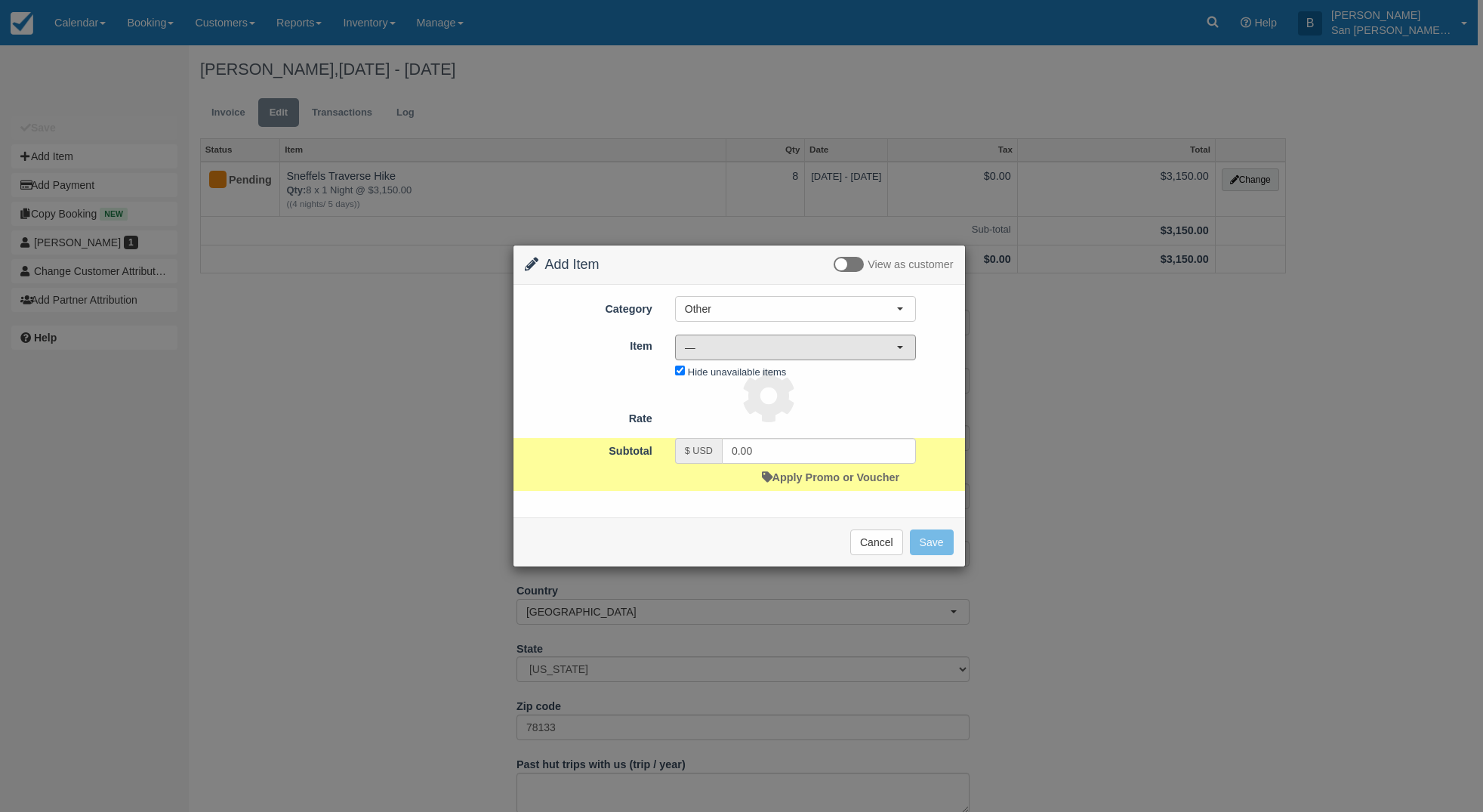
click at [703, 350] on span "—" at bounding box center [790, 347] width 211 height 15
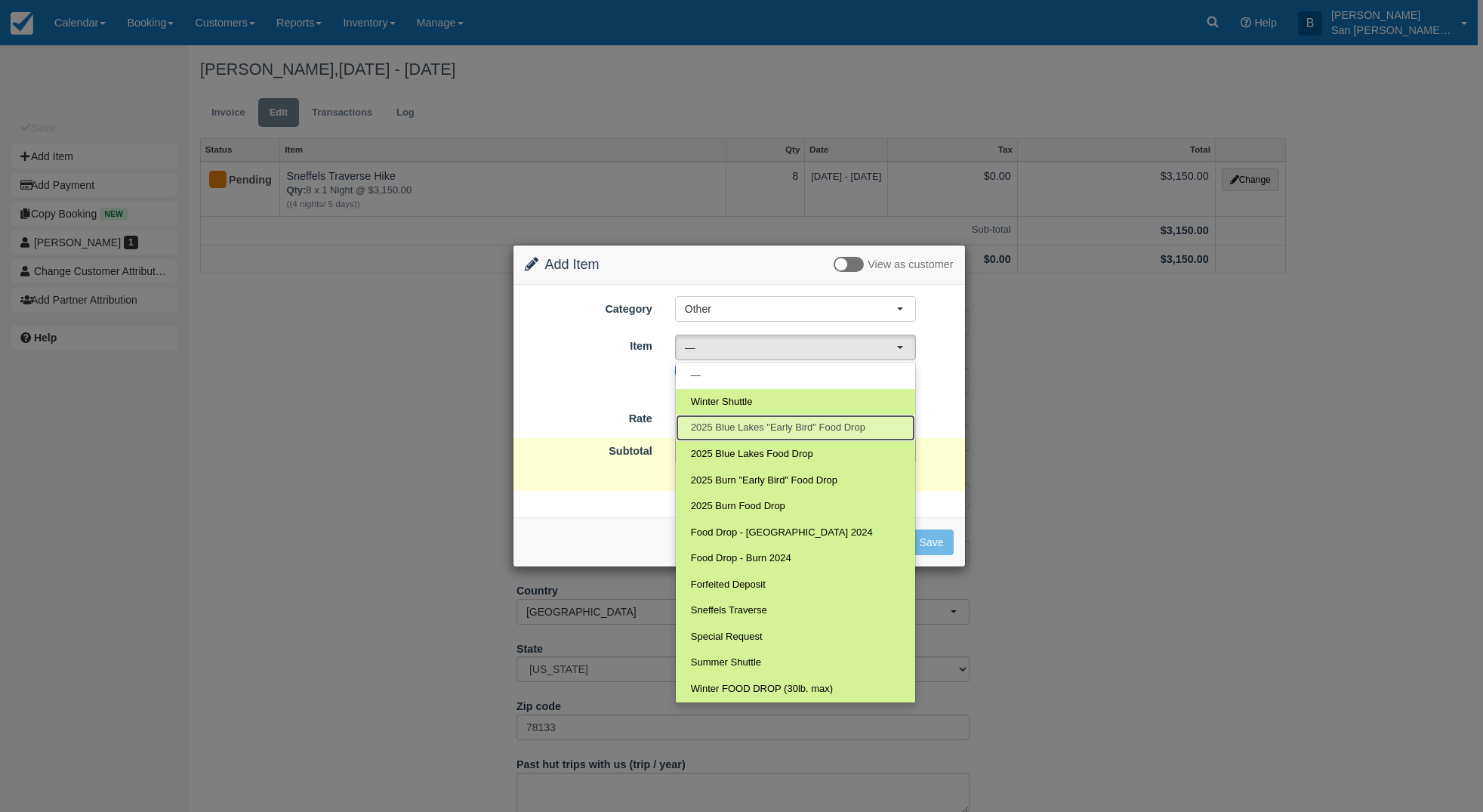
click at [779, 427] on span "2025 Blue Lakes "Early Bird" Food Drop" at bounding box center [778, 428] width 175 height 15
select select "118"
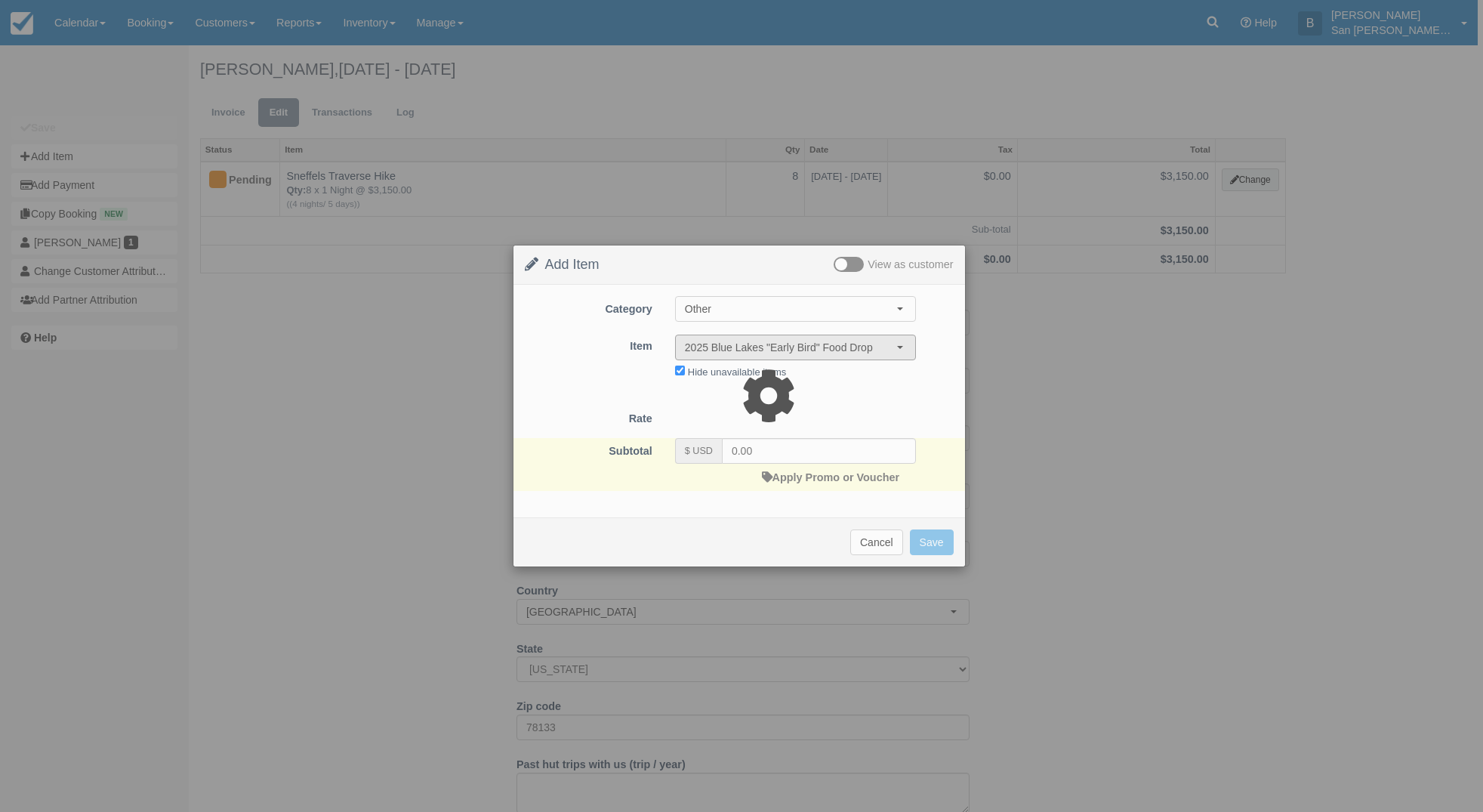
type input "199.00"
select select "07:00"
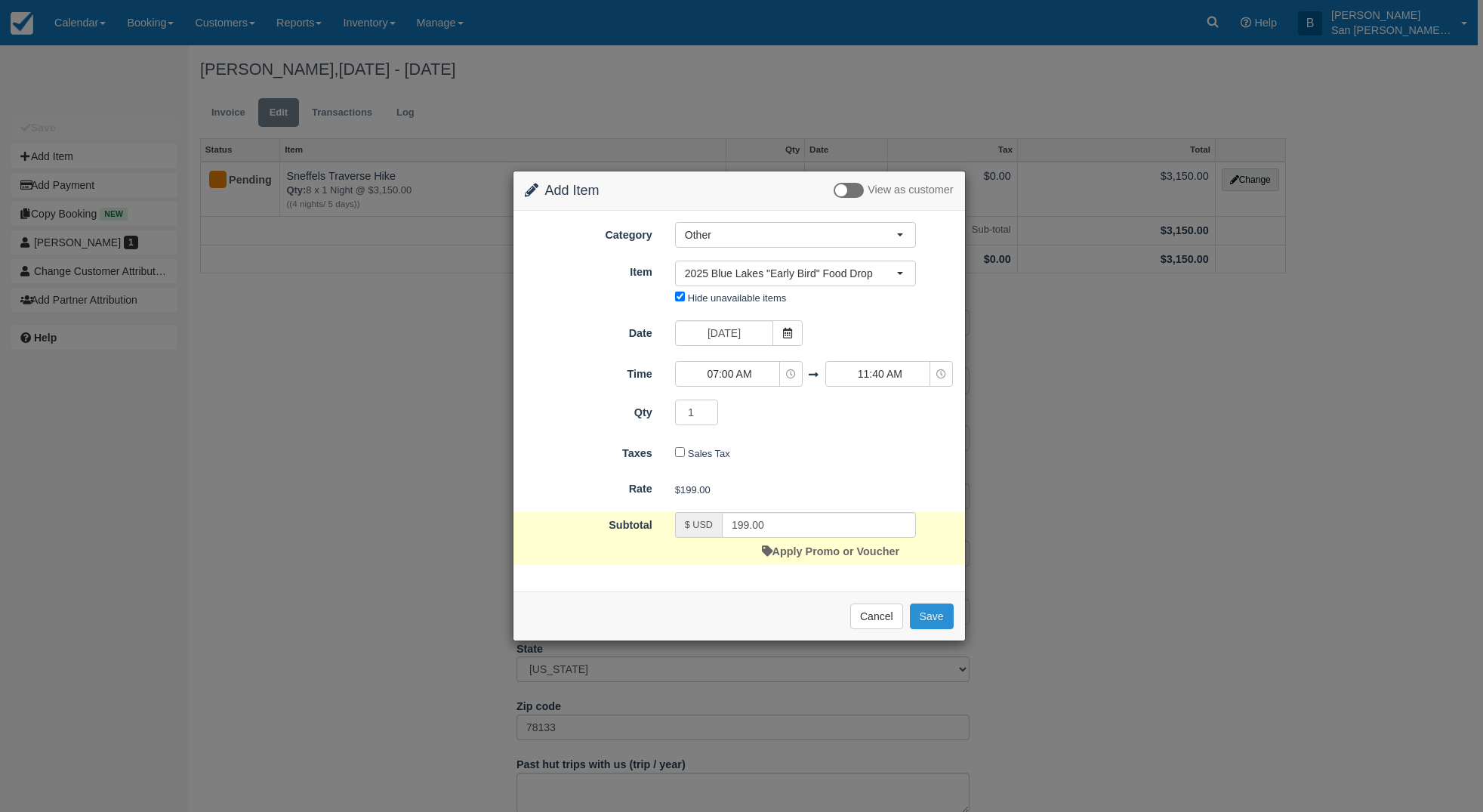
click at [937, 614] on button "Save" at bounding box center [931, 616] width 44 height 26
checkbox input "false"
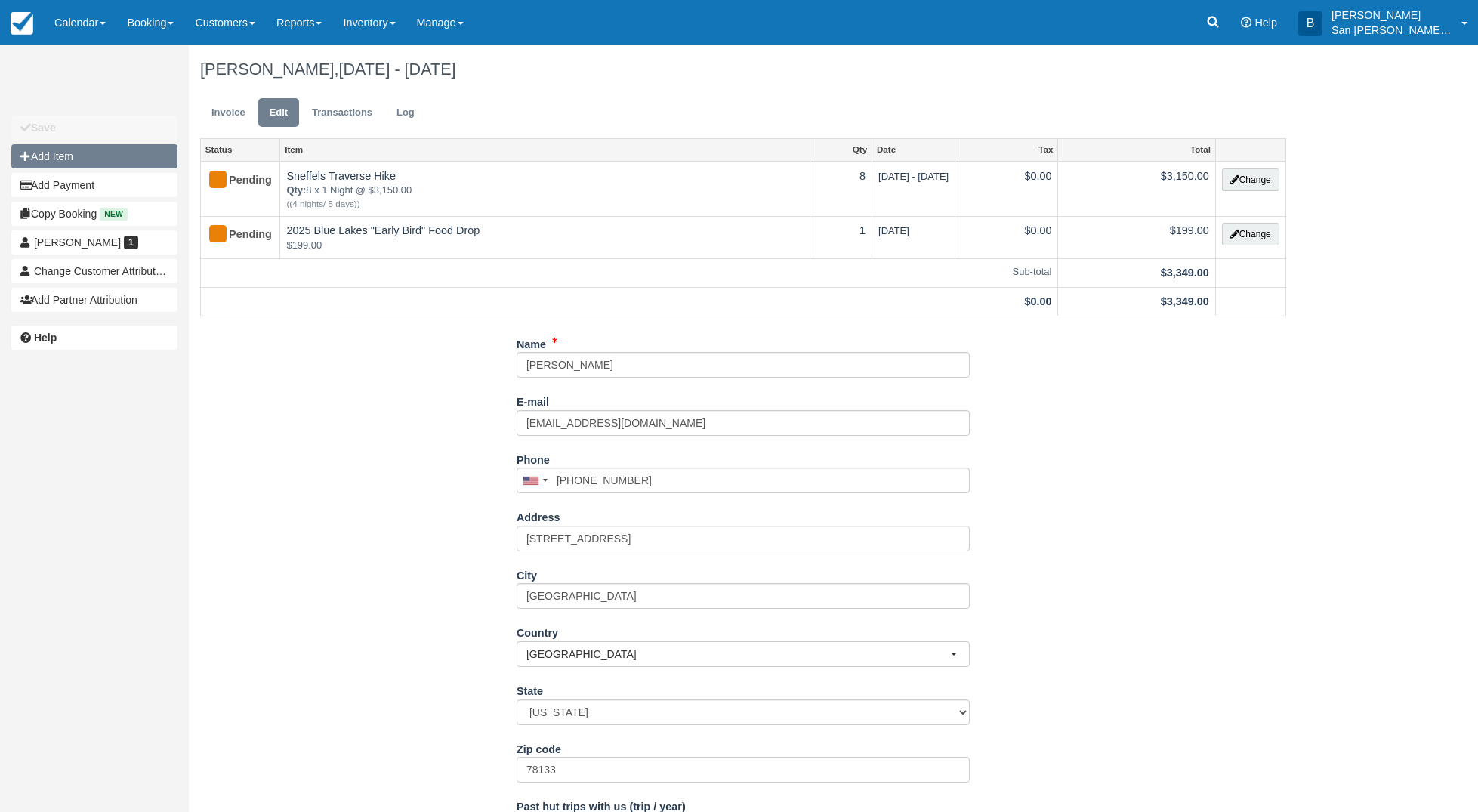
click at [71, 156] on button "Add Item" at bounding box center [94, 157] width 166 height 24
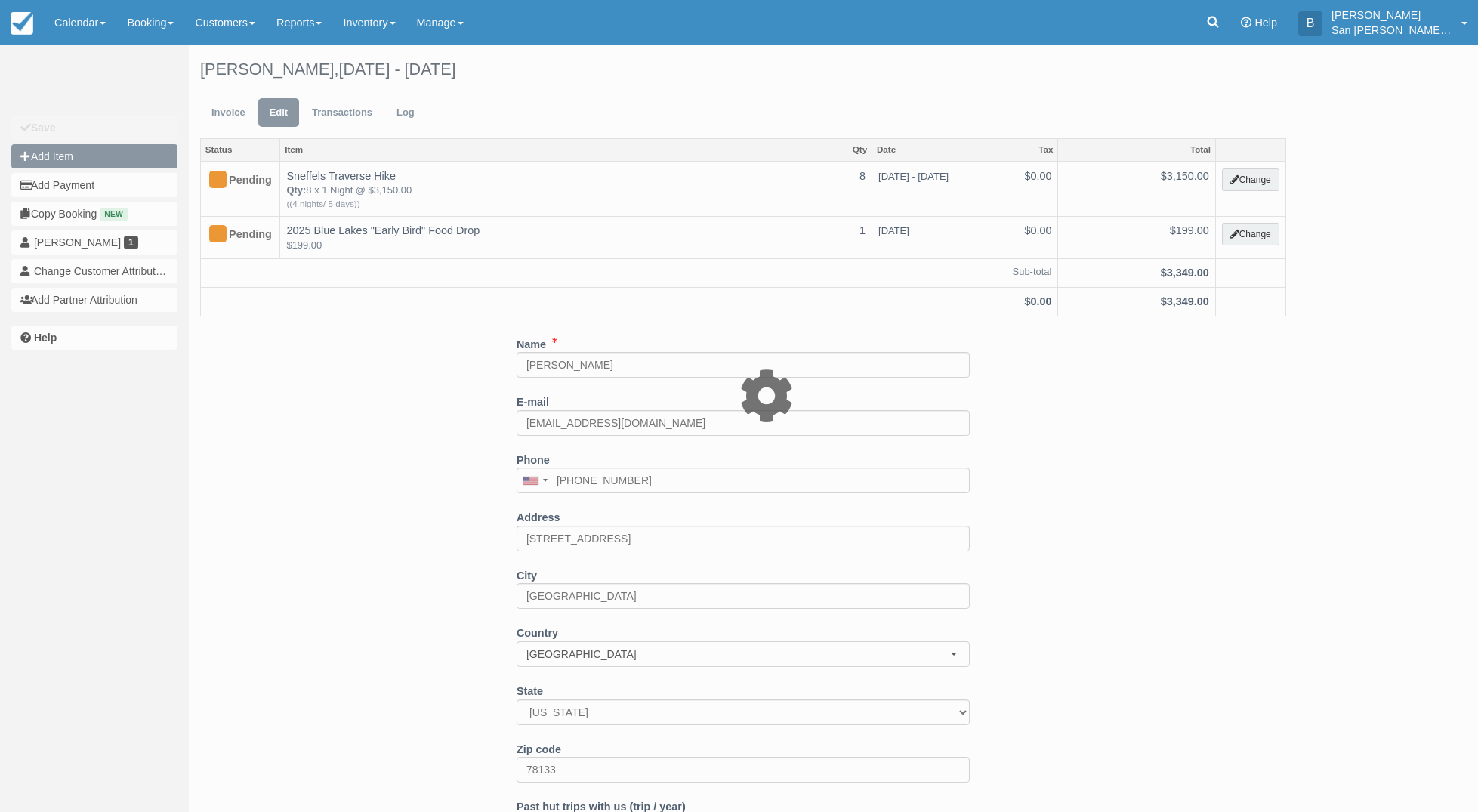
type input "0.00"
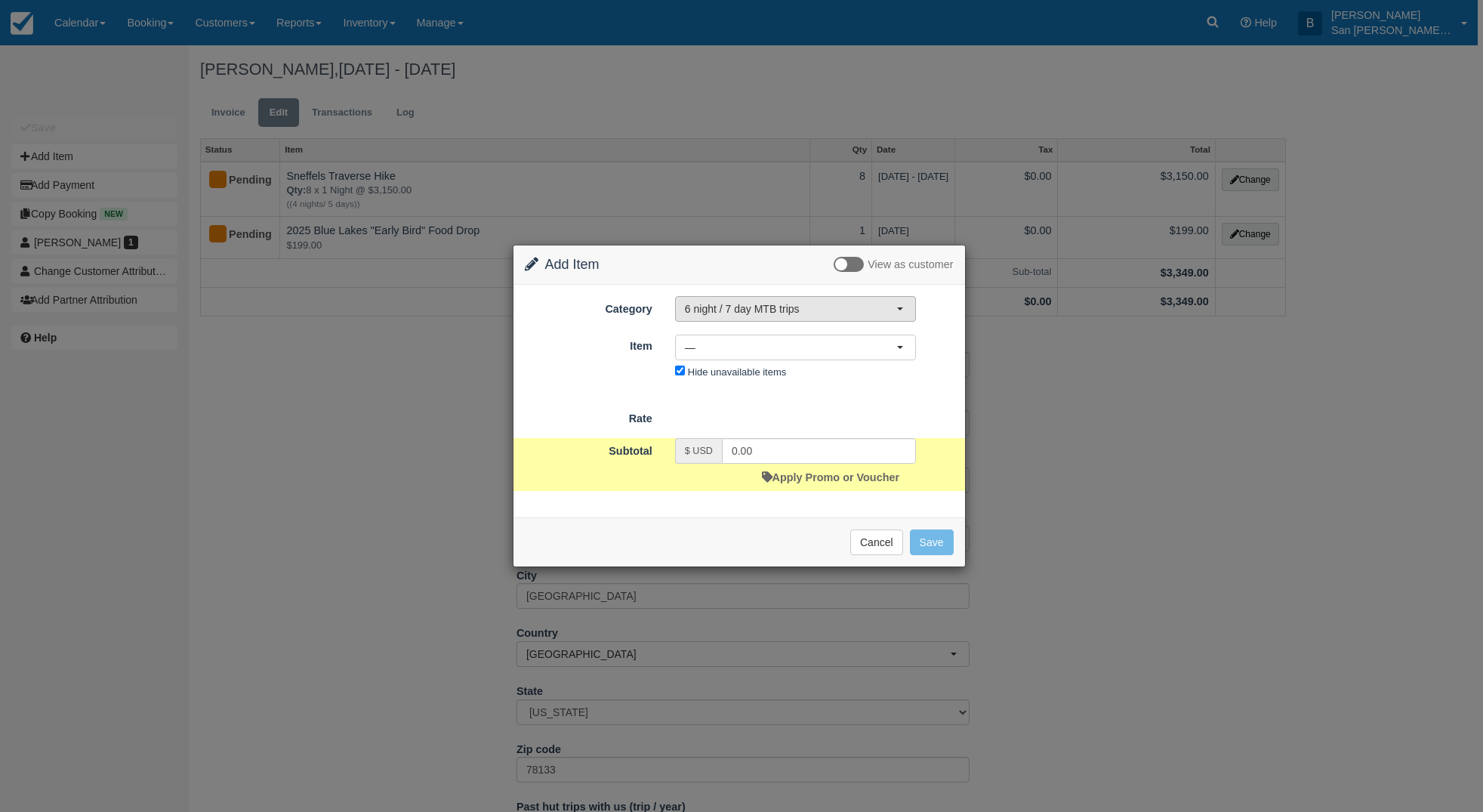
click at [738, 317] on button "6 night / 7 day MTB trips" at bounding box center [795, 309] width 240 height 26
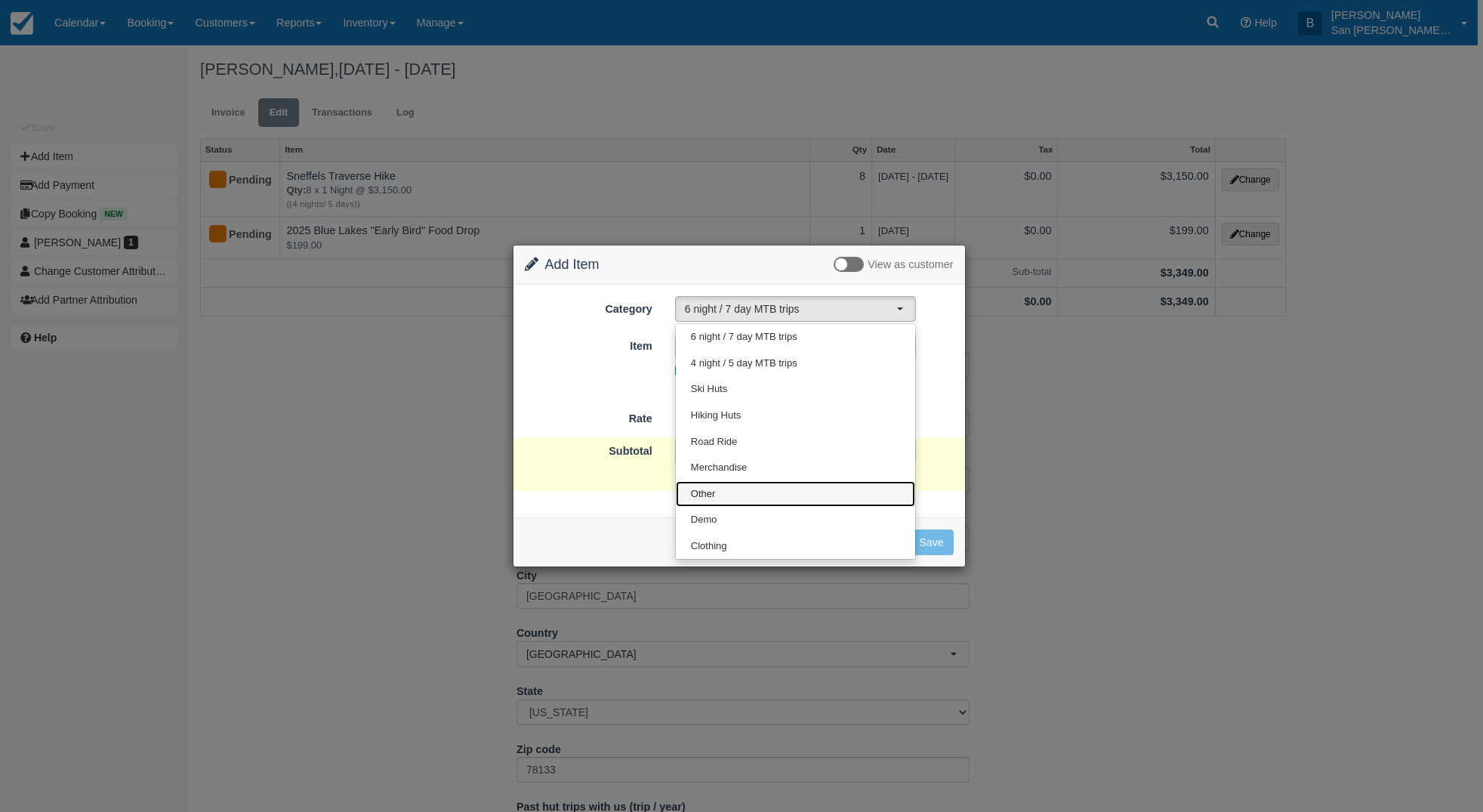
click at [715, 490] on span "Other" at bounding box center [703, 494] width 25 height 15
select select "15"
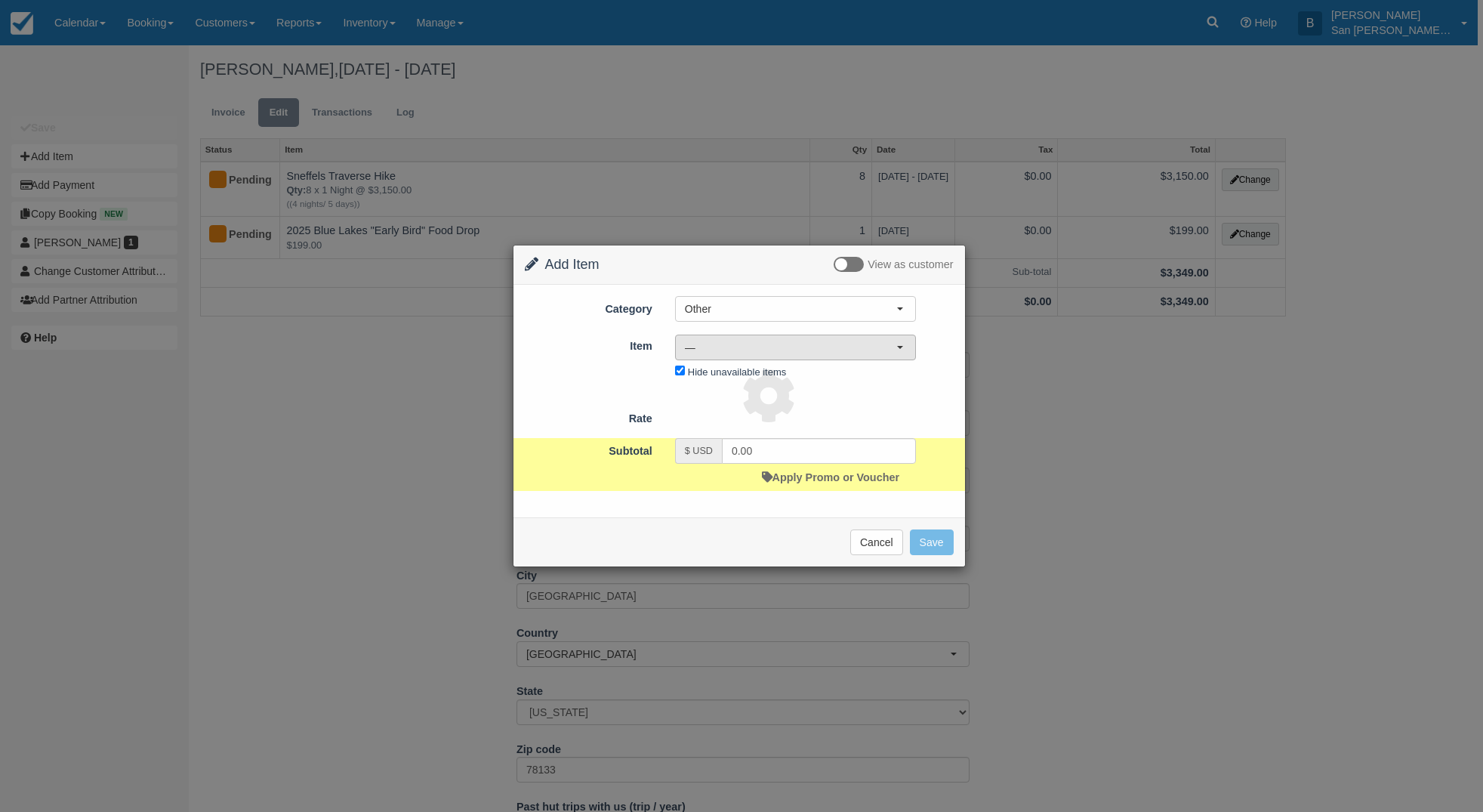
click at [698, 350] on span "—" at bounding box center [790, 347] width 211 height 15
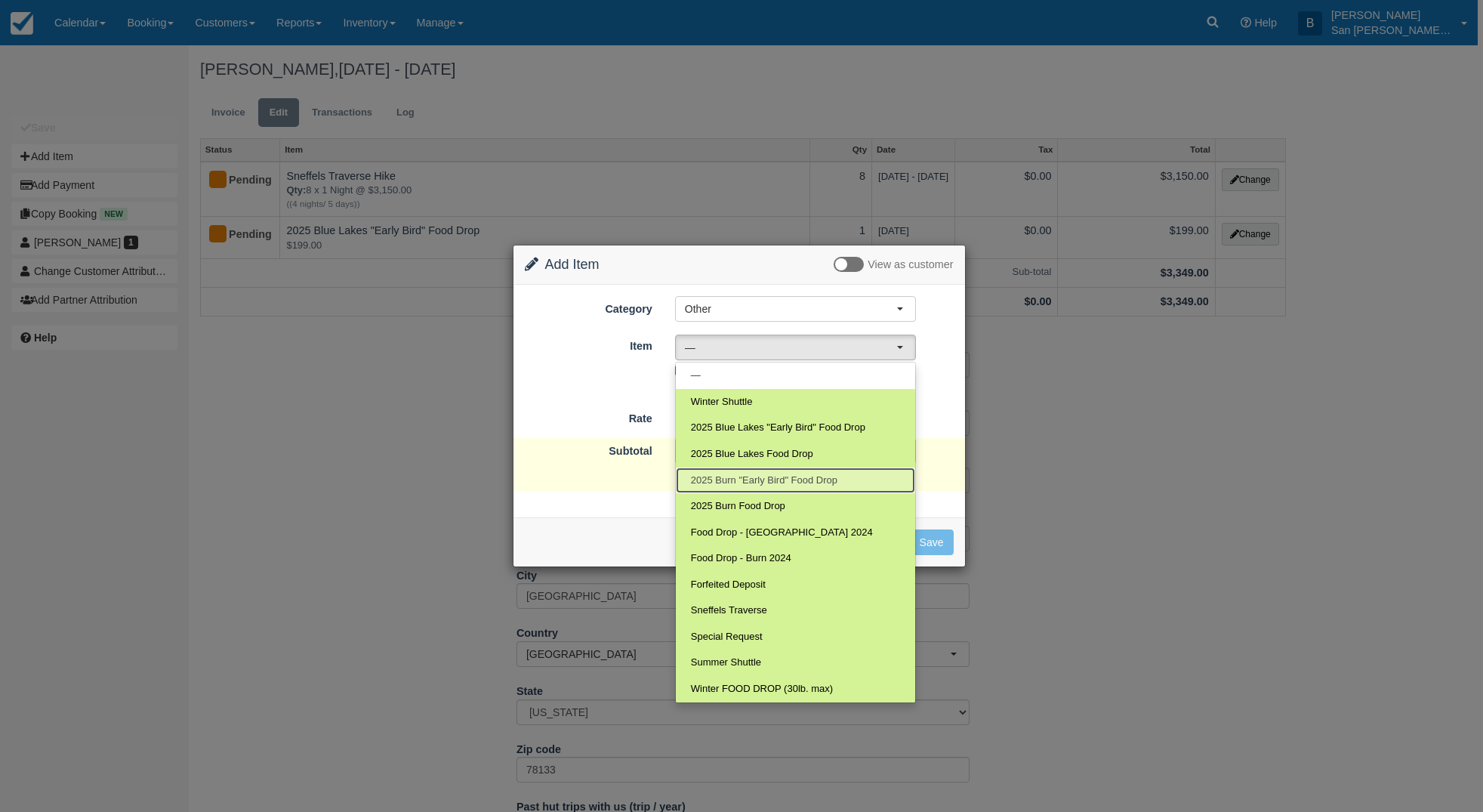
click at [742, 485] on span "2025 Burn "Early Bird" Food Drop" at bounding box center [763, 480] width 146 height 15
select select "119"
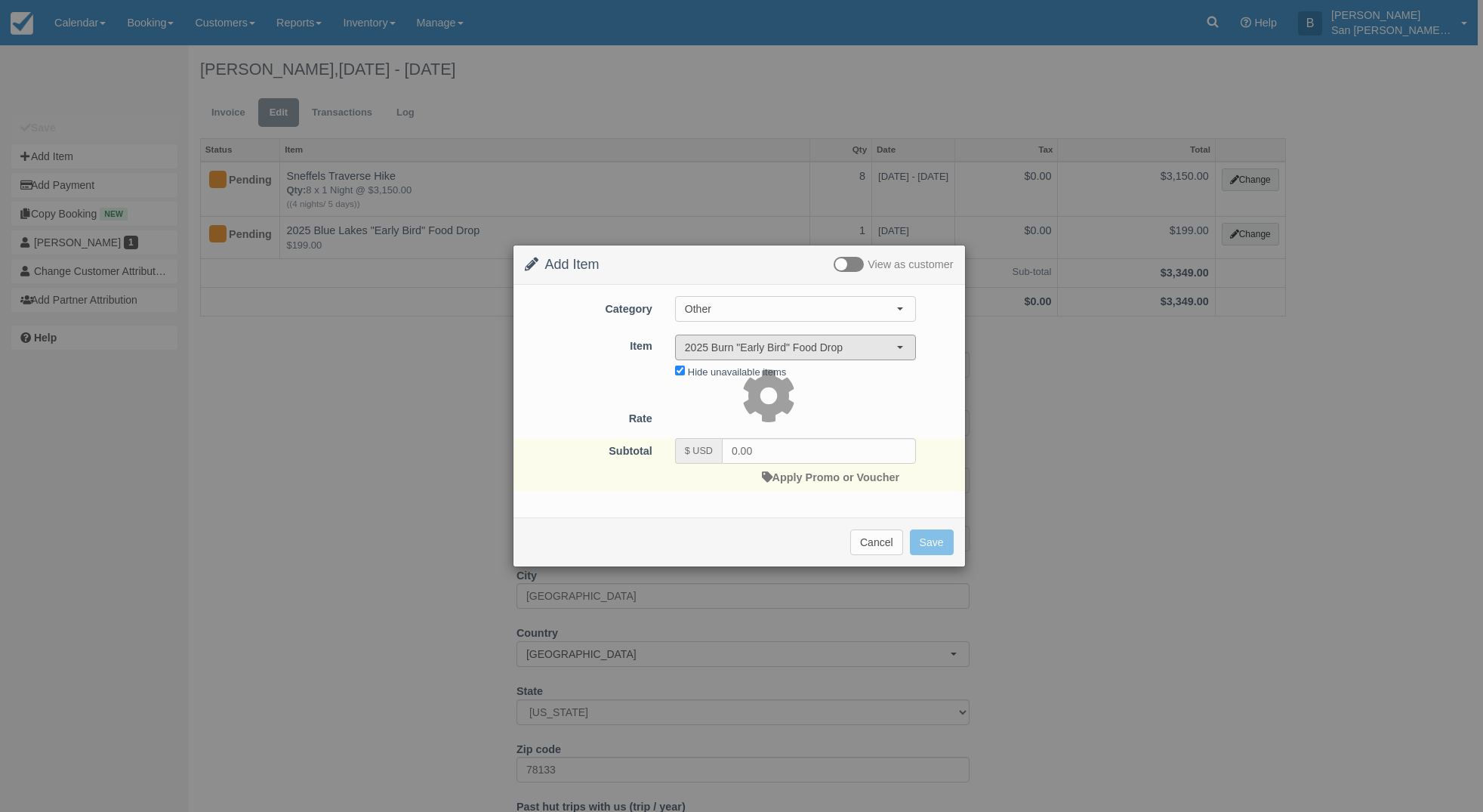
type input "199.00"
select select "07:00"
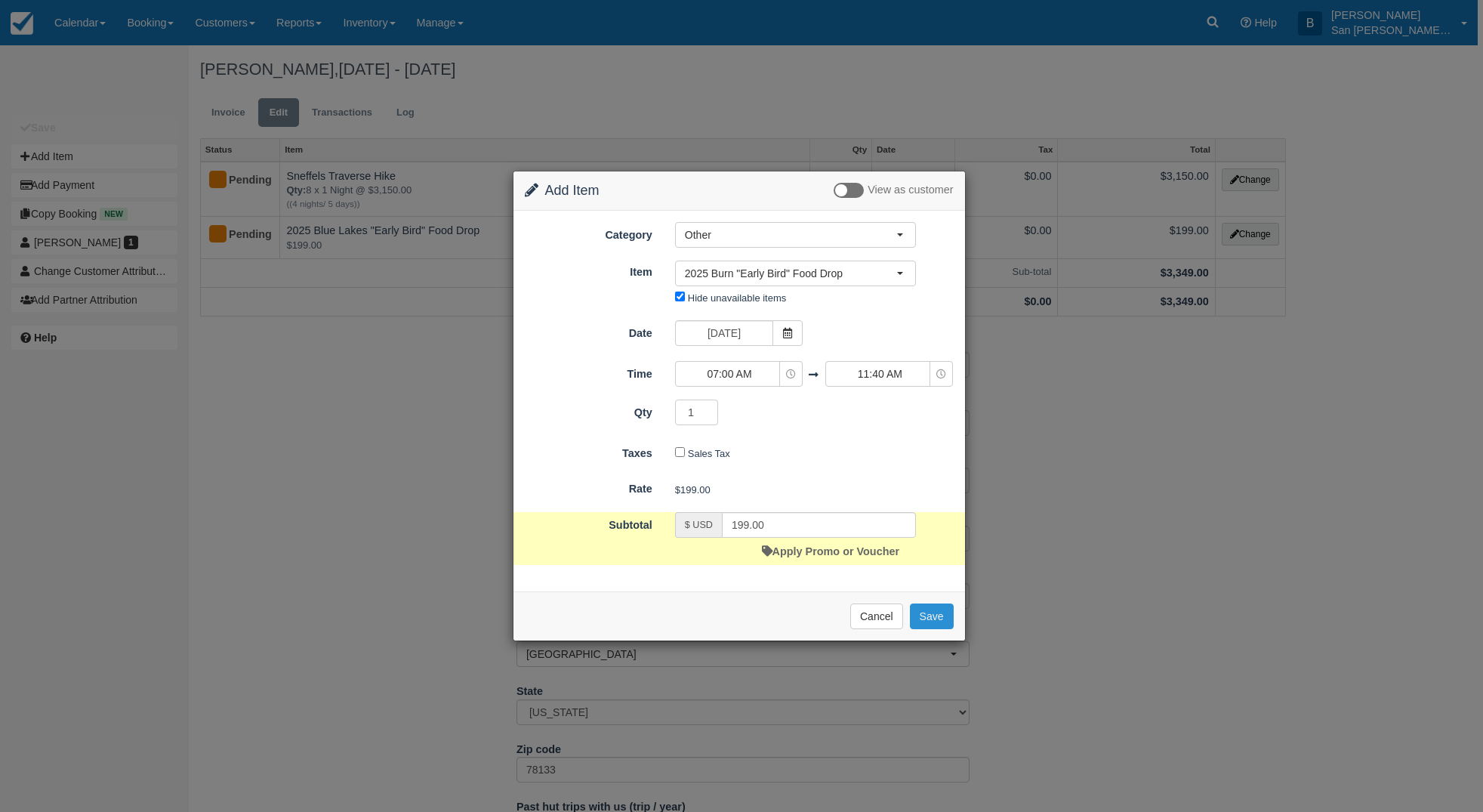
click at [935, 618] on button "Save" at bounding box center [931, 616] width 44 height 26
checkbox input "false"
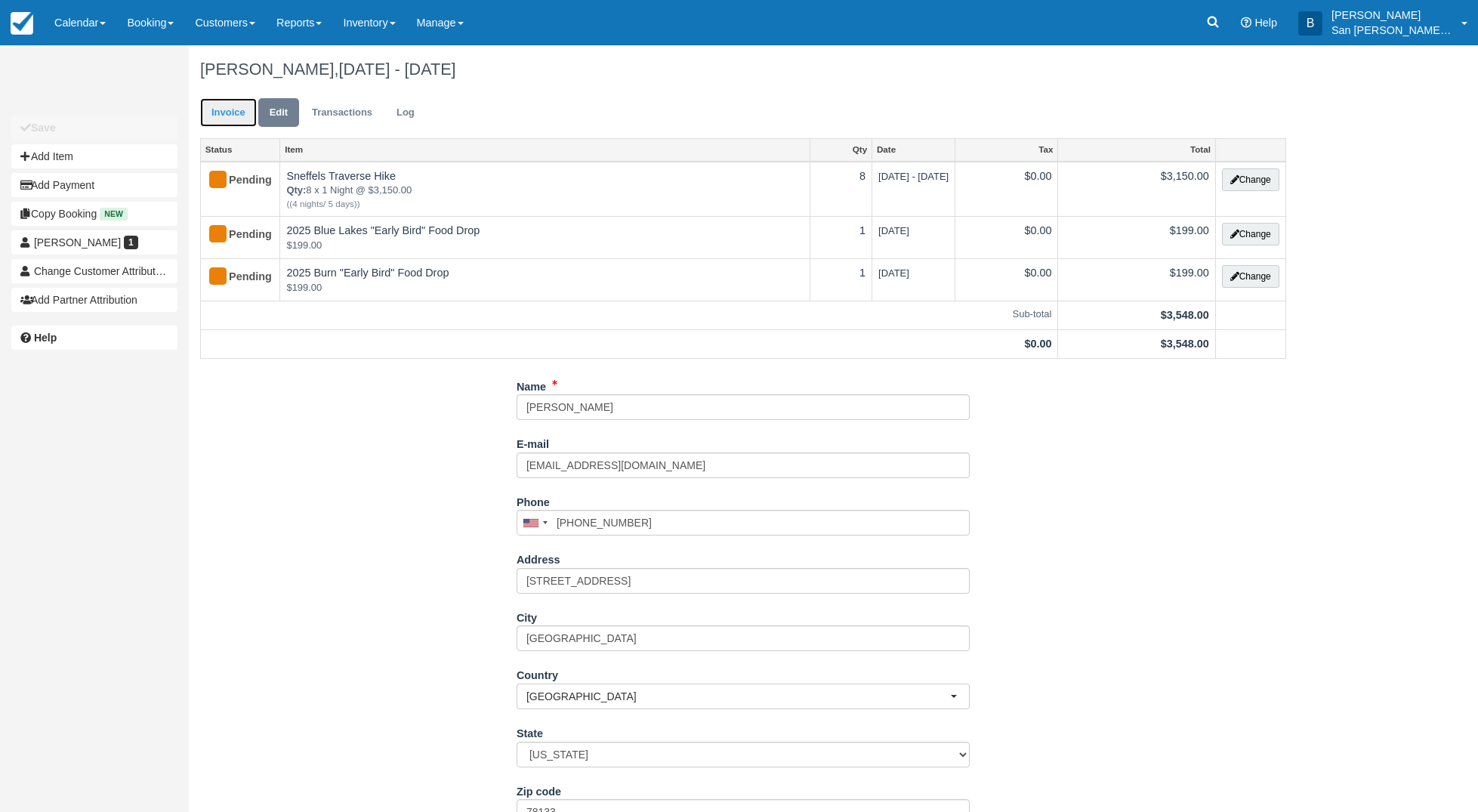
click at [224, 118] on link "Invoice" at bounding box center [229, 113] width 56 height 29
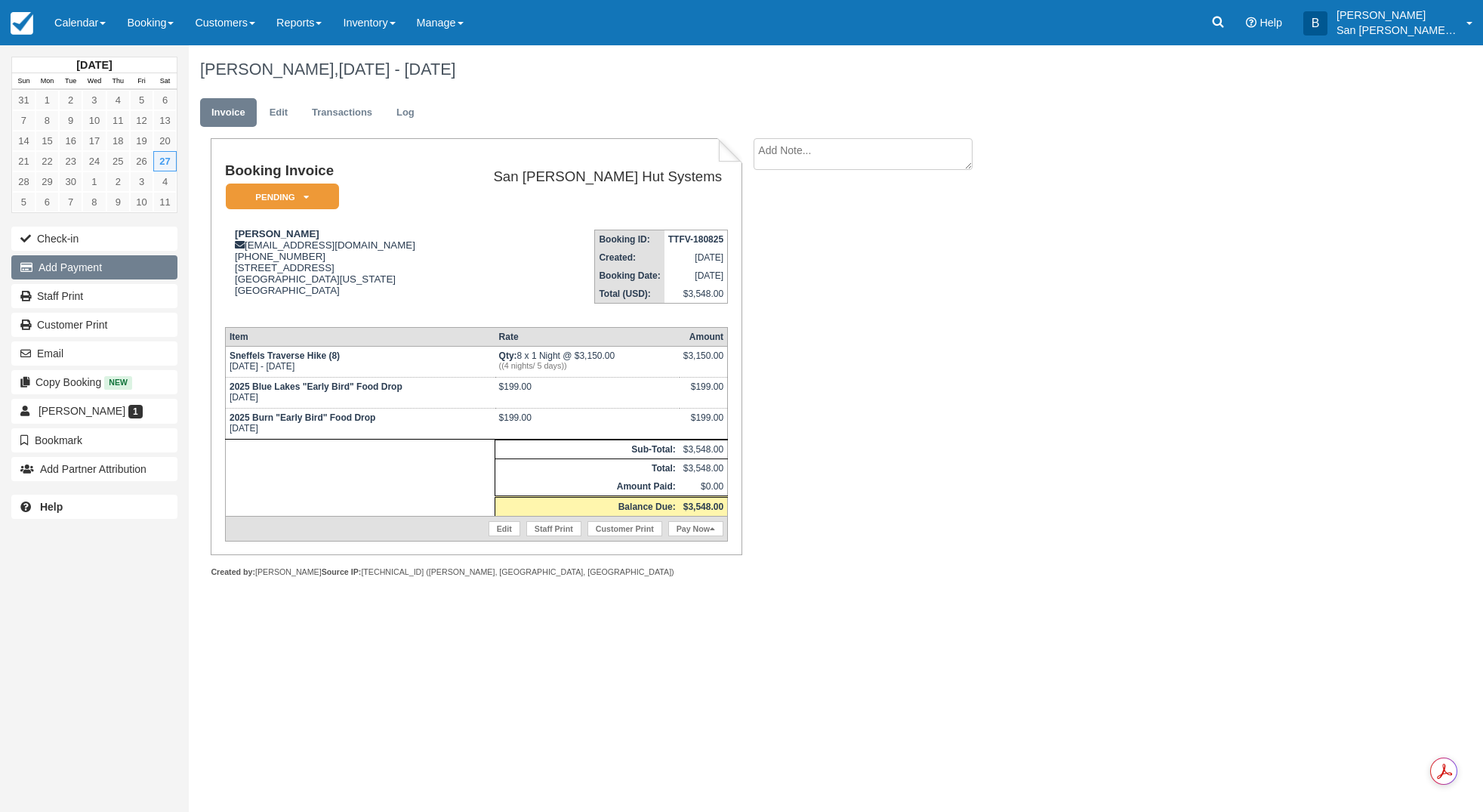
click at [105, 269] on button "Add Payment" at bounding box center [94, 267] width 166 height 24
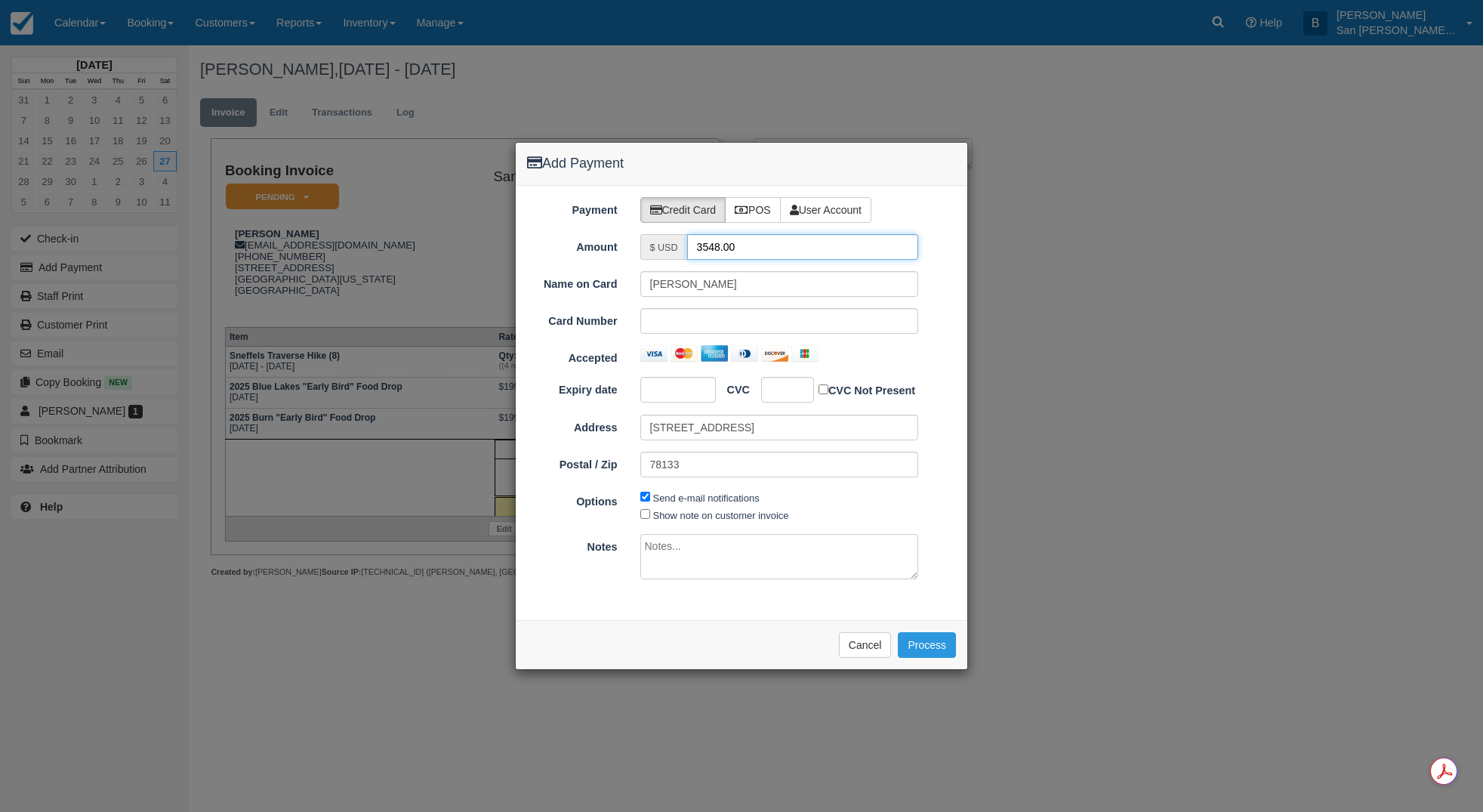
drag, startPoint x: 763, startPoint y: 241, endPoint x: 612, endPoint y: 233, distance: 151.2
click at [612, 233] on div "Payment Credit Card POS User Account Amount $ USD 3548.00 Name on Card Benjamin…" at bounding box center [742, 402] width 452 height 434
type input "1774.00"
click at [932, 641] on button "Process" at bounding box center [927, 645] width 58 height 26
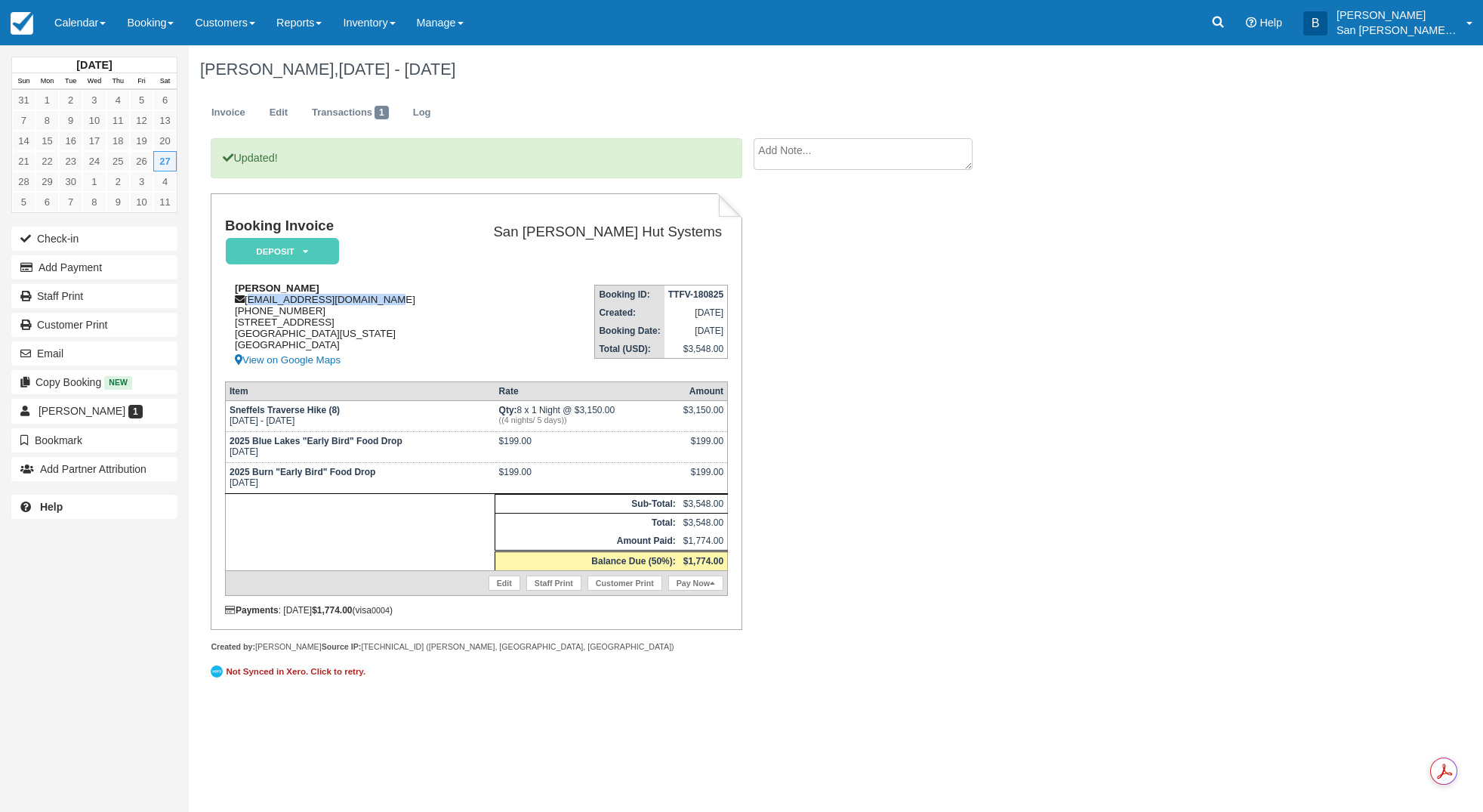
drag, startPoint x: 247, startPoint y: 299, endPoint x: 418, endPoint y: 299, distance: 171.0
click at [433, 299] on div "[PERSON_NAME] [EMAIL_ADDRESS][DOMAIN_NAME] [PHONE_NUMBER] [STREET_ADDRESS][US_S…" at bounding box center [335, 325] width 222 height 86
copy div "[EMAIL_ADDRESS][DOMAIN_NAME]"
click at [67, 290] on link "Staff Print" at bounding box center [94, 296] width 166 height 24
click at [431, 106] on link "Log" at bounding box center [422, 113] width 41 height 29
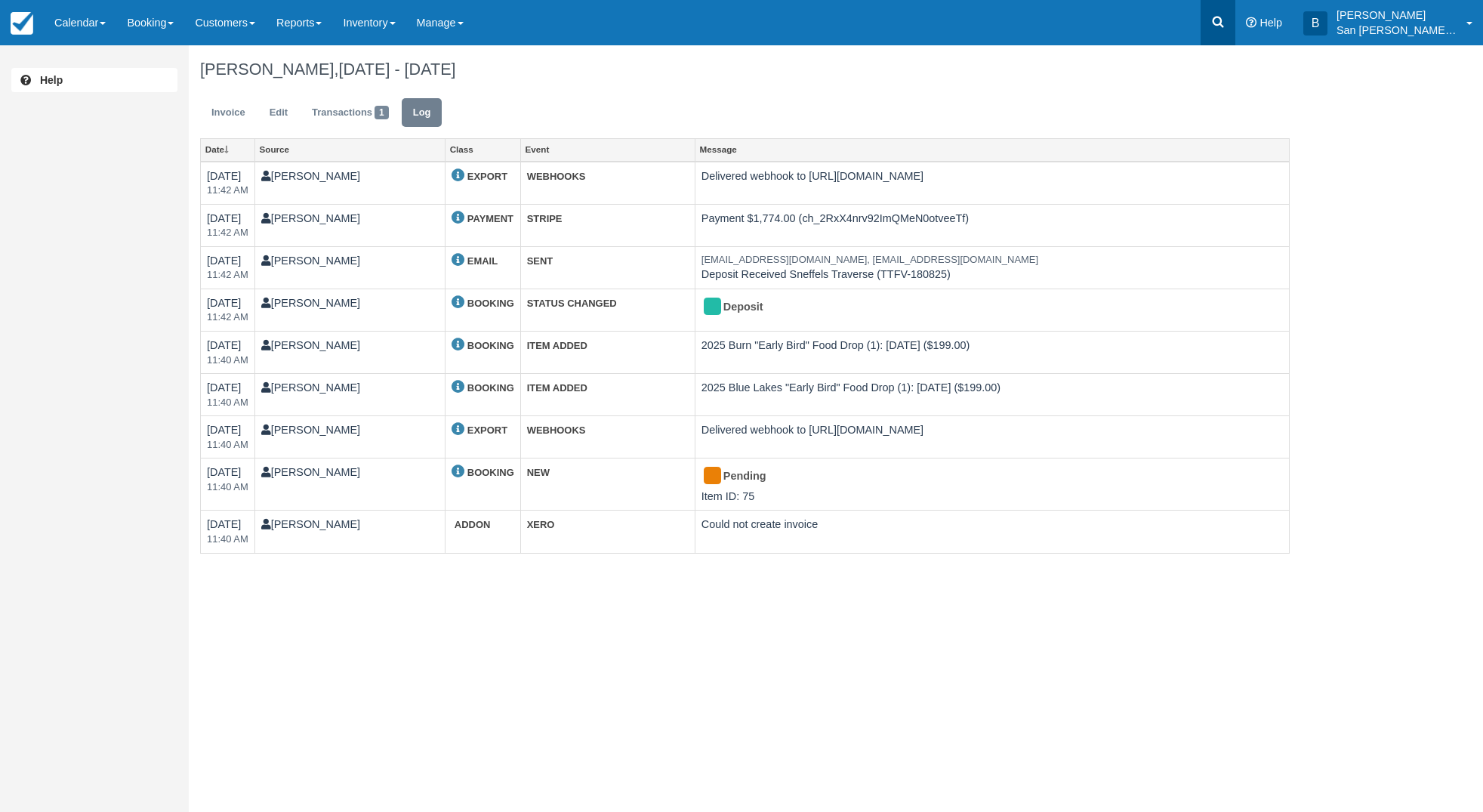
click at [1225, 22] on icon at bounding box center [1219, 22] width 15 height 15
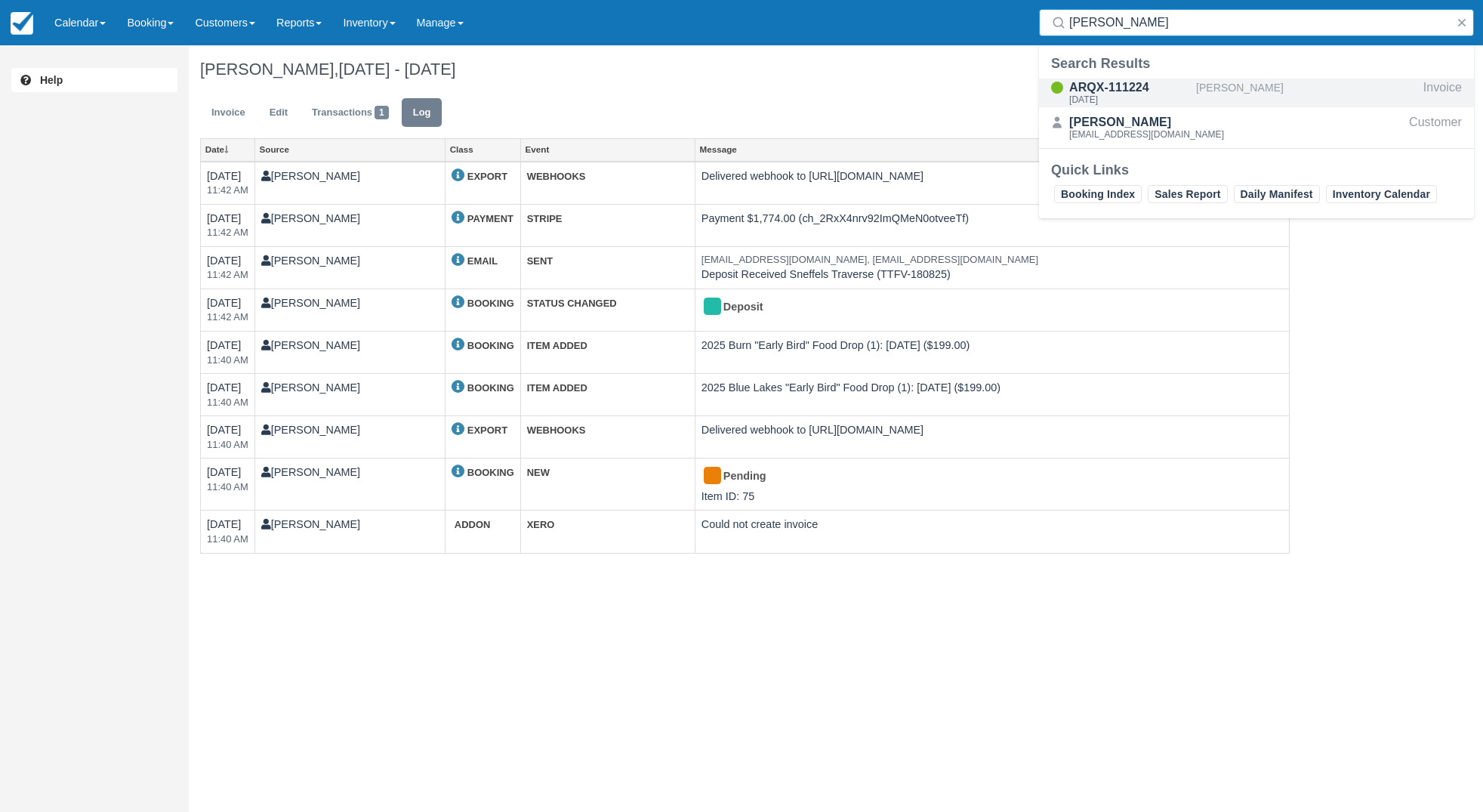
type input "daly"
click at [1130, 88] on div "ARQX-111224" at bounding box center [1130, 87] width 121 height 18
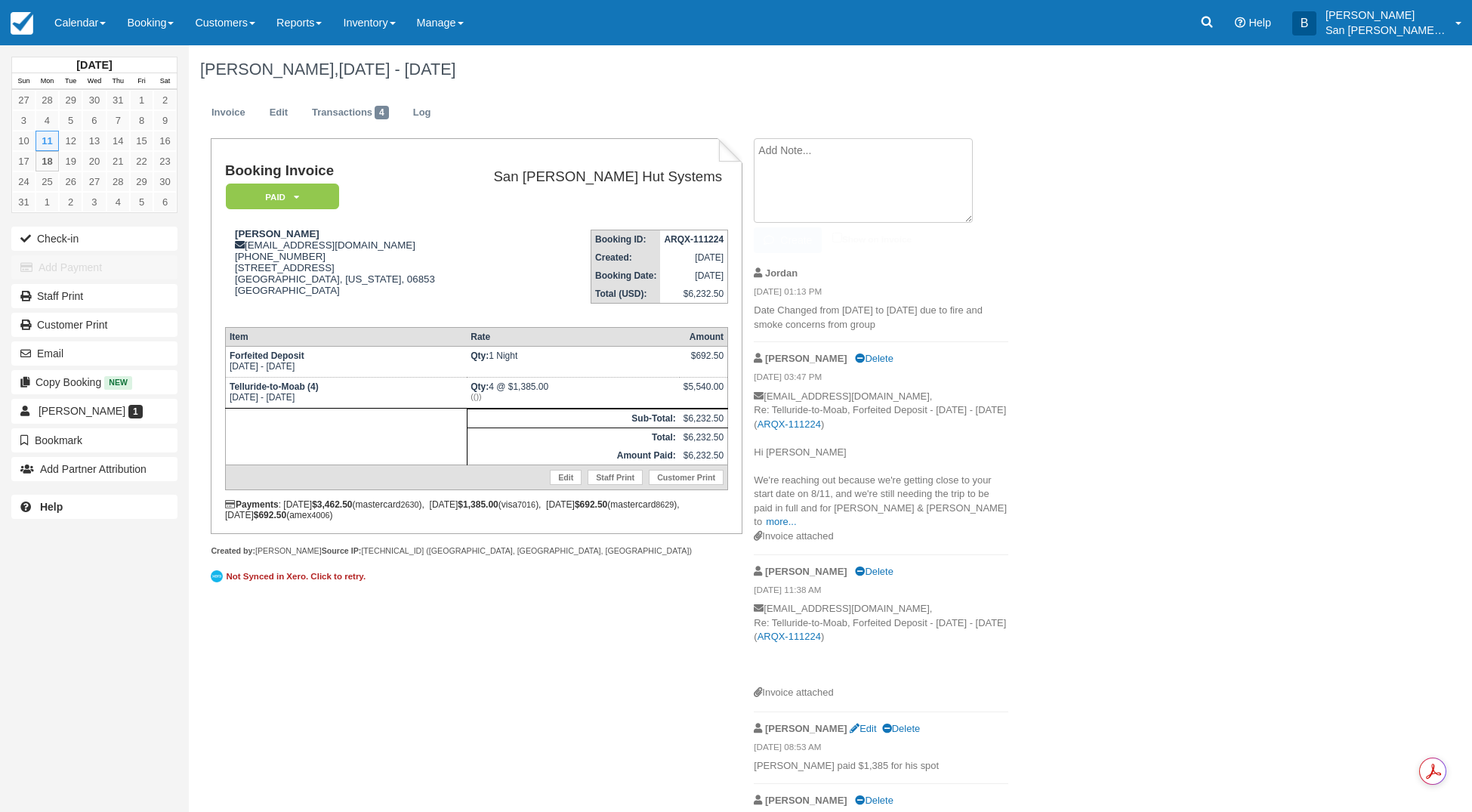
click at [803, 145] on textarea at bounding box center [864, 180] width 219 height 85
type textarea "Now a group of 3, [PERSON_NAME] called to say [PERSON_NAME] is unable to make t…"
click at [784, 245] on button "Create" at bounding box center [787, 240] width 68 height 26
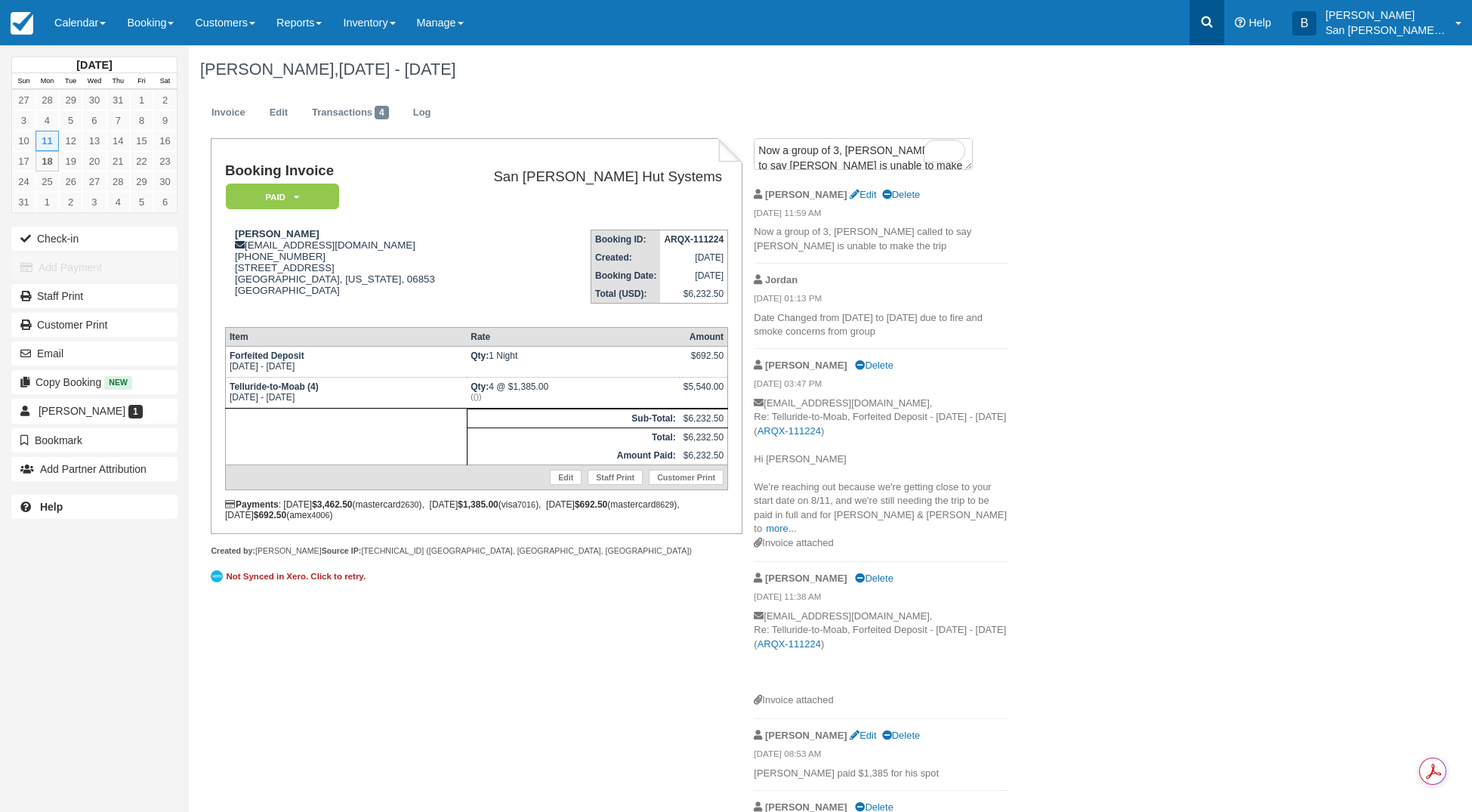
click at [1213, 25] on icon at bounding box center [1207, 21] width 11 height 11
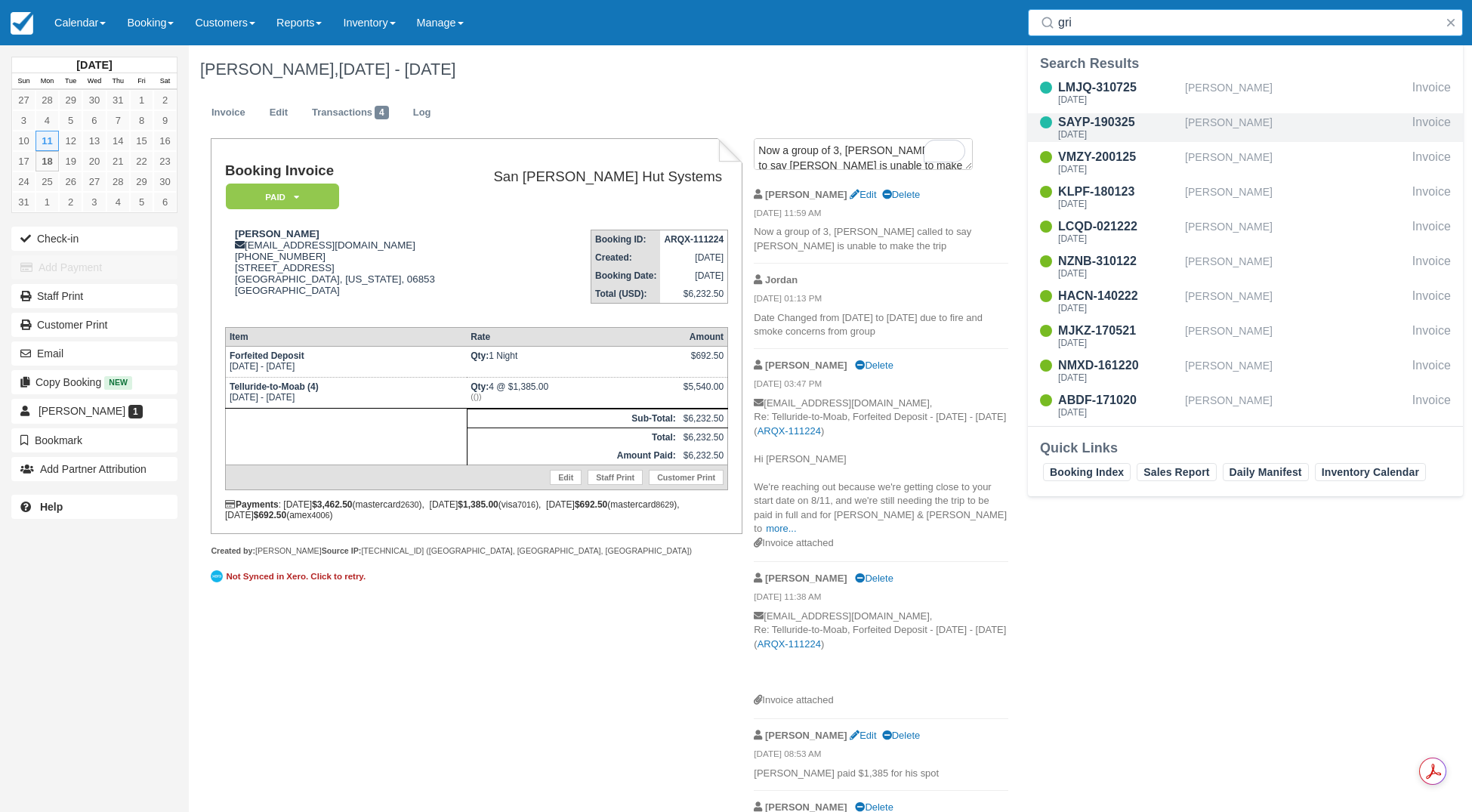
type input "gri"
click at [1111, 132] on div "Thu Oct 9 2025" at bounding box center [1118, 134] width 121 height 9
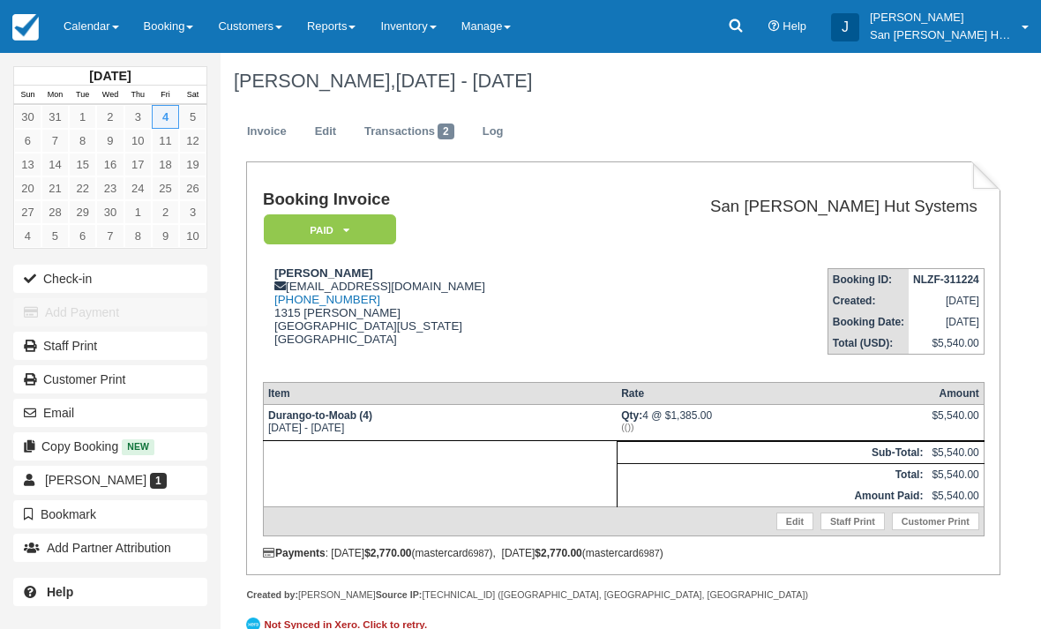
click at [742, 26] on icon at bounding box center [735, 25] width 13 height 13
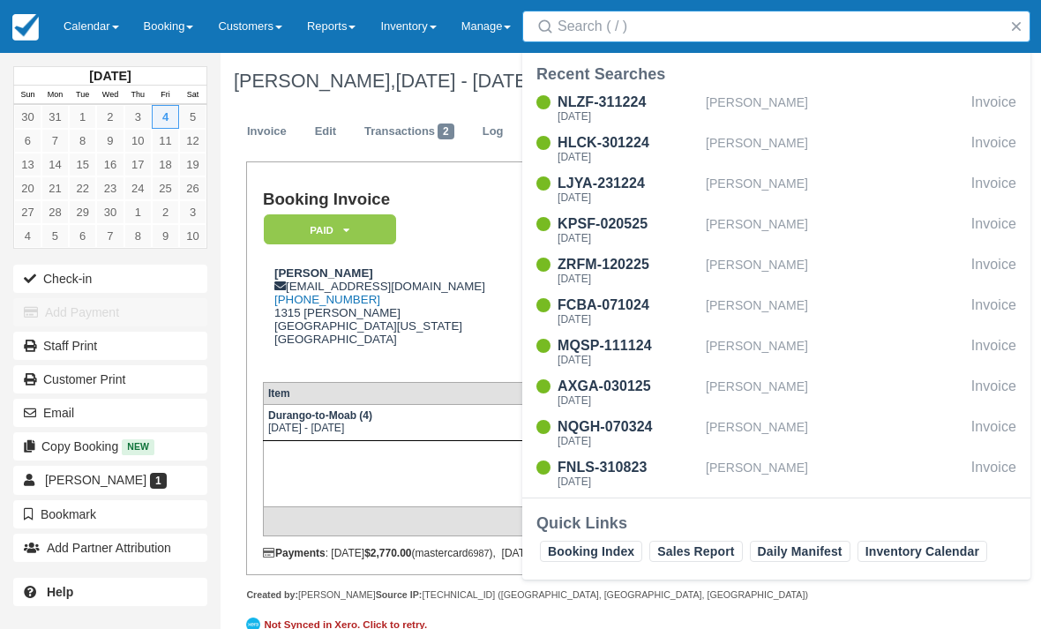
click at [762, 265] on div "[PERSON_NAME]" at bounding box center [835, 271] width 259 height 34
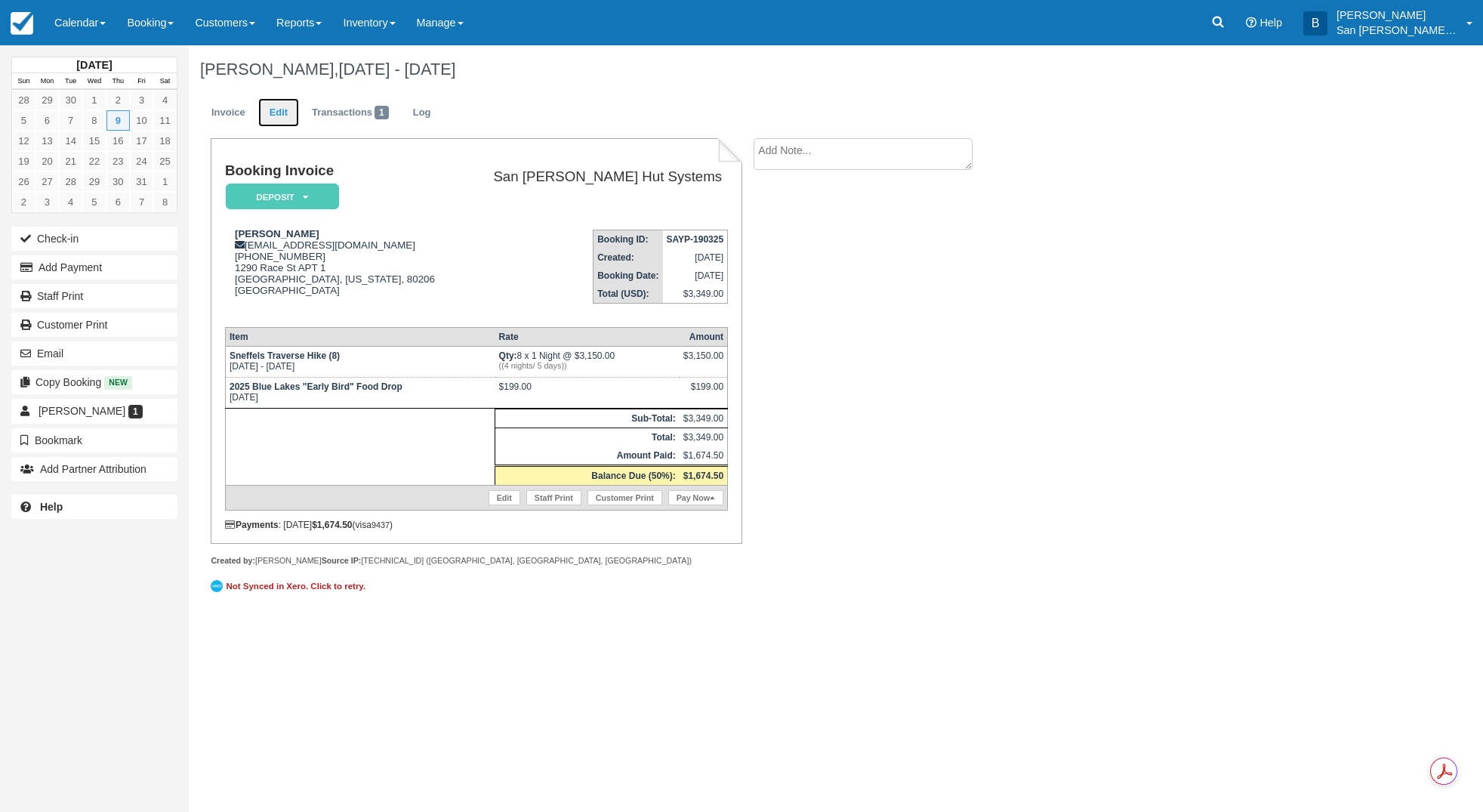
click at [287, 117] on link "Edit" at bounding box center [279, 113] width 41 height 29
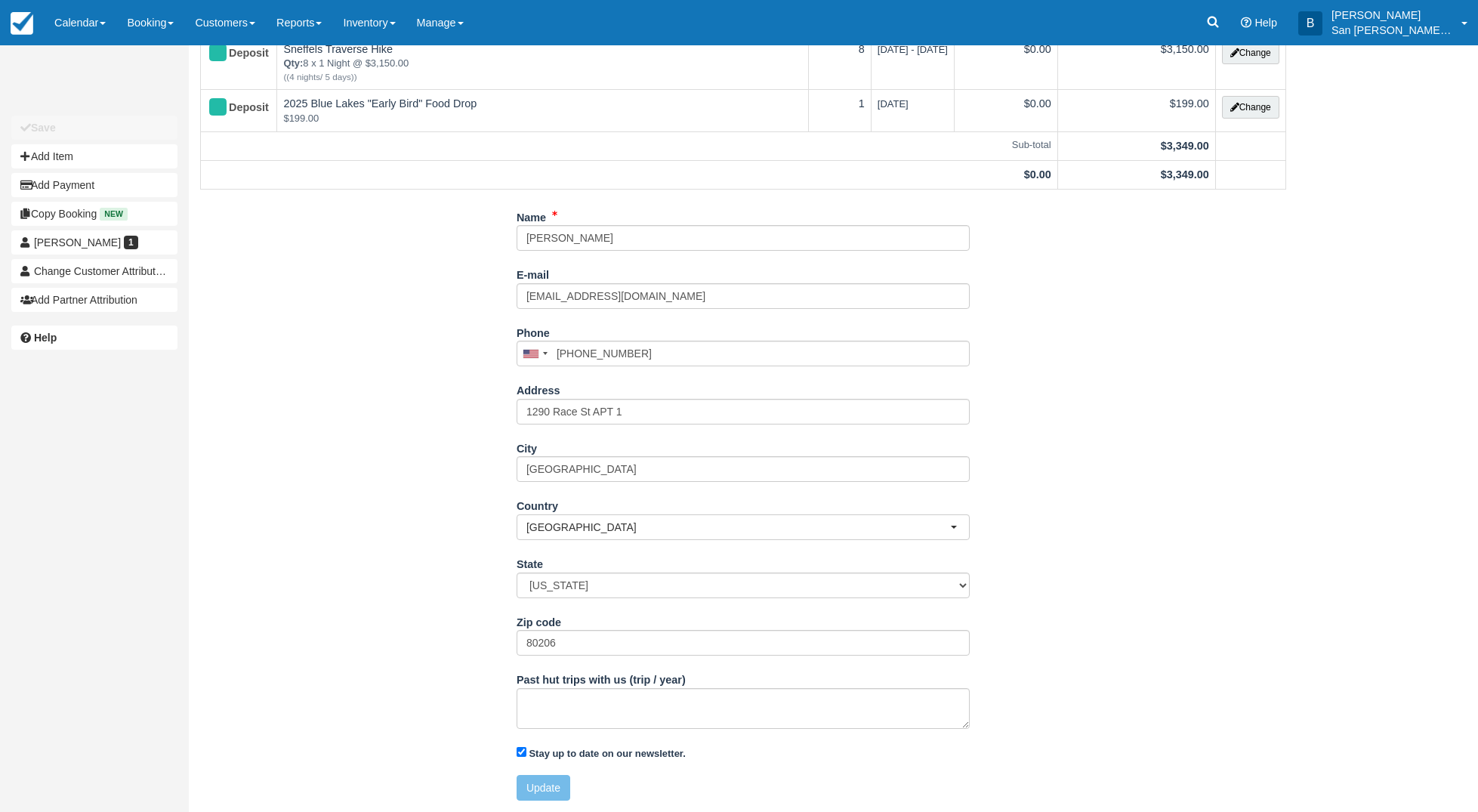
scroll to position [127, 0]
drag, startPoint x: 647, startPoint y: 412, endPoint x: 466, endPoint y: 408, distance: 181.0
click at [466, 408] on div "Name [PERSON_NAME] E-mail [EMAIL_ADDRESS][DOMAIN_NAME] Did you mean ? Phone [GE…" at bounding box center [743, 508] width 1108 height 608
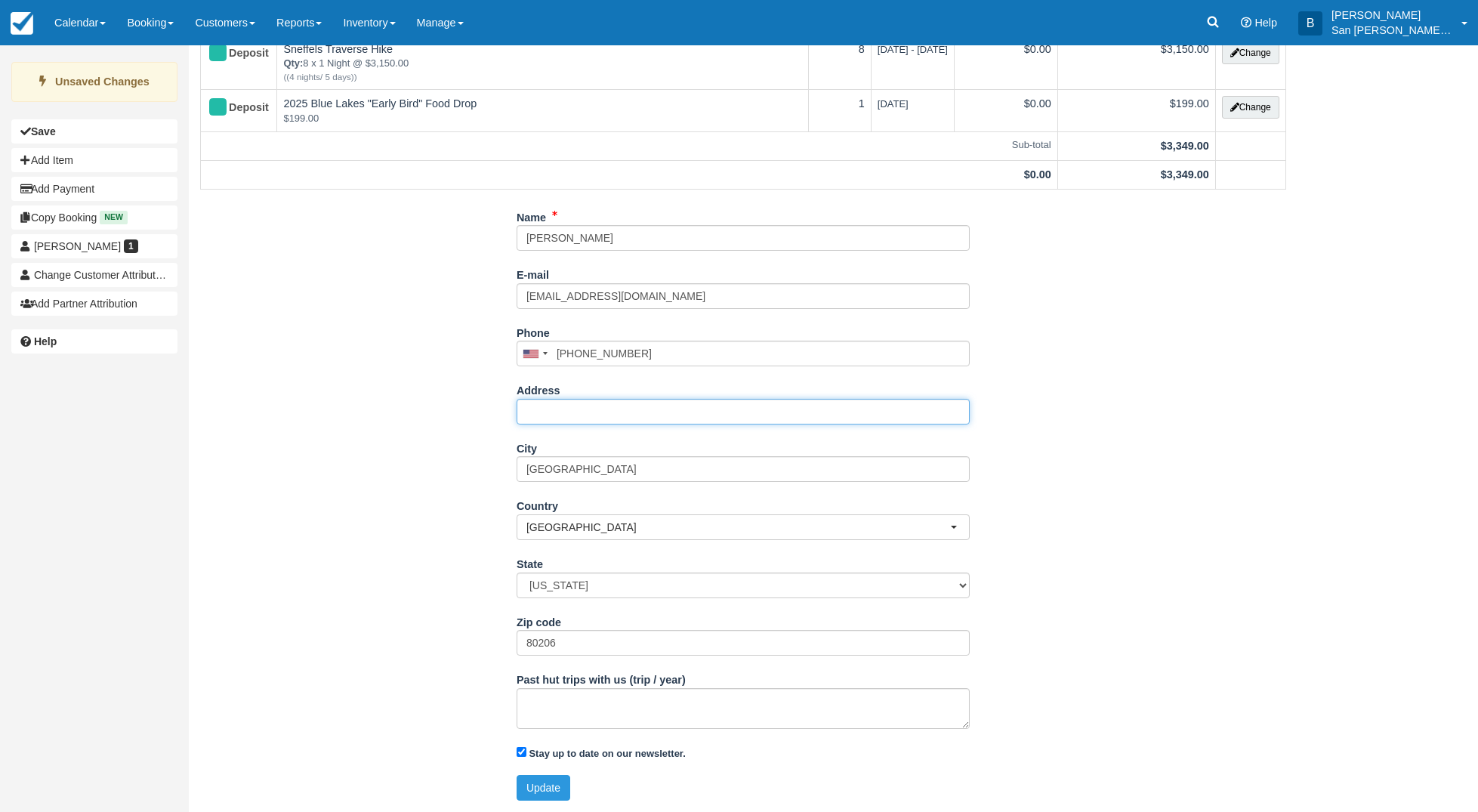
paste input "750 Clayton St Denver, CO 80206"
drag, startPoint x: 599, startPoint y: 408, endPoint x: 775, endPoint y: 419, distance: 176.3
click at [775, 419] on input "750 Clayton St Denver, CO 80206" at bounding box center [743, 412] width 453 height 26
type input "[STREET_ADDRESS][PERSON_NAME]"
click at [541, 781] on button "Update" at bounding box center [543, 787] width 54 height 26
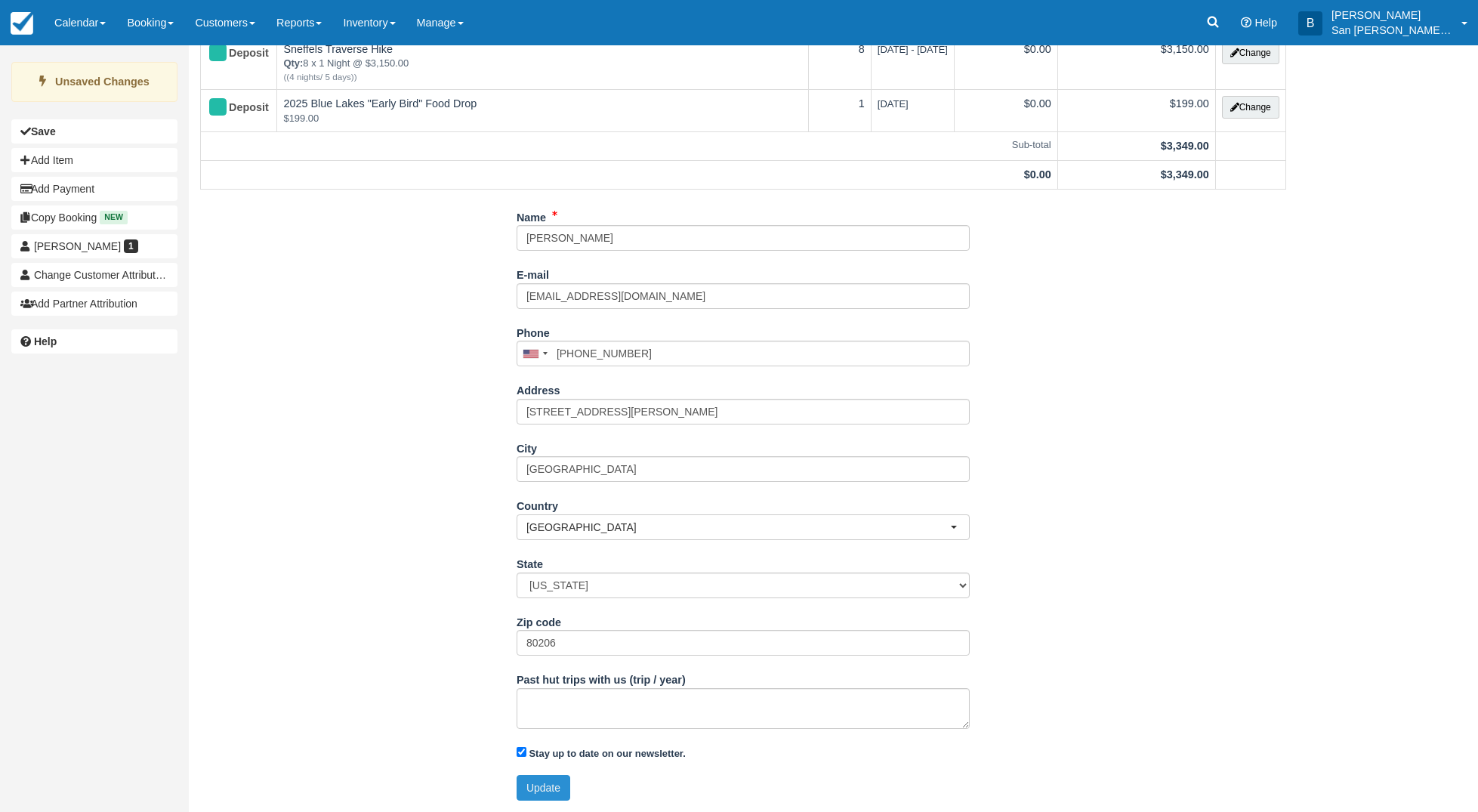
type input "+17037325499"
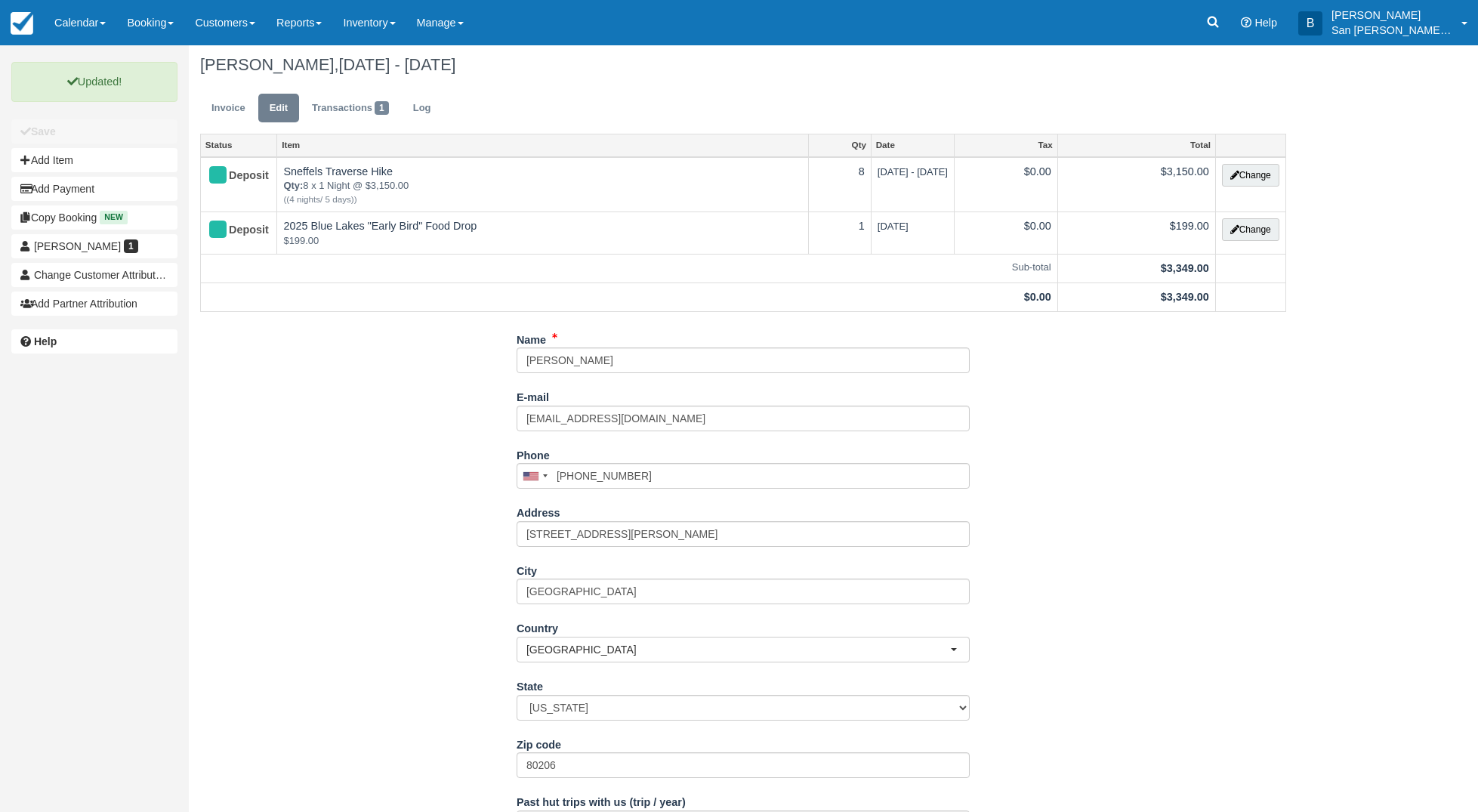
scroll to position [0, 0]
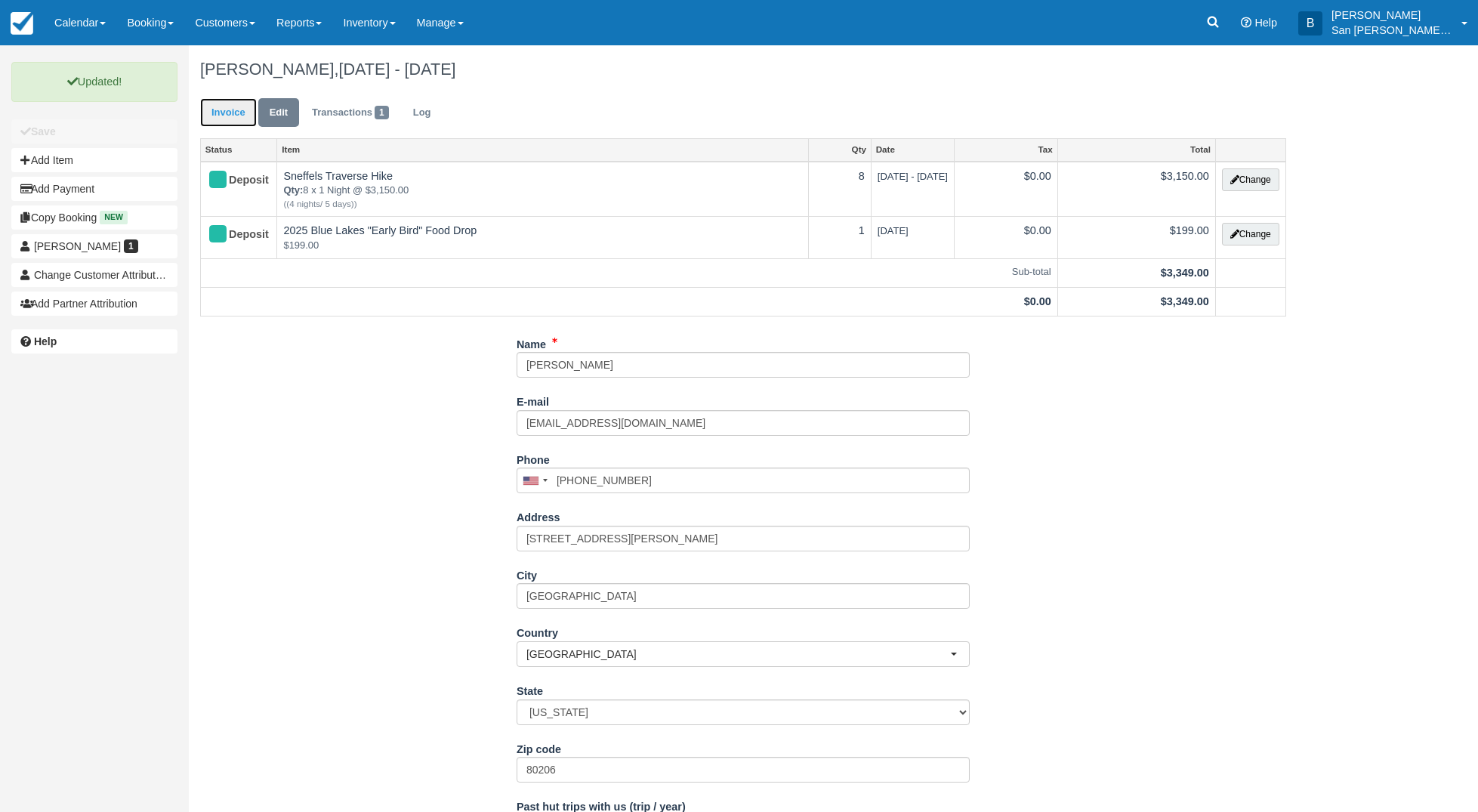
click at [202, 106] on link "Invoice" at bounding box center [229, 113] width 56 height 29
